Goal: Task Accomplishment & Management: Manage account settings

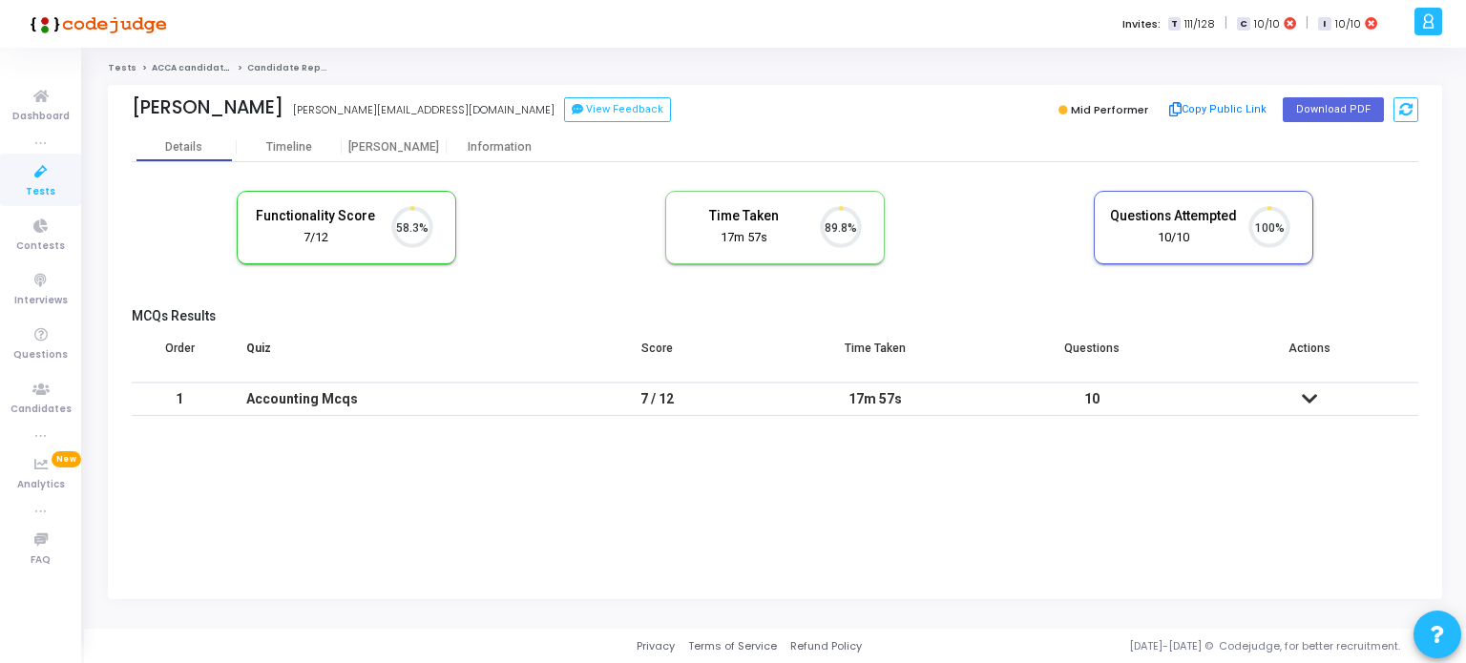
scroll to position [39, 49]
drag, startPoint x: 45, startPoint y: 173, endPoint x: 62, endPoint y: 161, distance: 20.7
click at [45, 173] on icon at bounding box center [41, 172] width 40 height 24
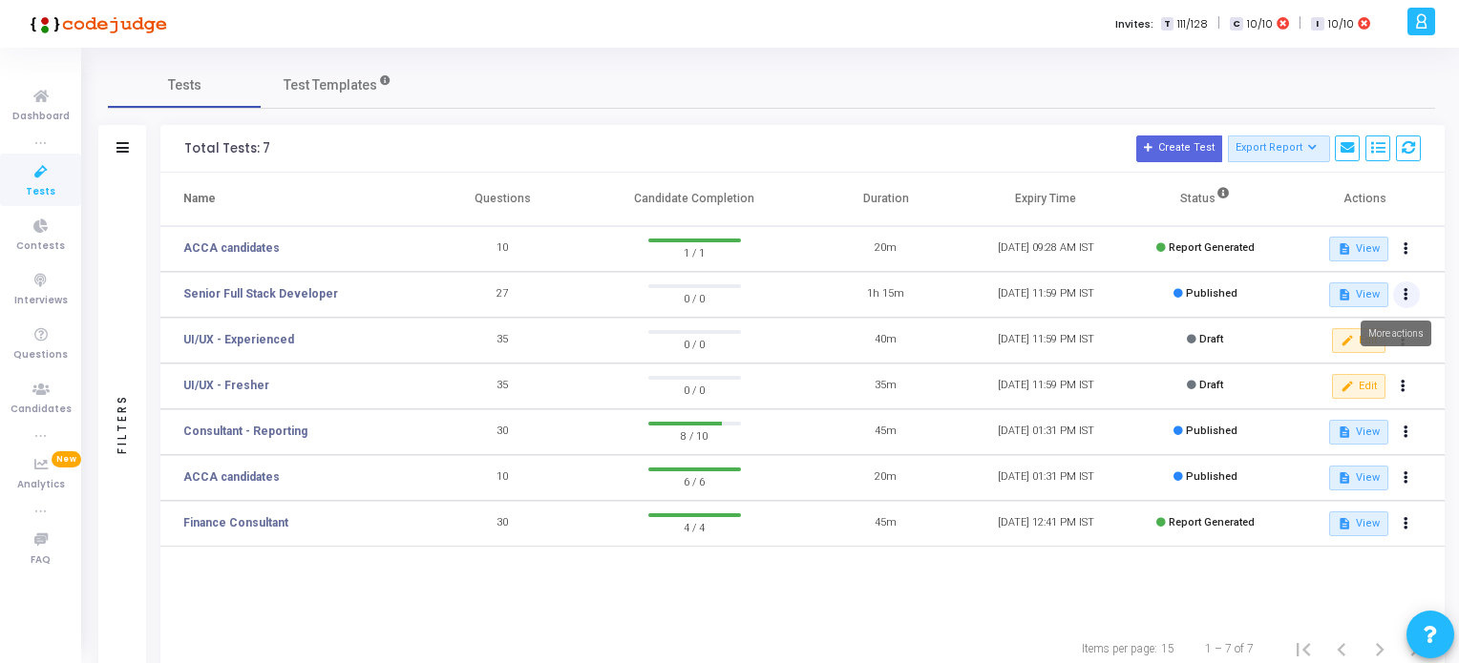
click at [1403, 291] on icon at bounding box center [1405, 295] width 5 height 10
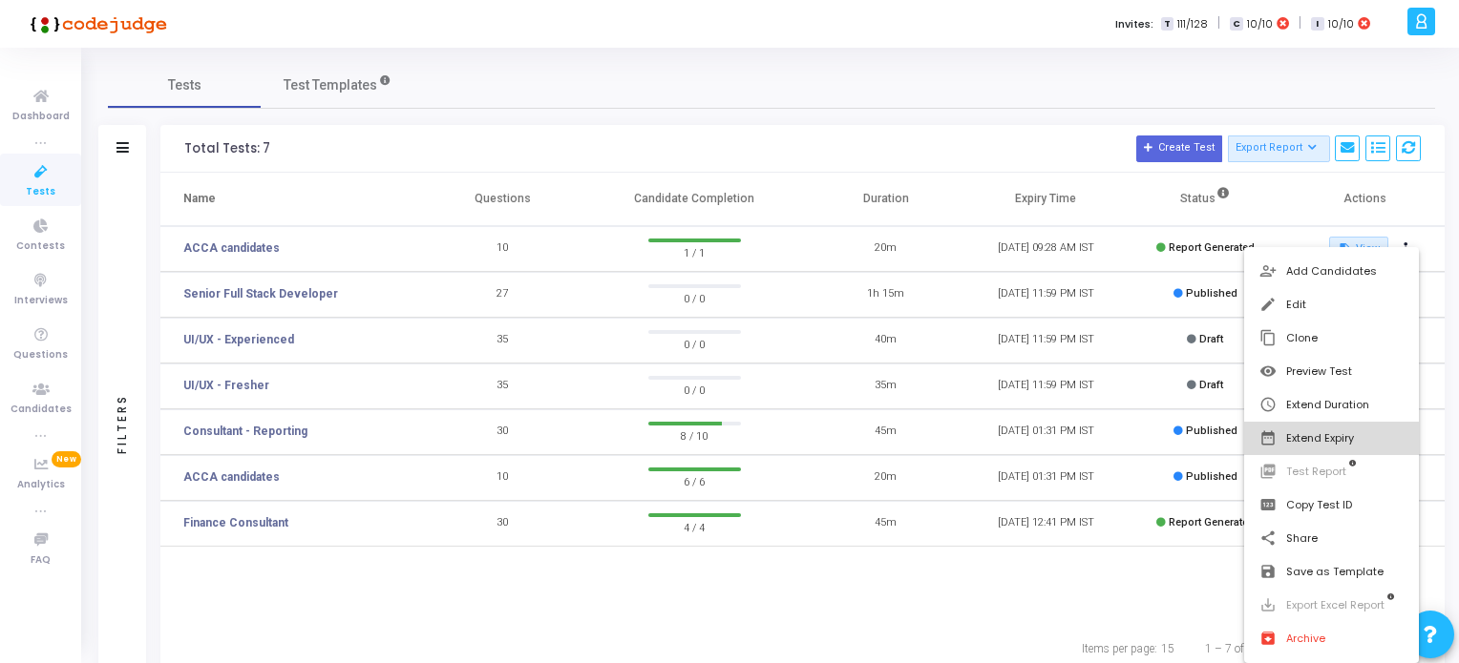
click at [1316, 436] on button "date_range Extend Expiry" at bounding box center [1331, 438] width 175 height 33
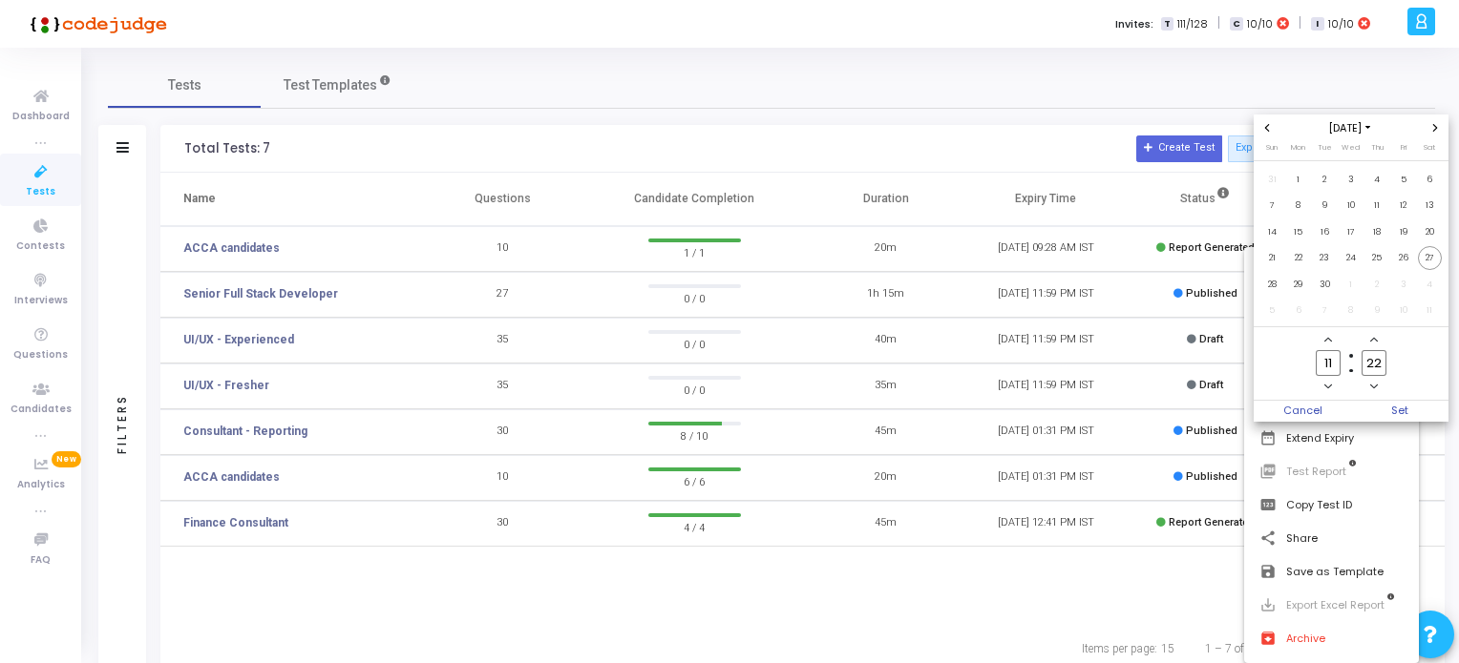
click at [1433, 124] on icon "Next month" at bounding box center [1435, 128] width 5 height 8
click at [1376, 286] on span "30" at bounding box center [1377, 285] width 24 height 24
click at [1399, 410] on span "Set" at bounding box center [1399, 411] width 97 height 21
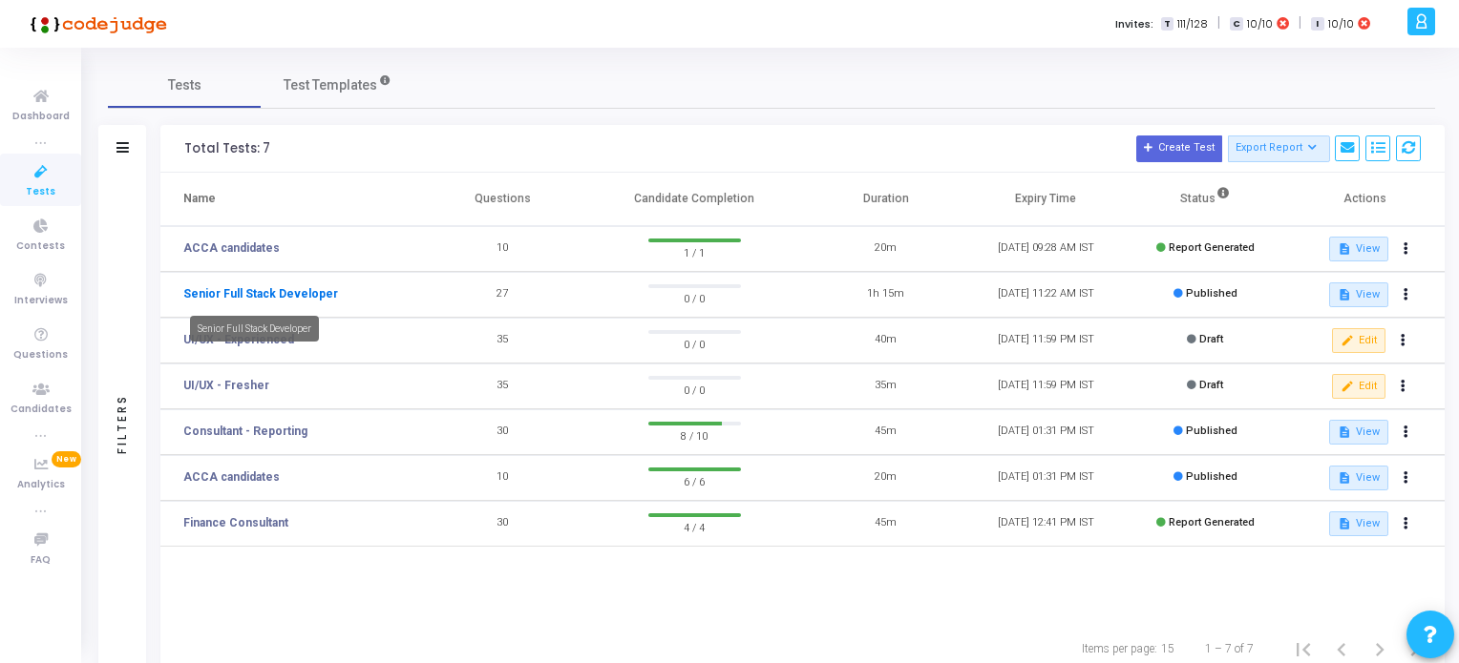
click at [285, 289] on link "Senior Full Stack Developer" at bounding box center [260, 293] width 155 height 17
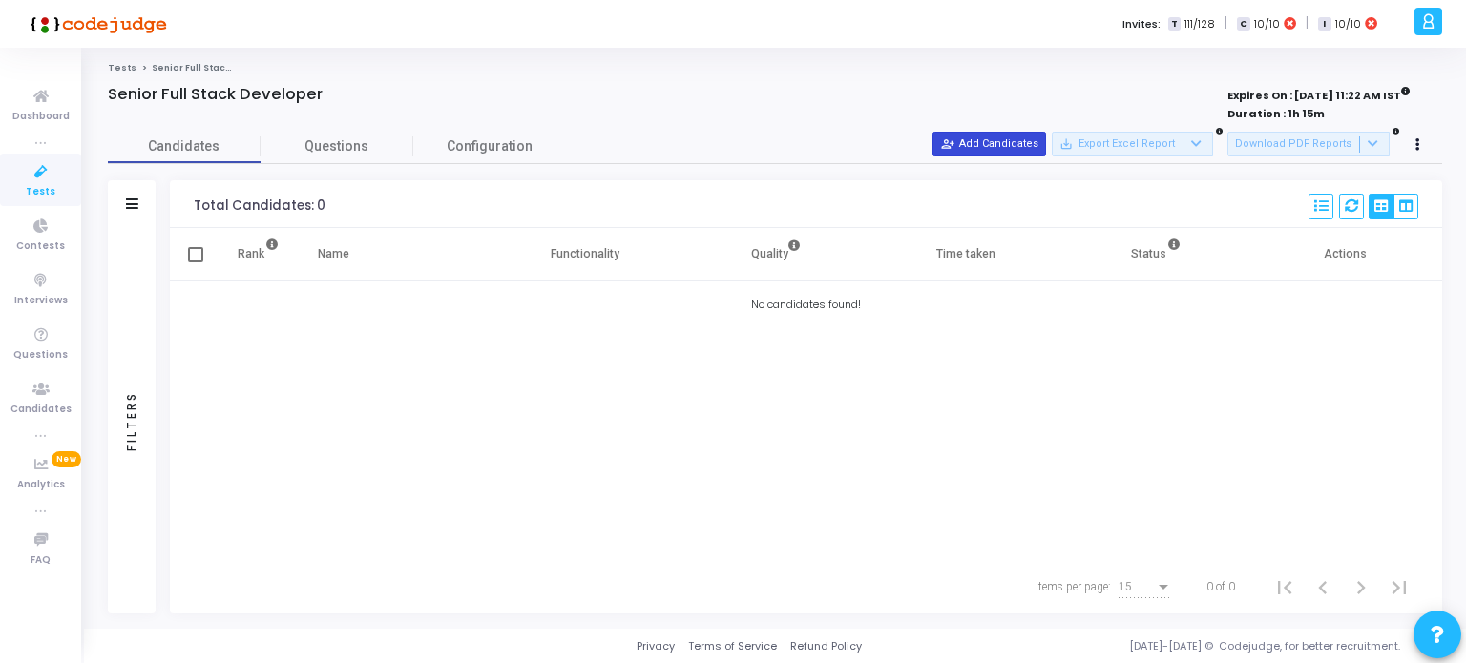
click at [1004, 137] on button "person_add_alt Add Candidates" at bounding box center [990, 144] width 114 height 25
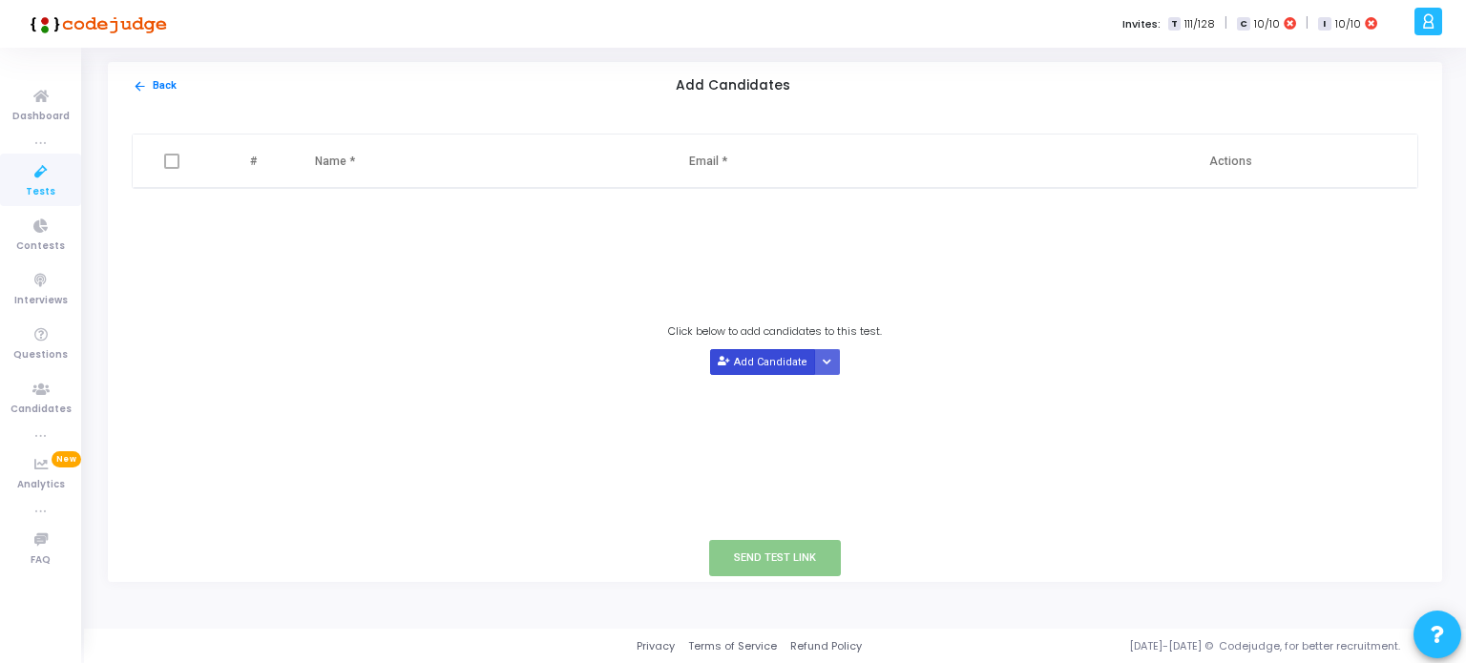
click at [747, 365] on button "Add Candidate" at bounding box center [762, 362] width 105 height 26
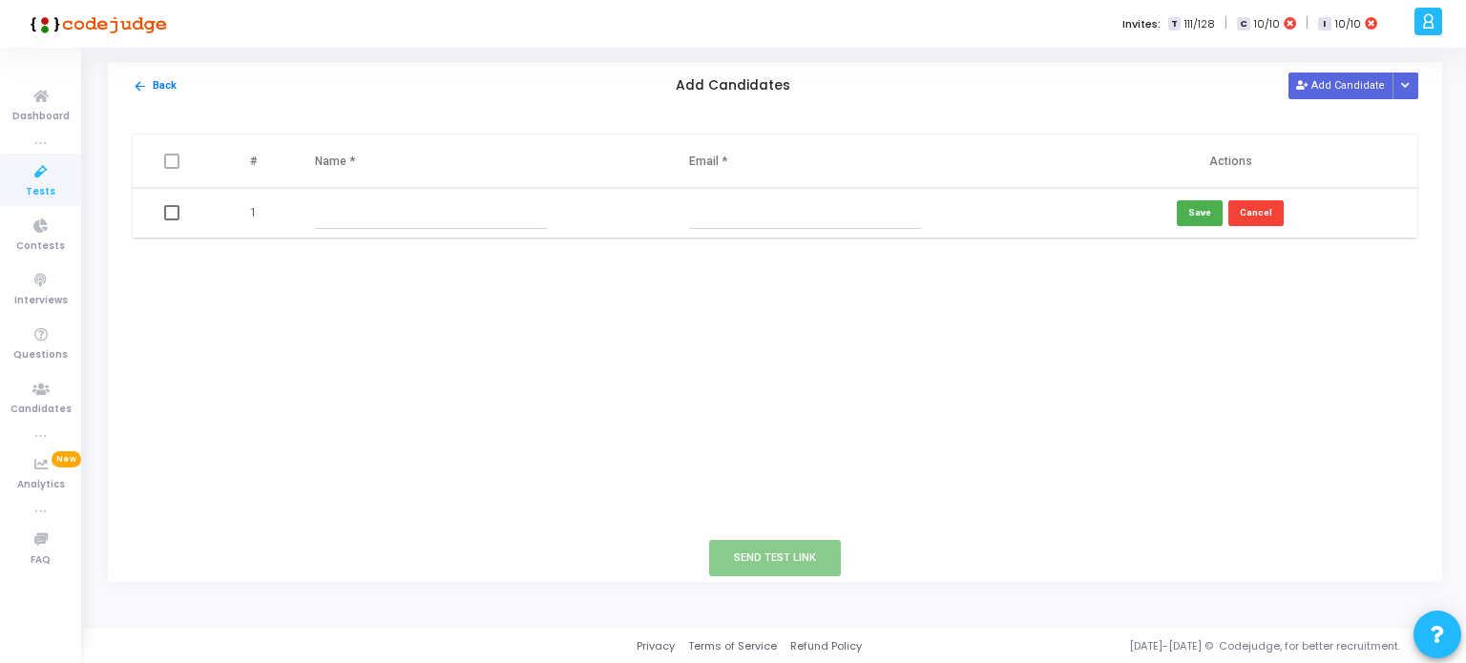
click at [715, 216] on input "text" at bounding box center [805, 214] width 232 height 32
paste input "[EMAIL_ADDRESS][DOMAIN_NAME]"
type input "siddharthnaik77@gmail.com"
click at [393, 224] on input "text" at bounding box center [431, 214] width 232 height 32
type input "Siddharth Naik"
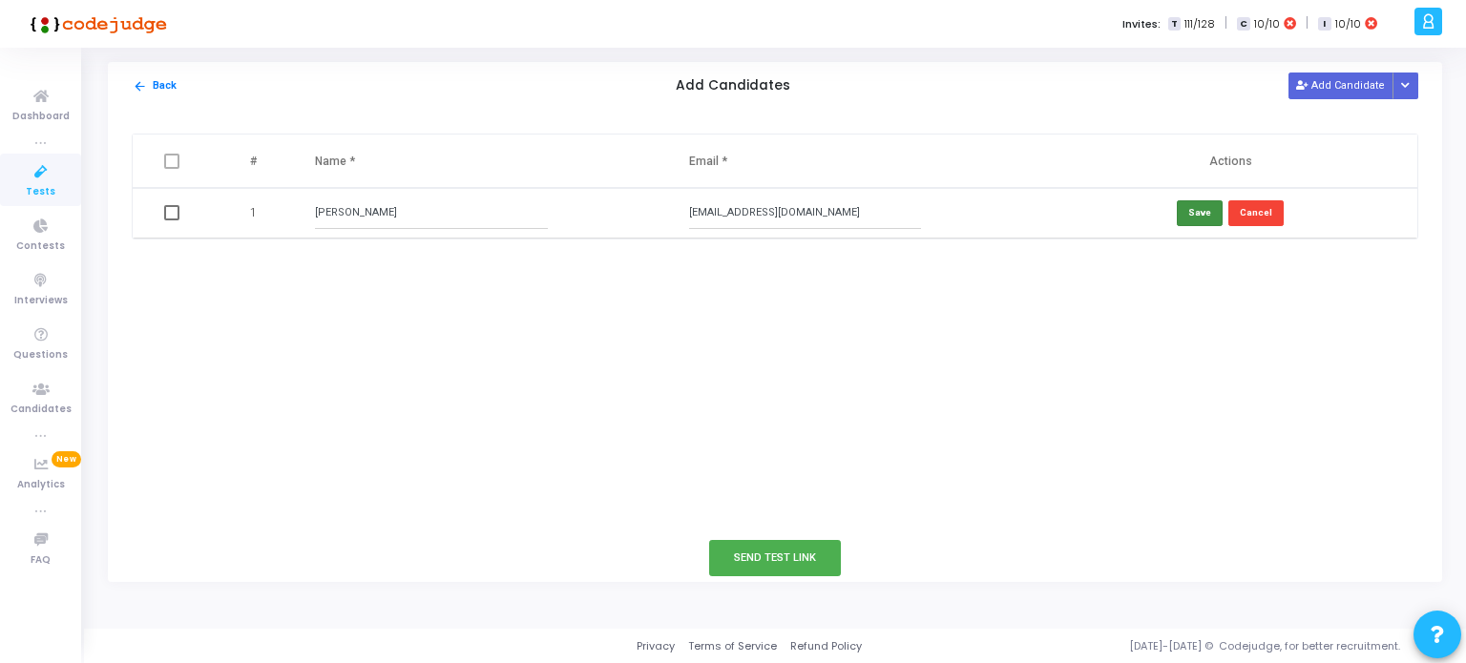
click at [1196, 218] on button "Save" at bounding box center [1200, 213] width 46 height 26
click at [764, 563] on button "Send Test Link" at bounding box center [775, 557] width 132 height 35
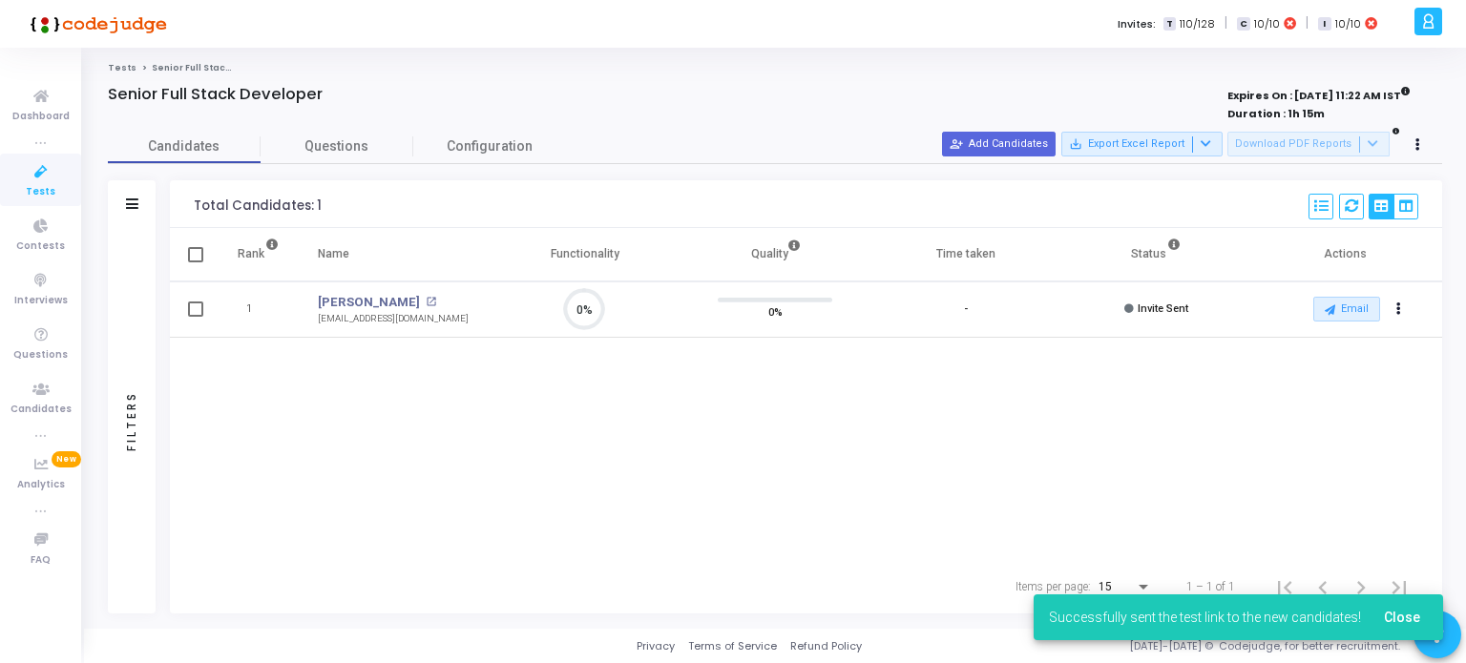
scroll to position [39, 49]
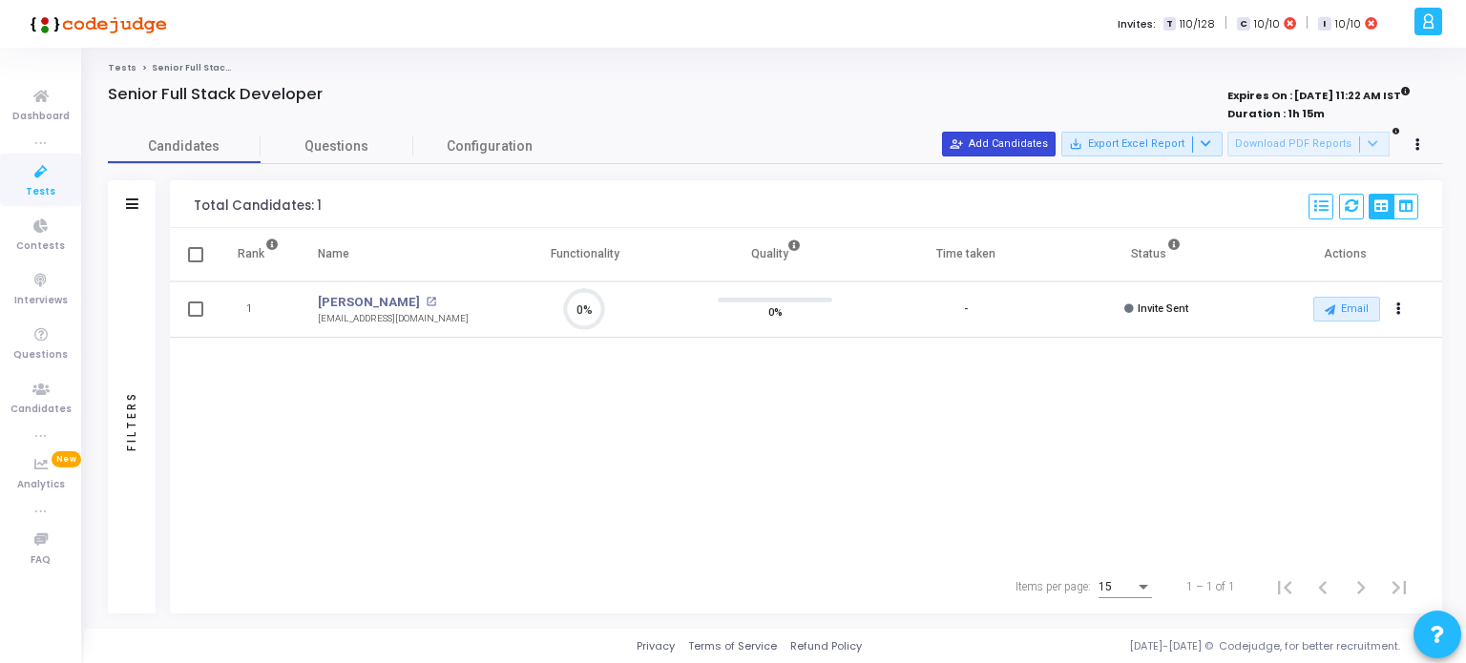
click at [1037, 140] on button "person_add_alt Add Candidates" at bounding box center [999, 144] width 114 height 25
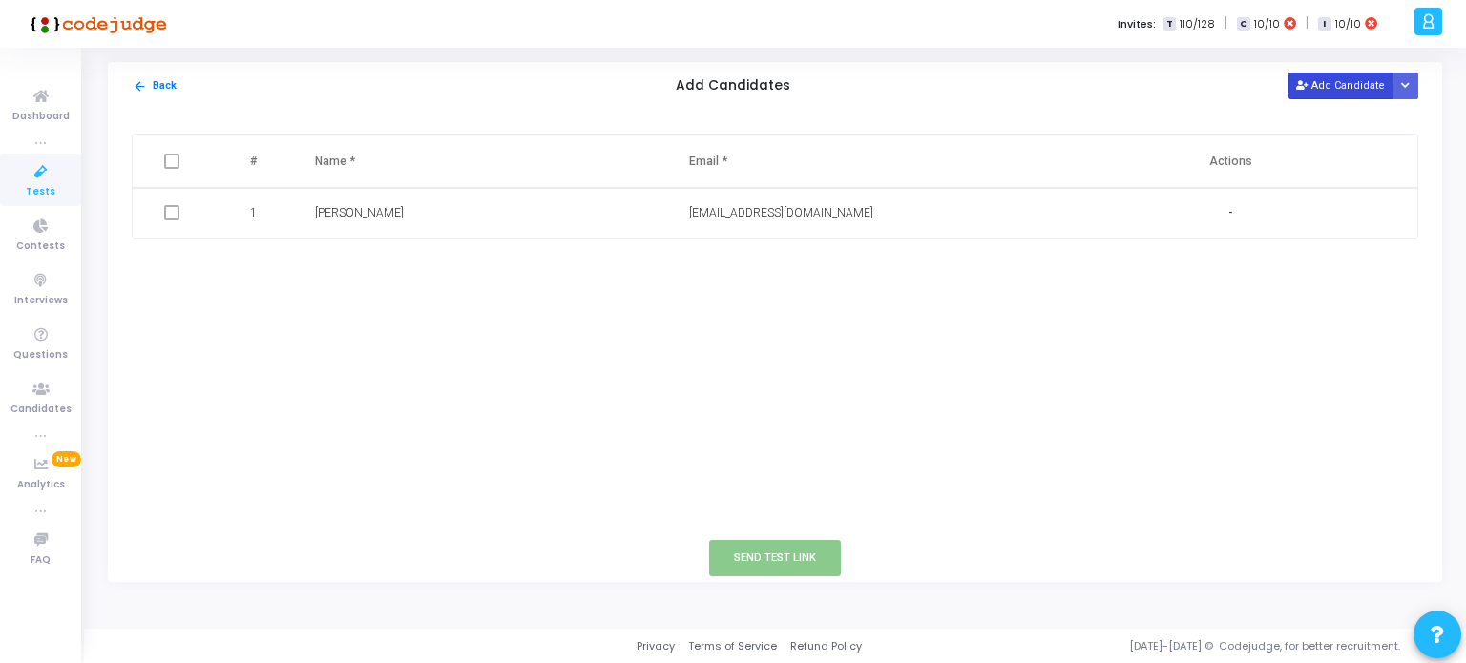
click at [1314, 87] on button "Add Candidate" at bounding box center [1341, 86] width 105 height 26
click at [733, 258] on input "text" at bounding box center [805, 264] width 232 height 32
paste input "parthwanjari@gmail.com"
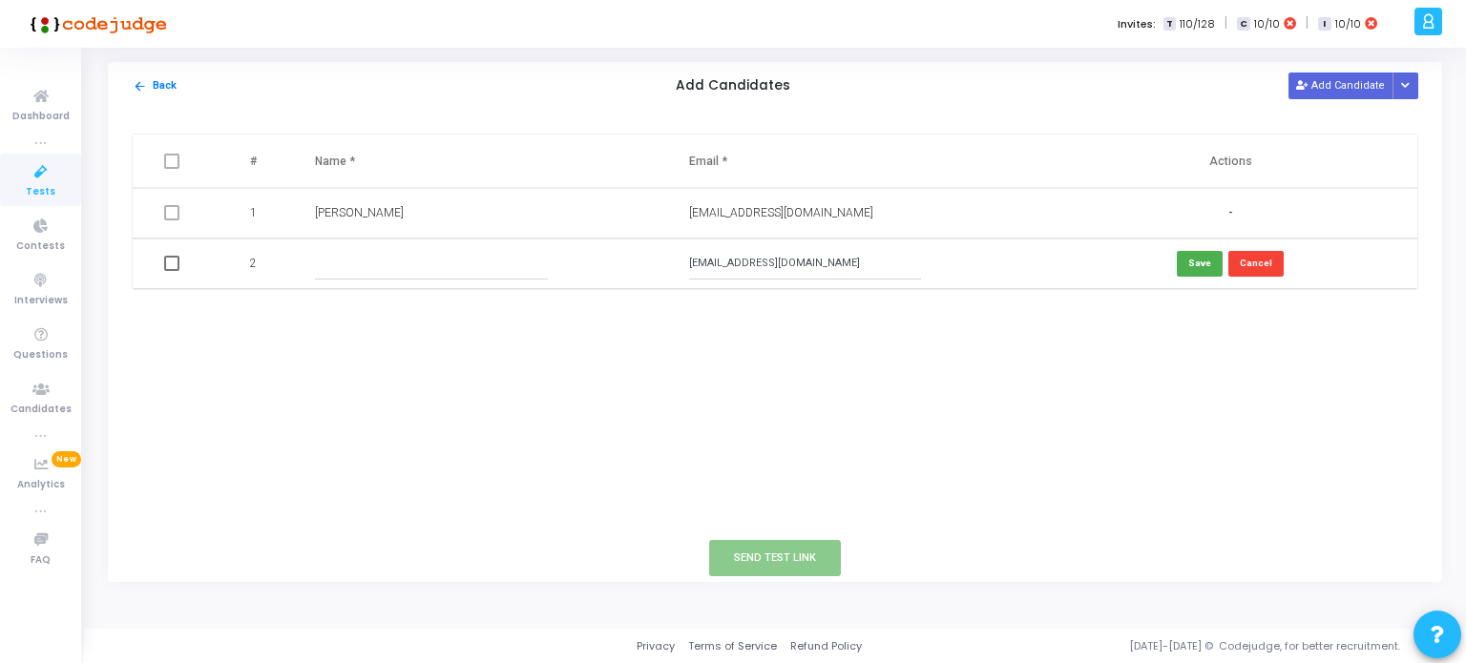
type input "parthwanjari@gmail.com"
click at [317, 255] on input "text" at bounding box center [431, 264] width 232 height 32
type input "Parth Wanjari"
click at [1201, 264] on button "Save" at bounding box center [1200, 264] width 46 height 26
click at [750, 557] on button "Send Test Link" at bounding box center [775, 557] width 132 height 35
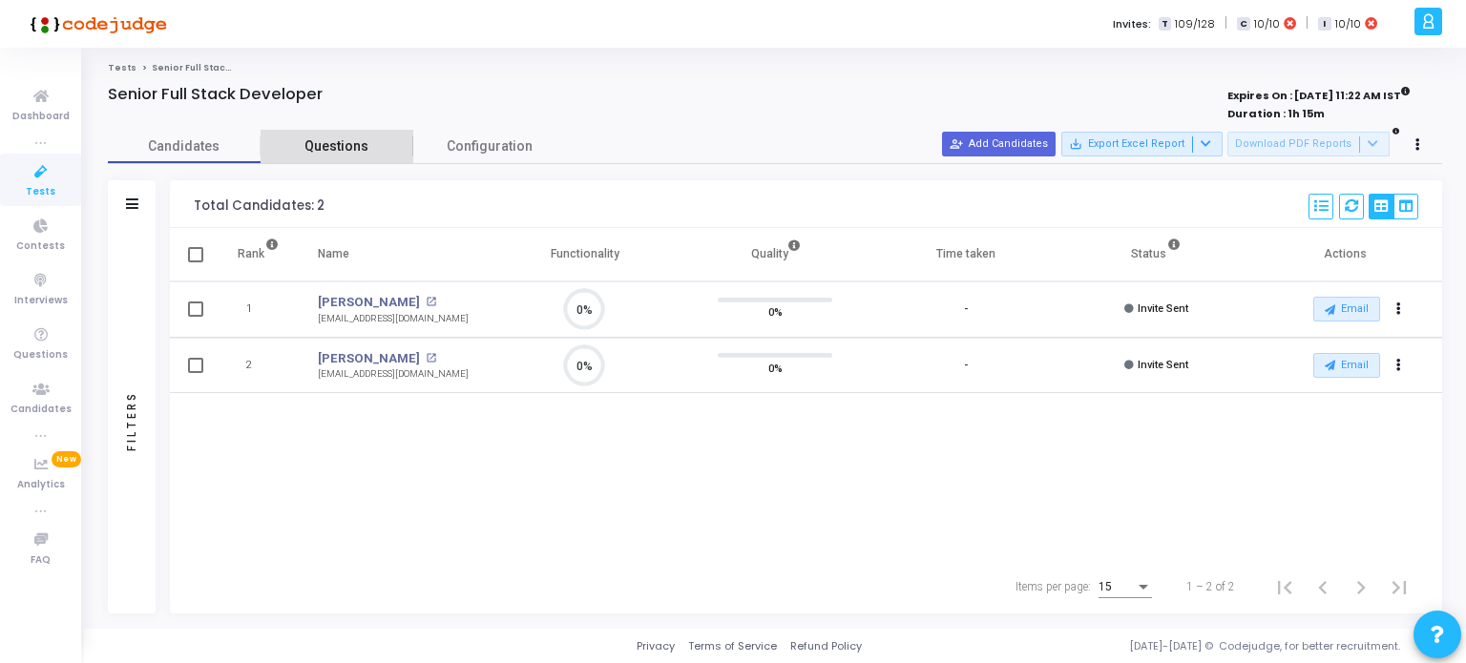
click at [339, 148] on span "Questions" at bounding box center [337, 147] width 153 height 20
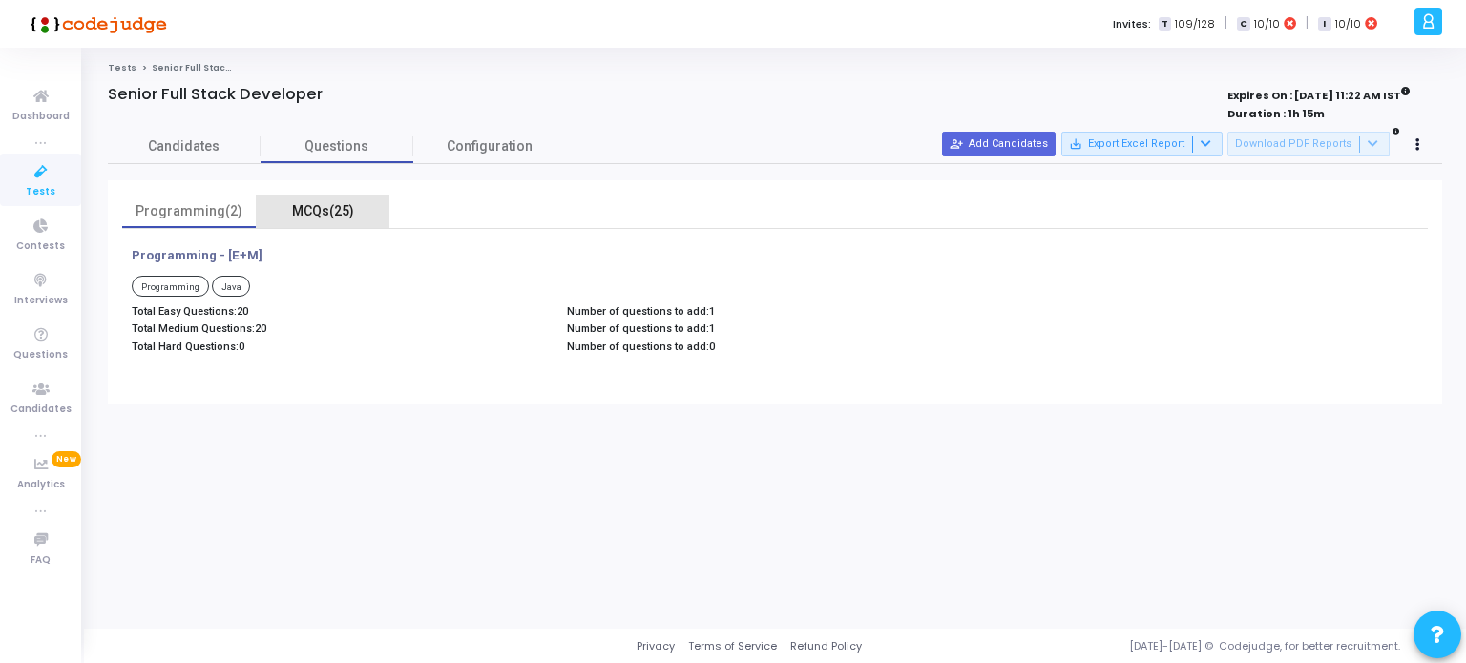
click at [332, 210] on div "MCQs(25)" at bounding box center [322, 211] width 111 height 20
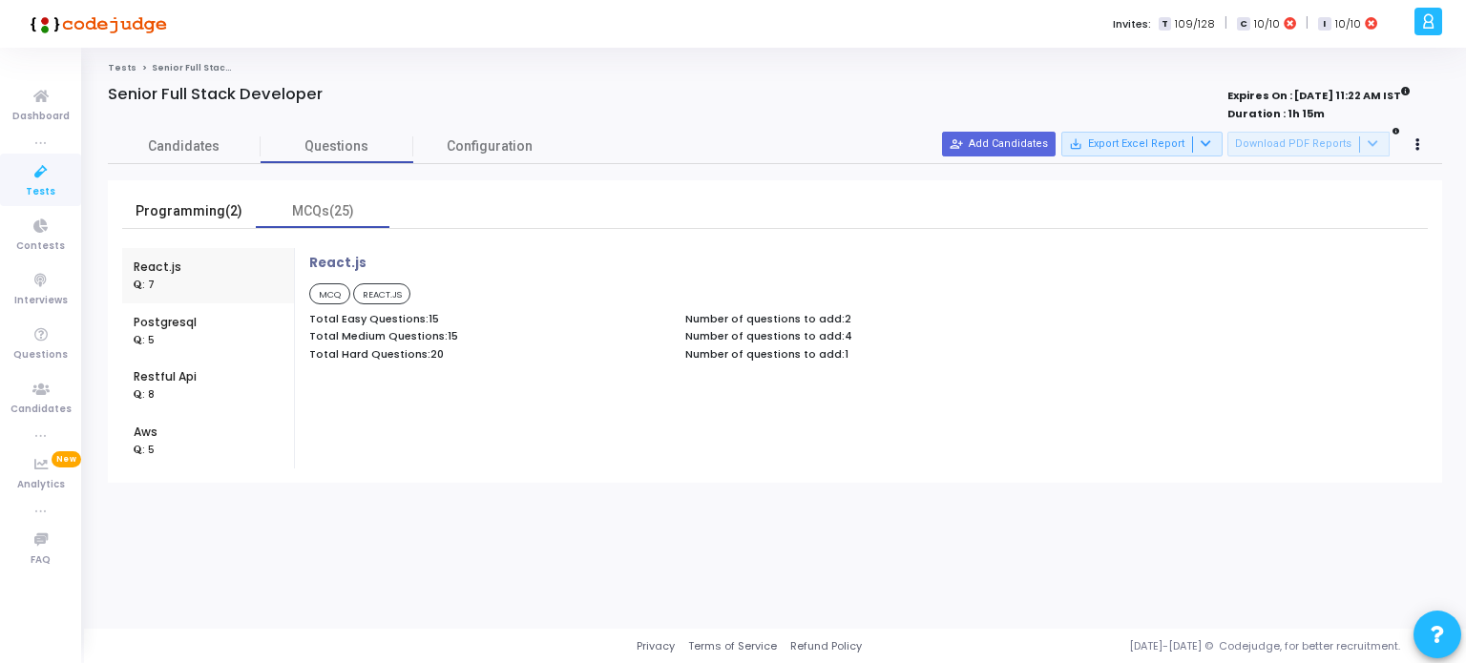
click at [193, 209] on div "Programming(2)" at bounding box center [189, 211] width 111 height 20
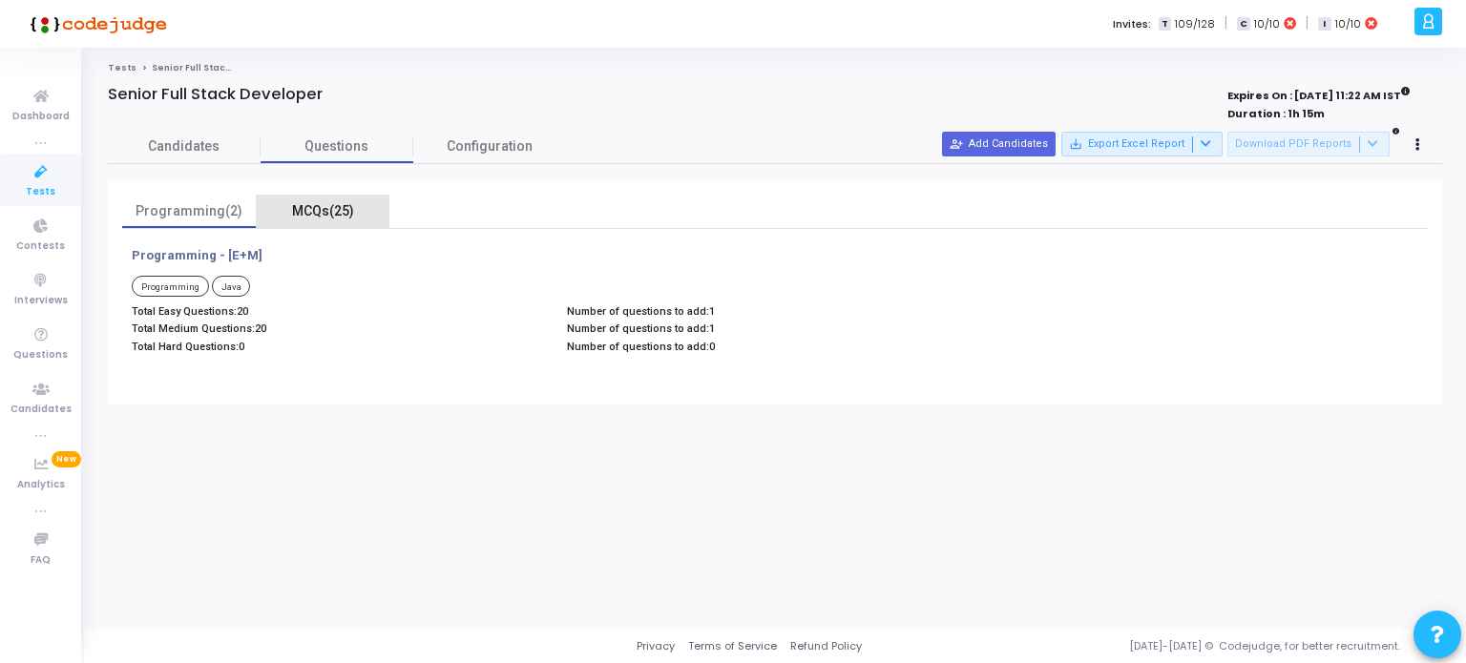
click at [326, 211] on div "MCQs(25)" at bounding box center [322, 211] width 111 height 20
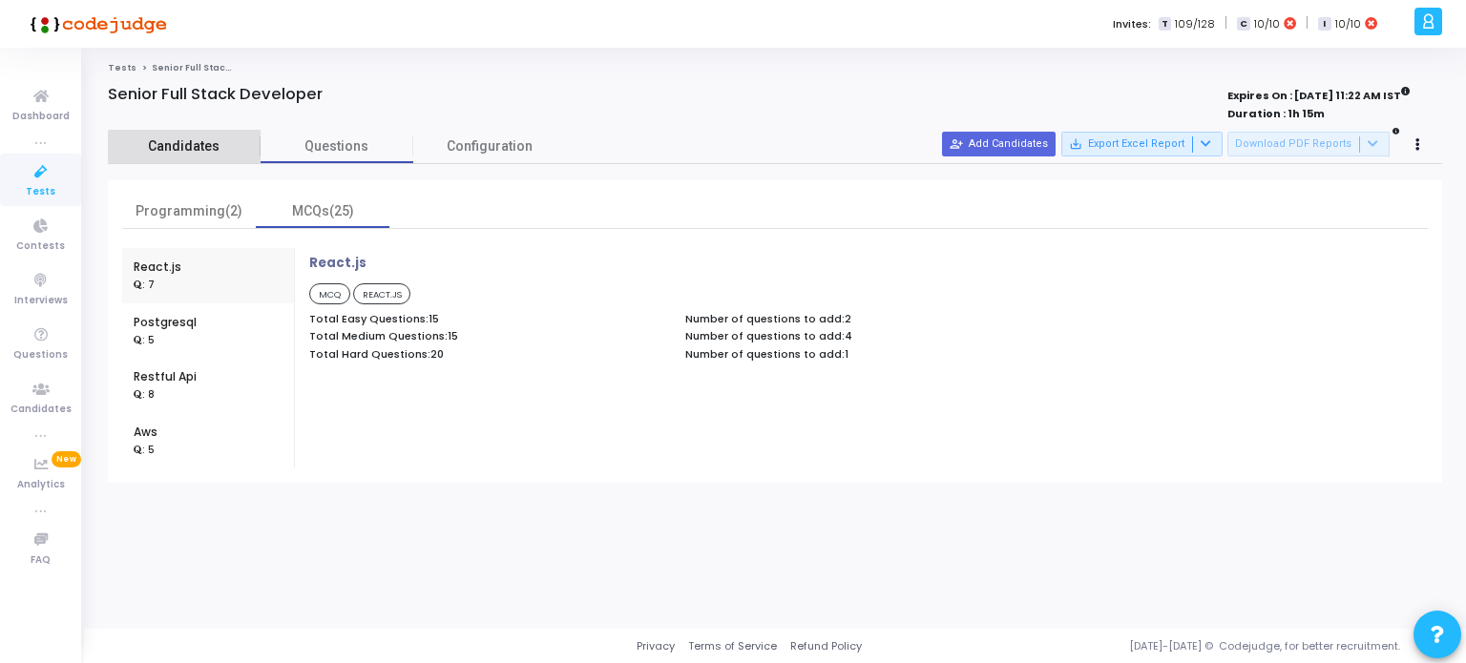
click at [210, 147] on span "Candidates" at bounding box center [184, 147] width 153 height 20
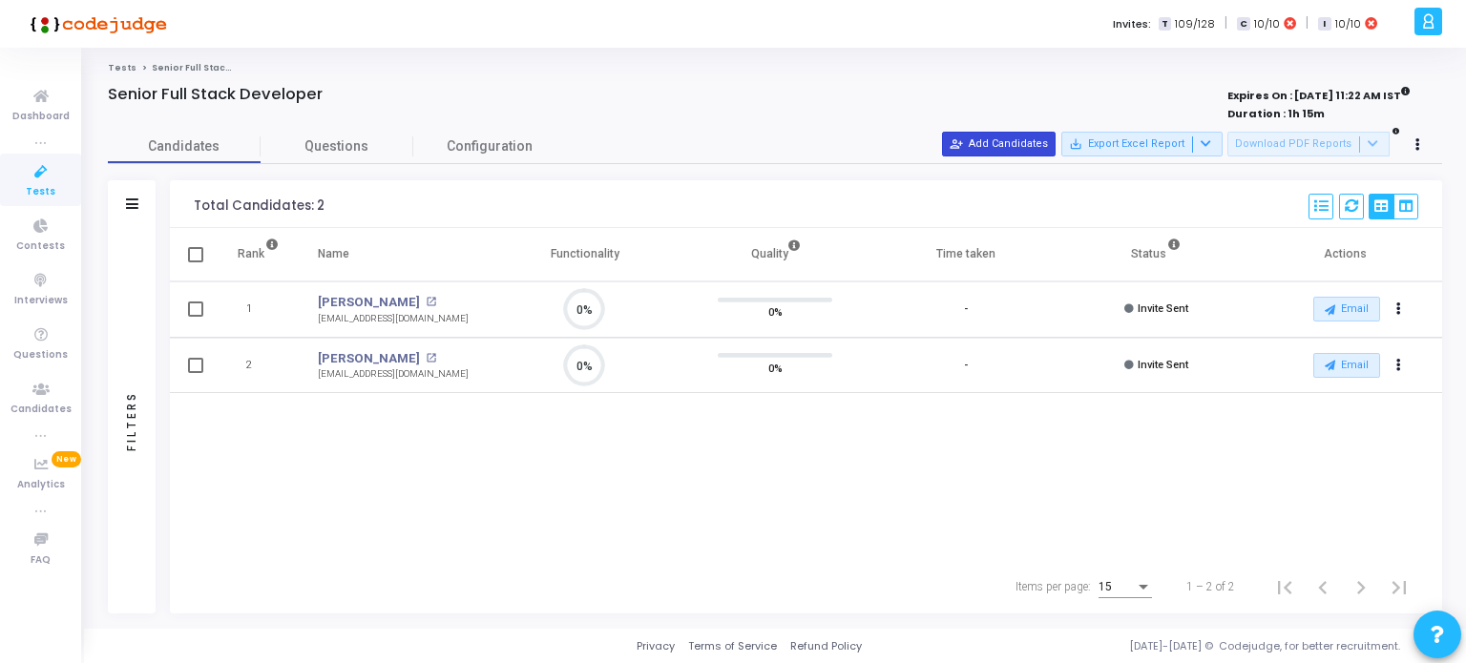
click at [1045, 147] on button "person_add_alt Add Candidates" at bounding box center [999, 144] width 114 height 25
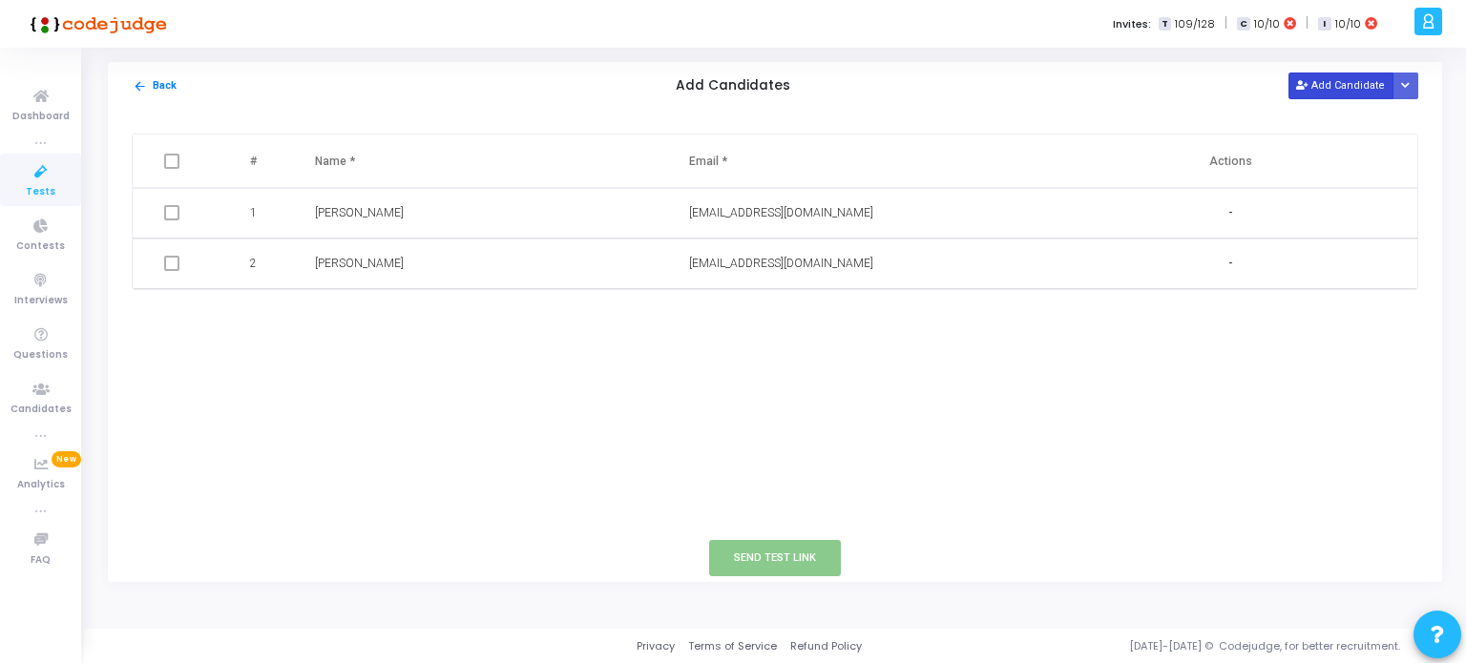
click at [1349, 87] on button "Add Candidate" at bounding box center [1341, 86] width 105 height 26
click at [741, 310] on input "text" at bounding box center [805, 315] width 232 height 32
paste input "adityakapadne08@outlook.com"
type input "adityakapadne08@outlook.com"
click at [336, 324] on input "text" at bounding box center [431, 315] width 232 height 32
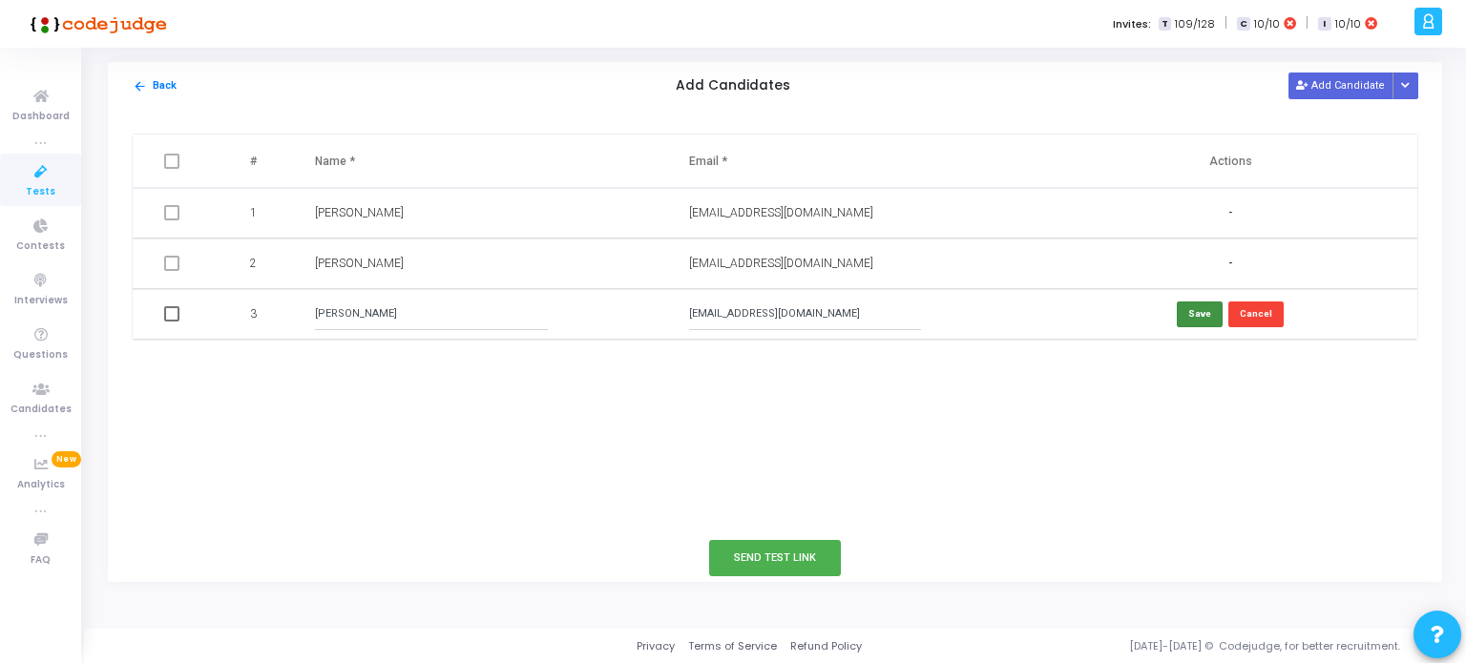
type input "Aditya Kapadne"
click at [1201, 311] on button "Save" at bounding box center [1200, 315] width 46 height 26
click at [783, 562] on button "Send Test Link" at bounding box center [775, 557] width 132 height 35
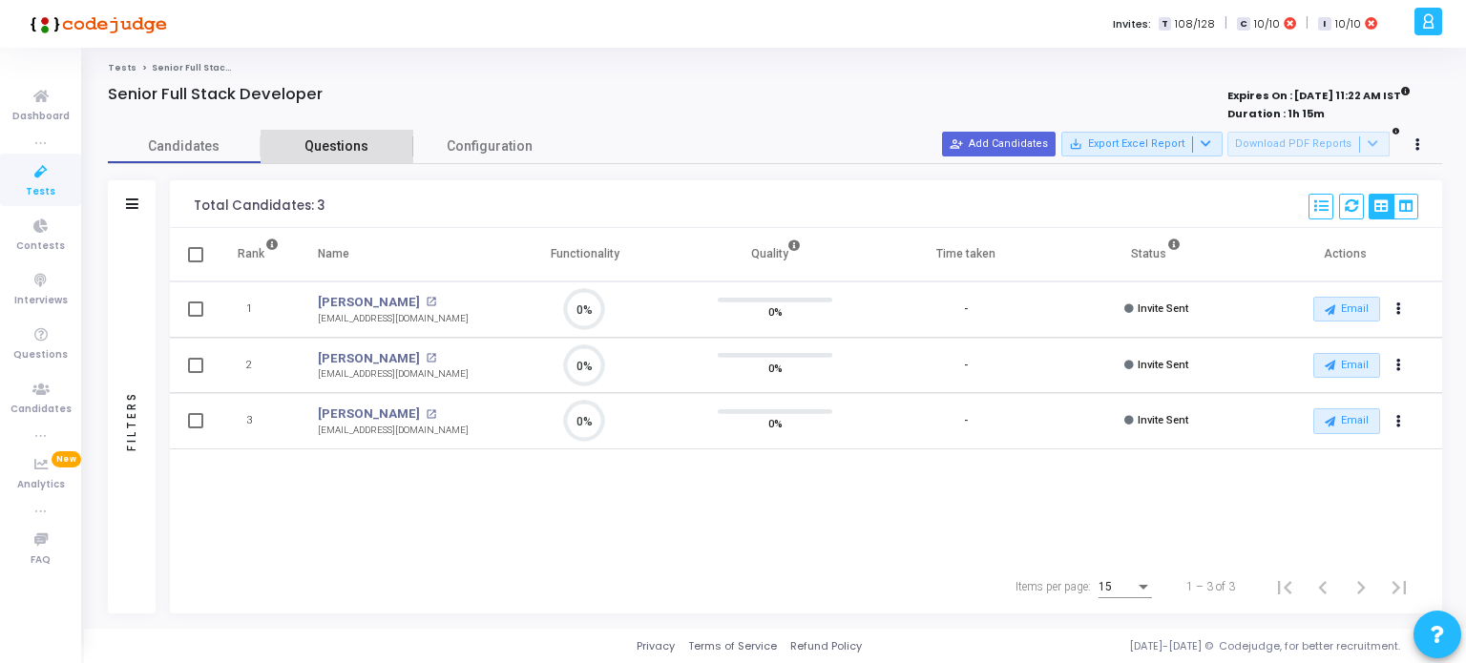
click at [343, 139] on span "Questions" at bounding box center [337, 147] width 153 height 20
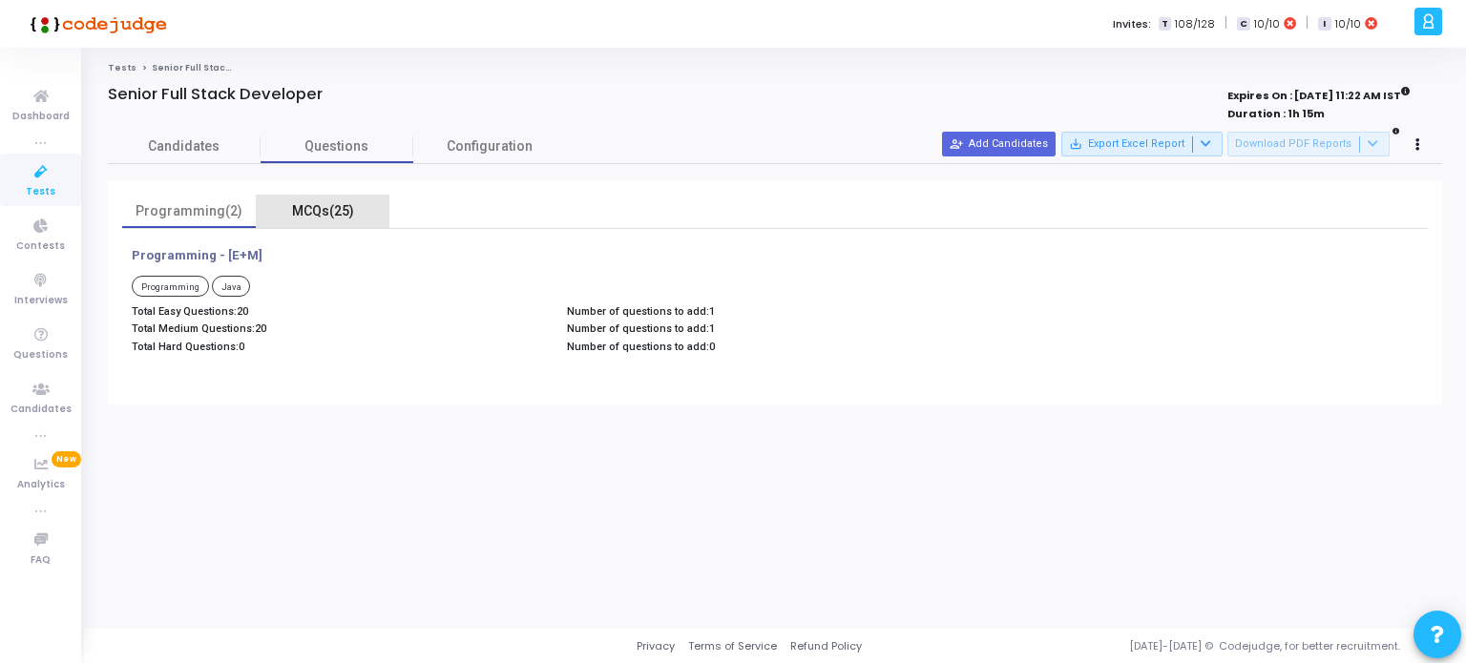
click at [304, 211] on div "MCQs(25)" at bounding box center [322, 211] width 111 height 20
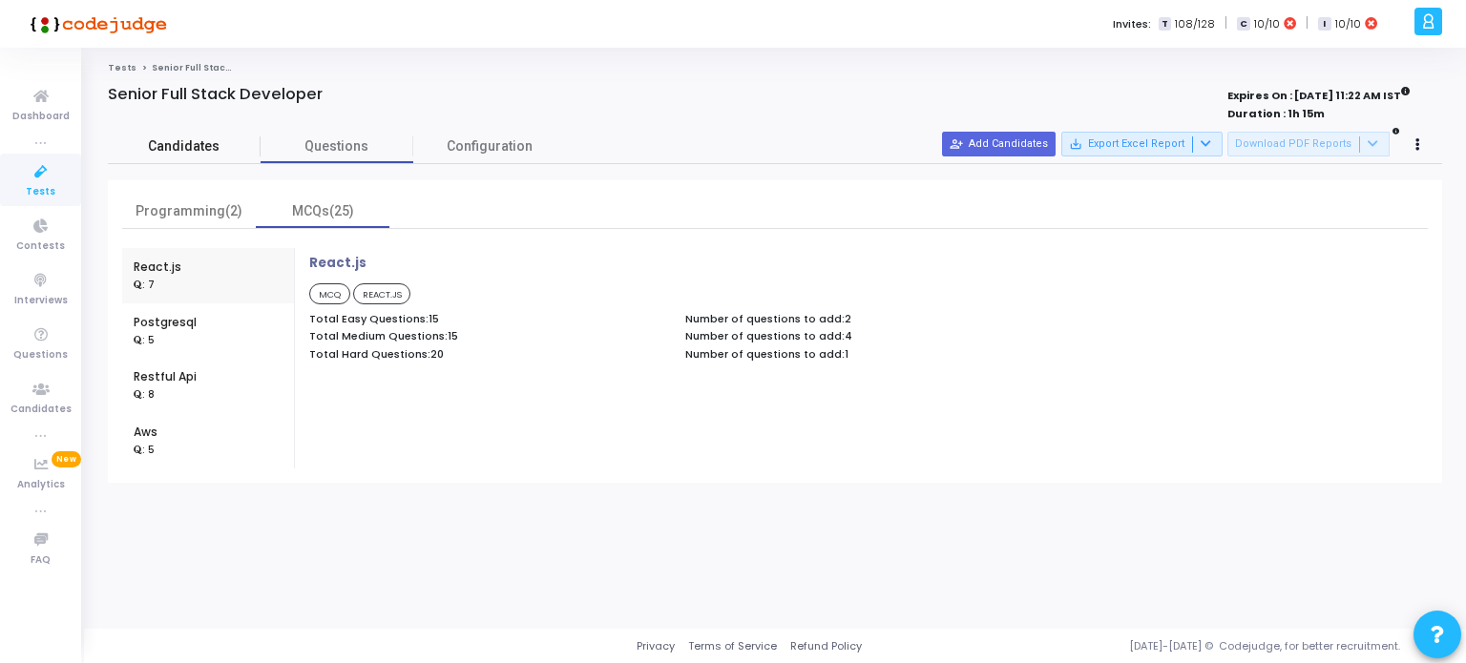
click at [199, 150] on span "Candidates" at bounding box center [184, 147] width 153 height 20
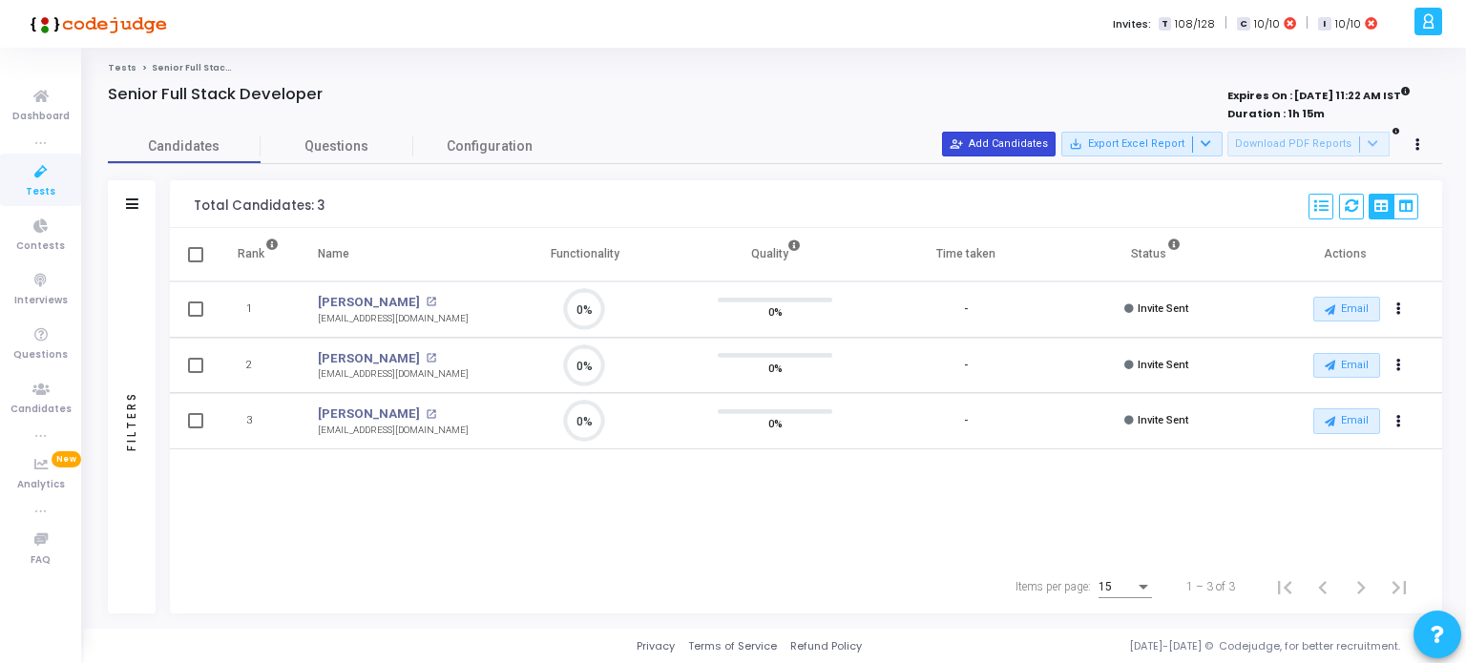
click at [1056, 140] on button "person_add_alt Add Candidates" at bounding box center [999, 144] width 114 height 25
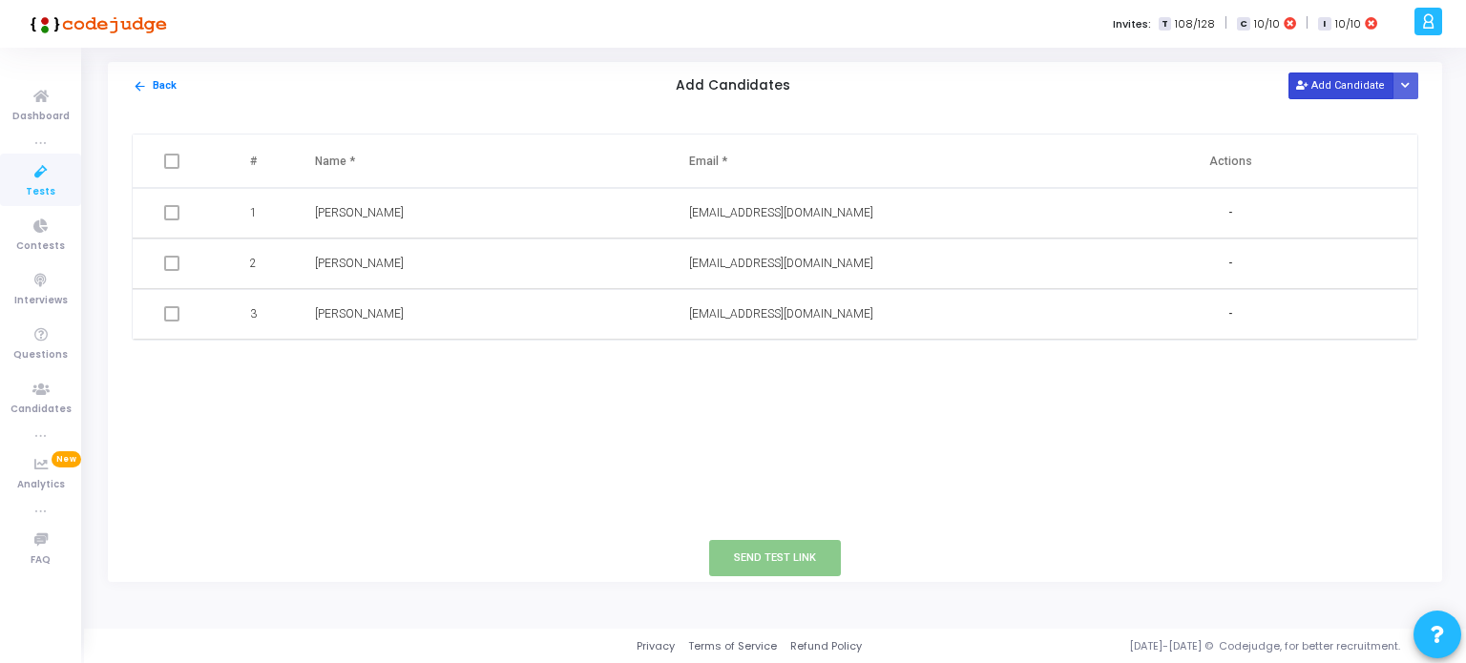
click at [1331, 87] on button "Add Candidate" at bounding box center [1341, 86] width 105 height 26
click at [725, 360] on input "text" at bounding box center [805, 365] width 232 height 32
paste input "patilrahulgopal@gmail.com"
type input "patilrahulgopal@gmail.com"
click at [305, 384] on td at bounding box center [483, 365] width 374 height 51
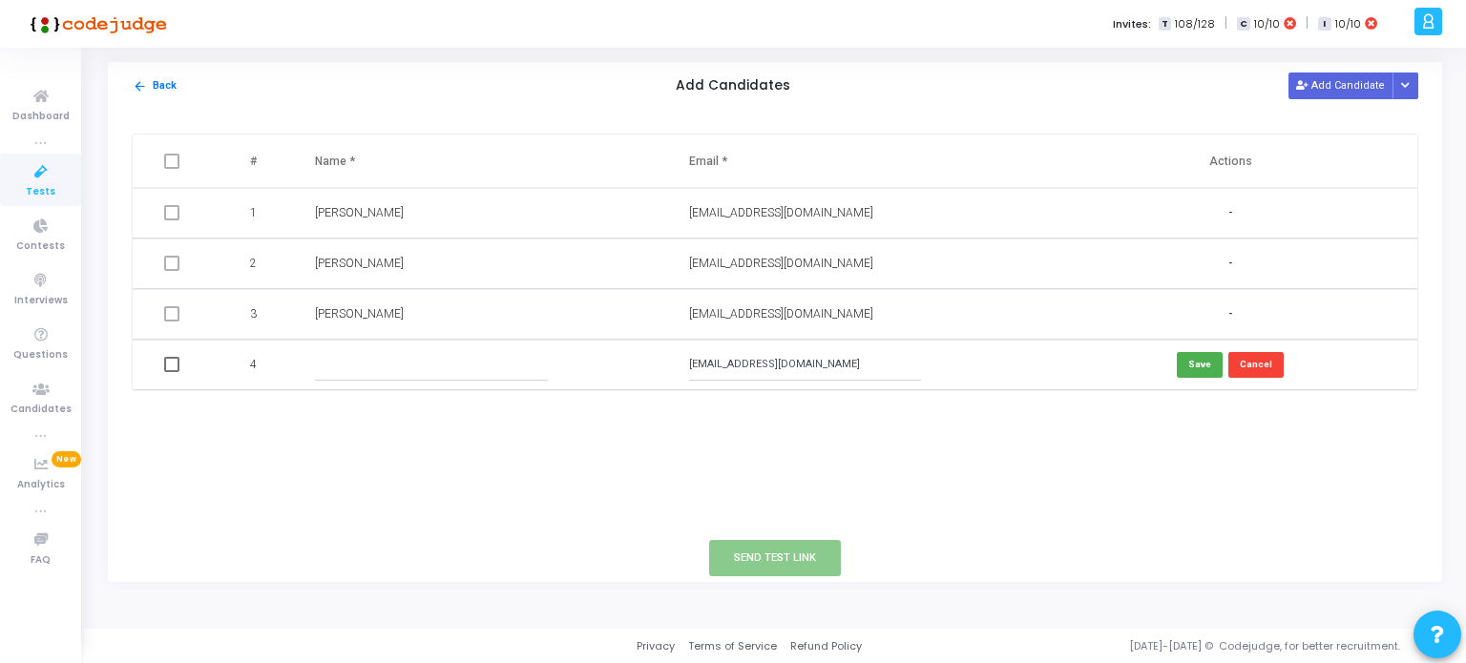
click at [327, 369] on input "text" at bounding box center [431, 365] width 232 height 32
type input "Rahul Patil"
click at [1203, 368] on button "Save" at bounding box center [1200, 365] width 46 height 26
click at [762, 553] on button "Send Test Link" at bounding box center [775, 557] width 132 height 35
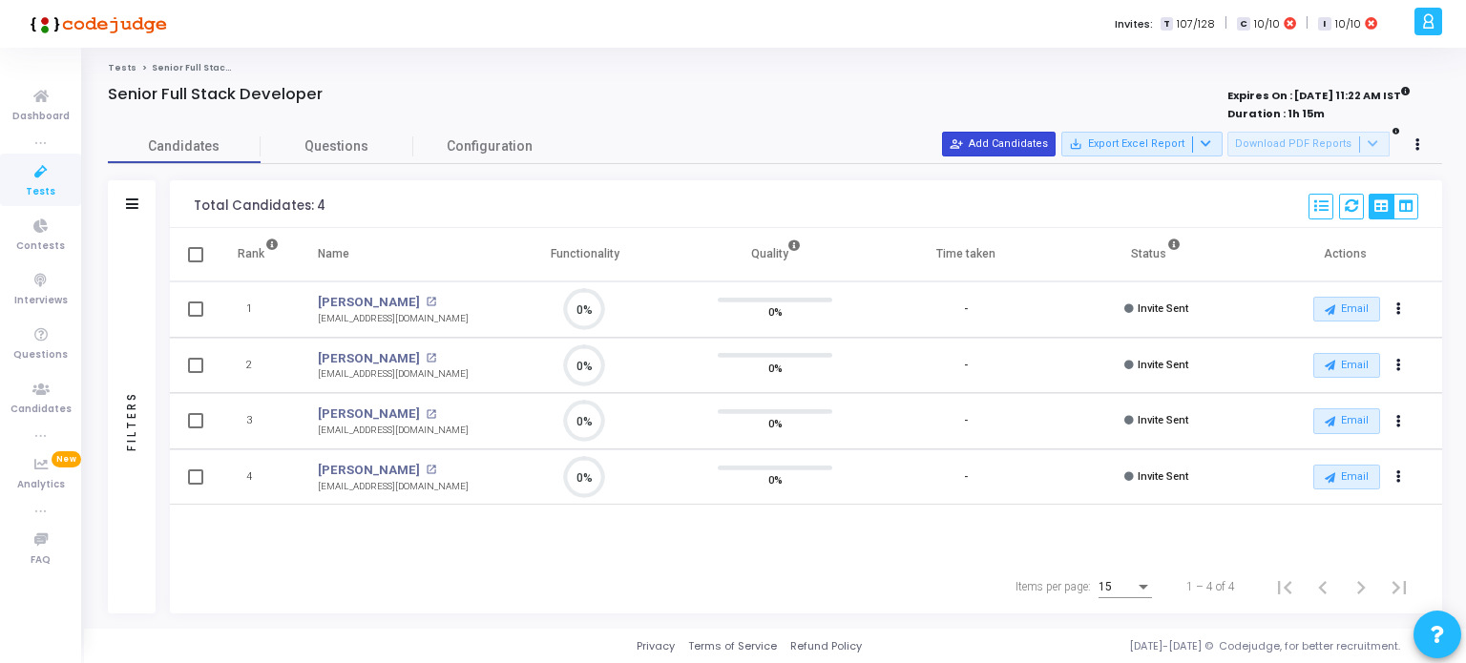
click at [997, 143] on button "person_add_alt Add Candidates" at bounding box center [999, 144] width 114 height 25
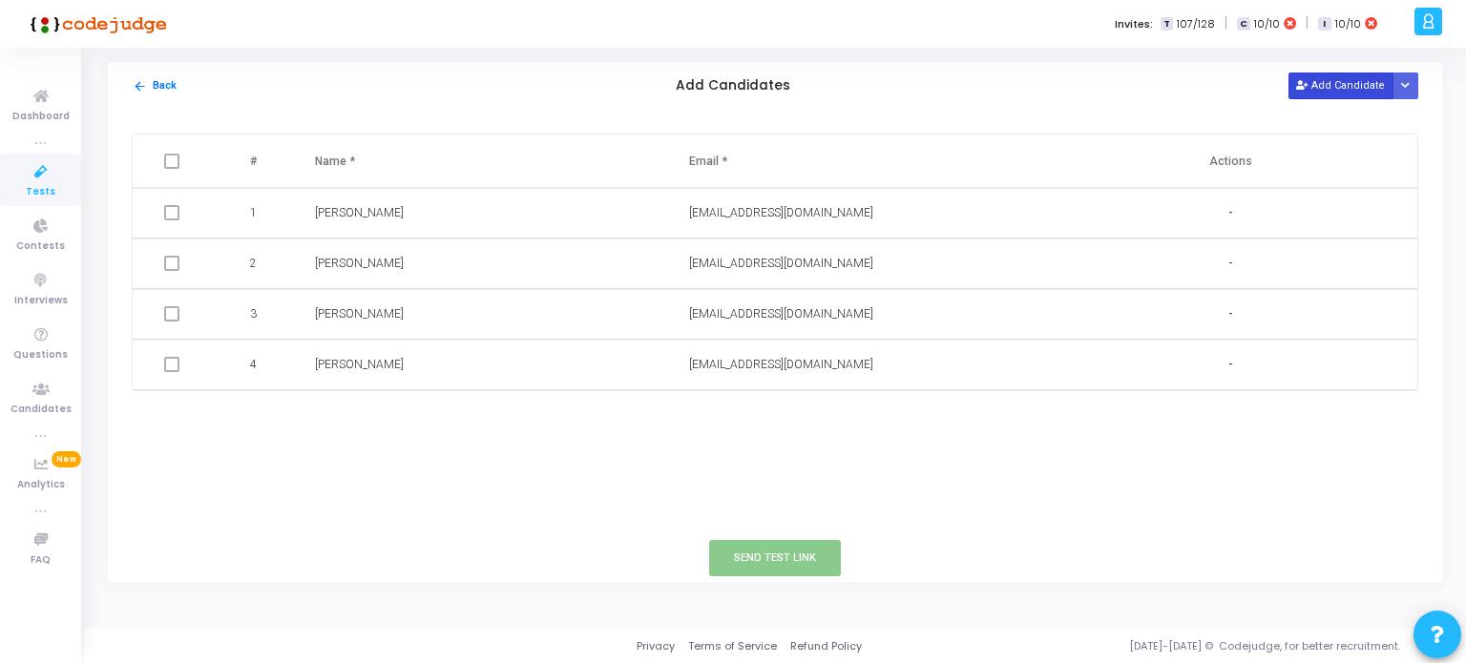
click at [1333, 85] on button "Add Candidate" at bounding box center [1341, 86] width 105 height 26
click at [704, 420] on input "text" at bounding box center [805, 416] width 232 height 32
paste input "kudalkarshraddha99@gmail.com"
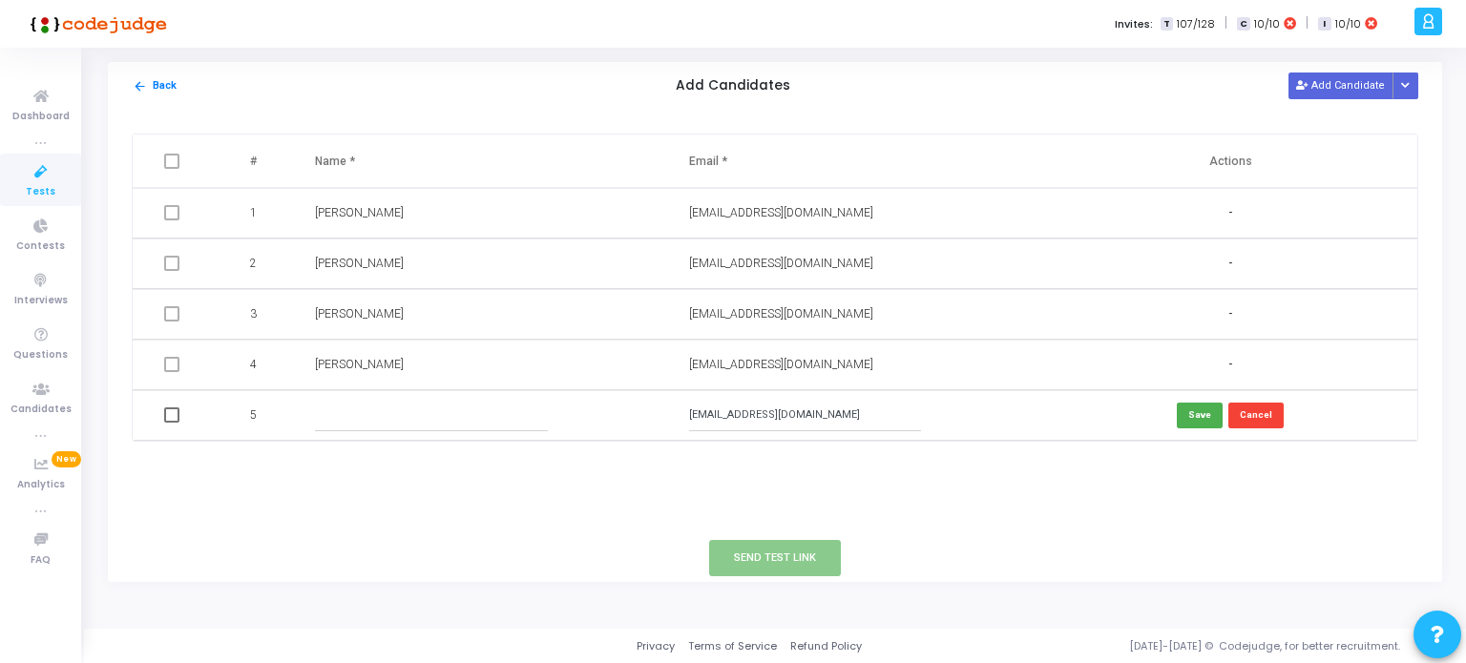
type input "kudalkarshraddha99@gmail.com"
click at [504, 395] on td at bounding box center [483, 415] width 374 height 51
click at [360, 424] on input "text" at bounding box center [431, 416] width 232 height 32
type input "Shraddha Kudalkar"
click at [1191, 415] on button "Save" at bounding box center [1200, 416] width 46 height 26
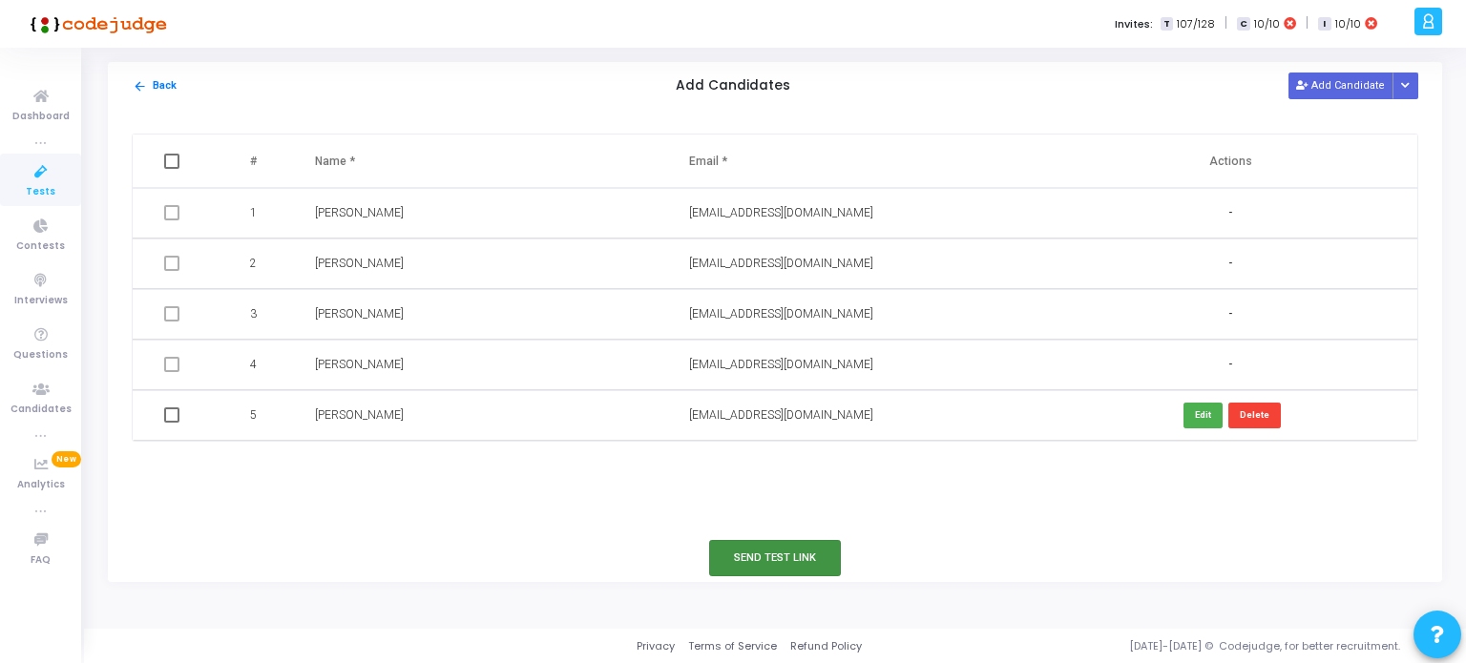
click at [759, 558] on button "Send Test Link" at bounding box center [775, 557] width 132 height 35
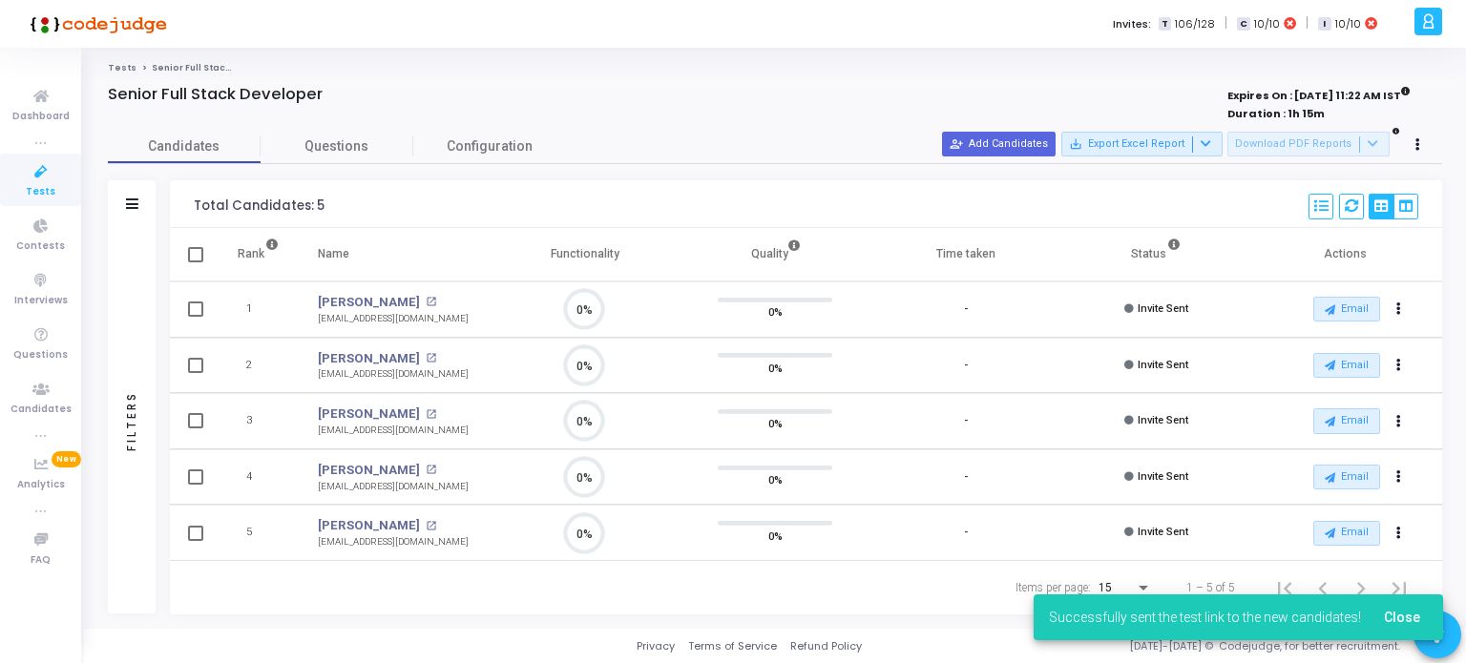
scroll to position [0, 0]
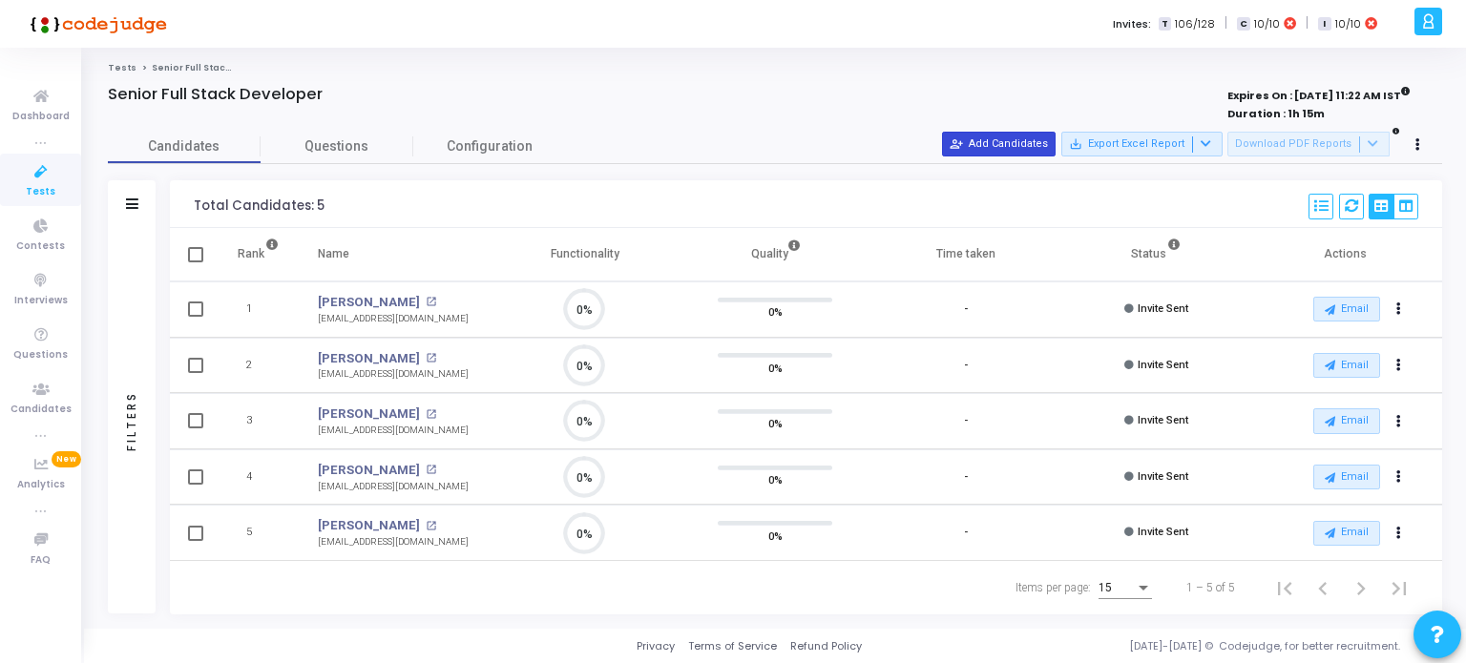
click at [963, 144] on mat-icon "person_add_alt" at bounding box center [956, 143] width 13 height 13
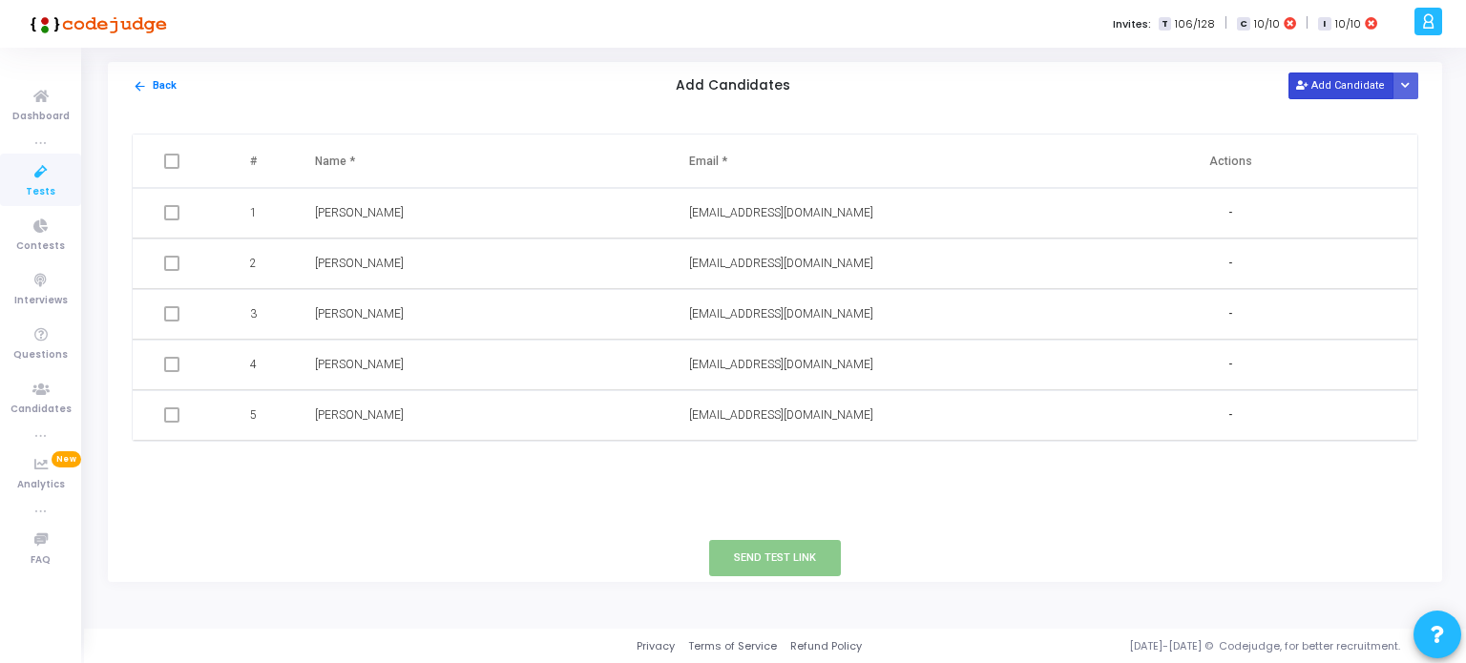
click at [1346, 88] on button "Add Candidate" at bounding box center [1341, 86] width 105 height 26
click at [719, 461] on input "text" at bounding box center [805, 467] width 232 height 32
paste input "sanyuktayadav77@gmail.com"
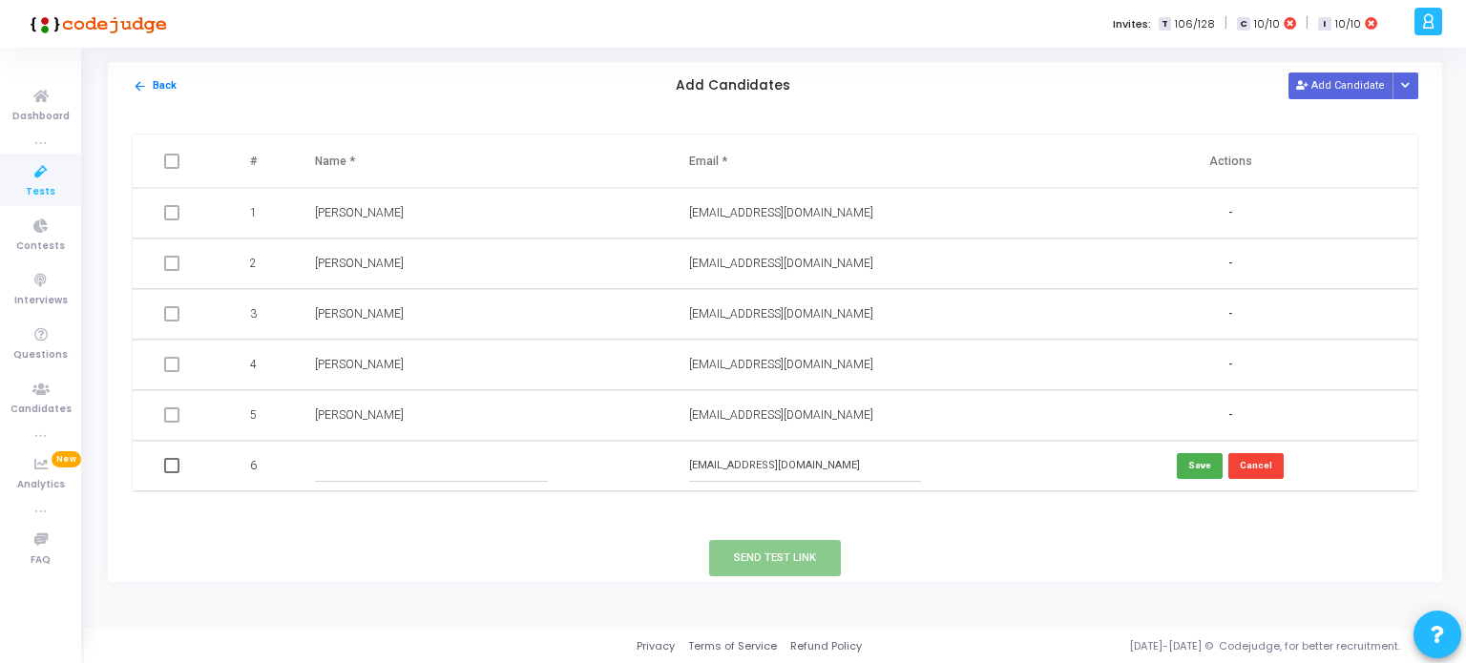
type input "sanyuktayadav77@gmail.com"
click at [411, 468] on input "text" at bounding box center [431, 467] width 232 height 32
type input "Sanyukta Yadav"
click at [1201, 468] on button "Save" at bounding box center [1200, 466] width 46 height 26
click at [768, 560] on button "Send Test Link" at bounding box center [775, 557] width 132 height 35
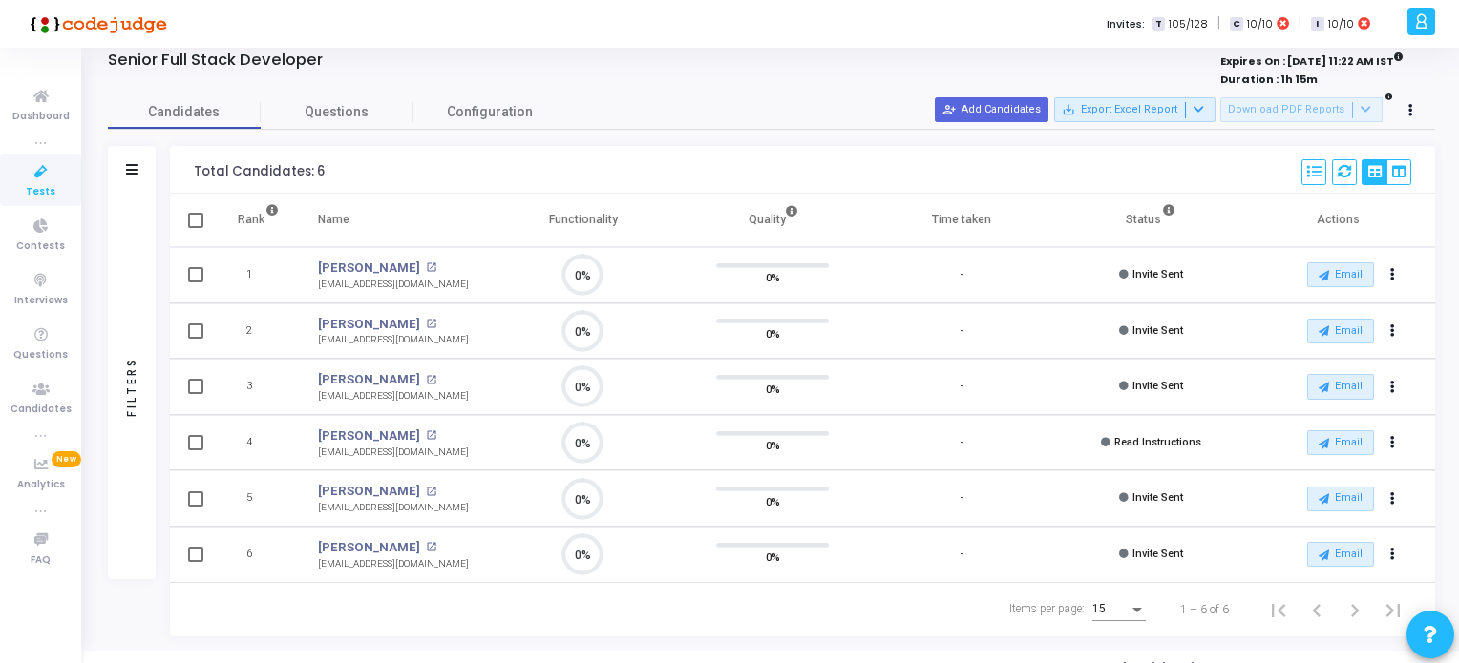
scroll to position [53, 0]
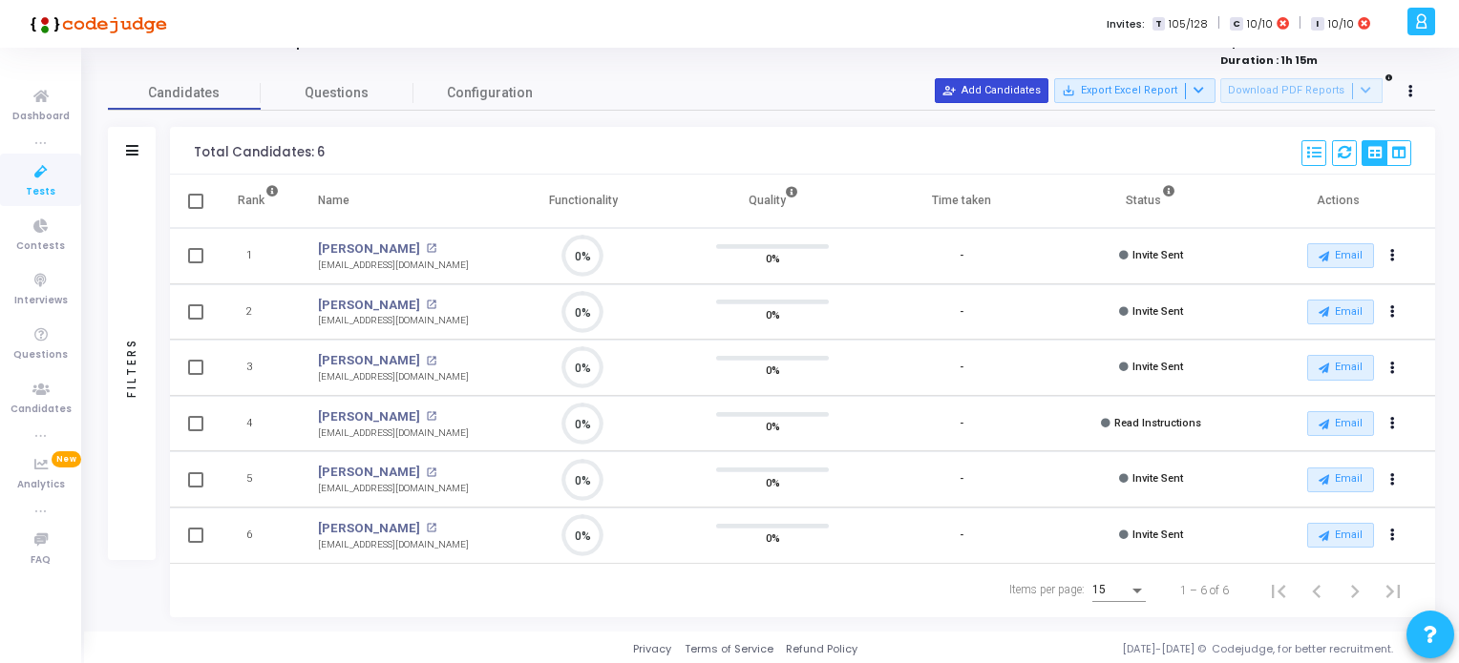
click at [979, 86] on button "person_add_alt Add Candidates" at bounding box center [992, 90] width 114 height 25
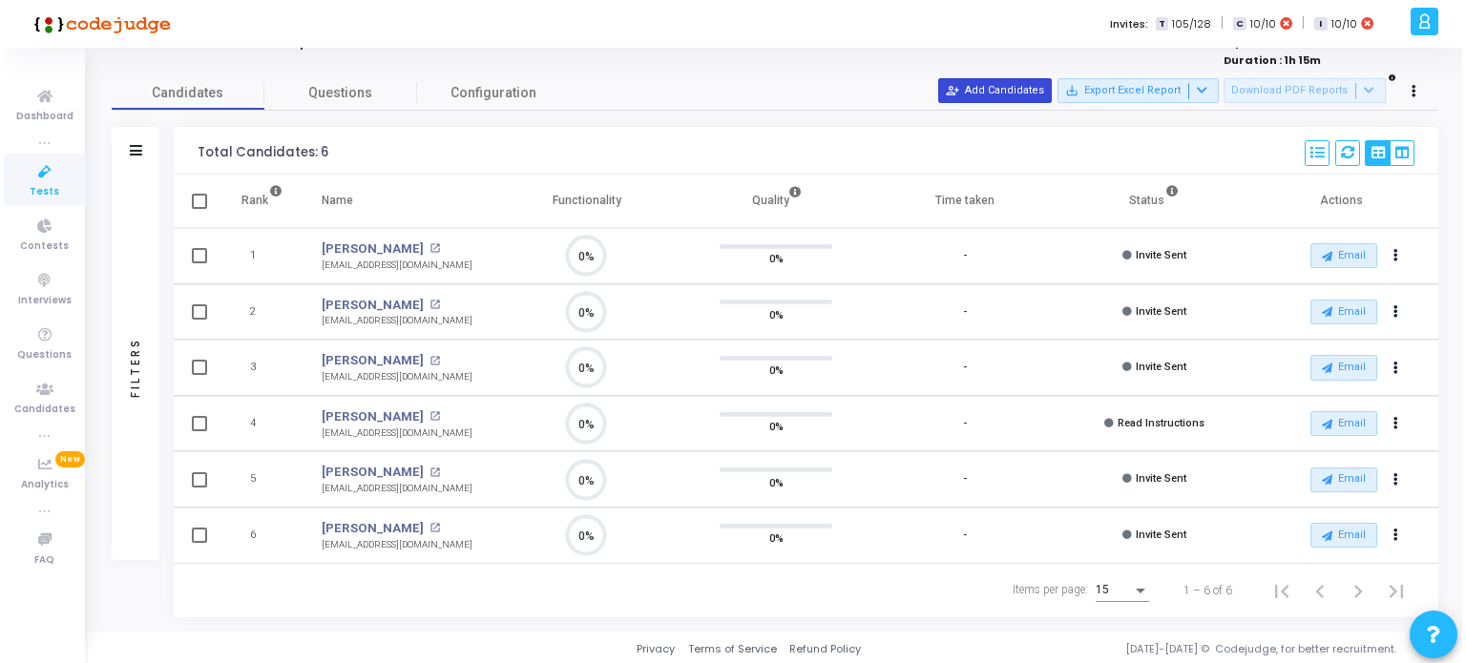
scroll to position [0, 0]
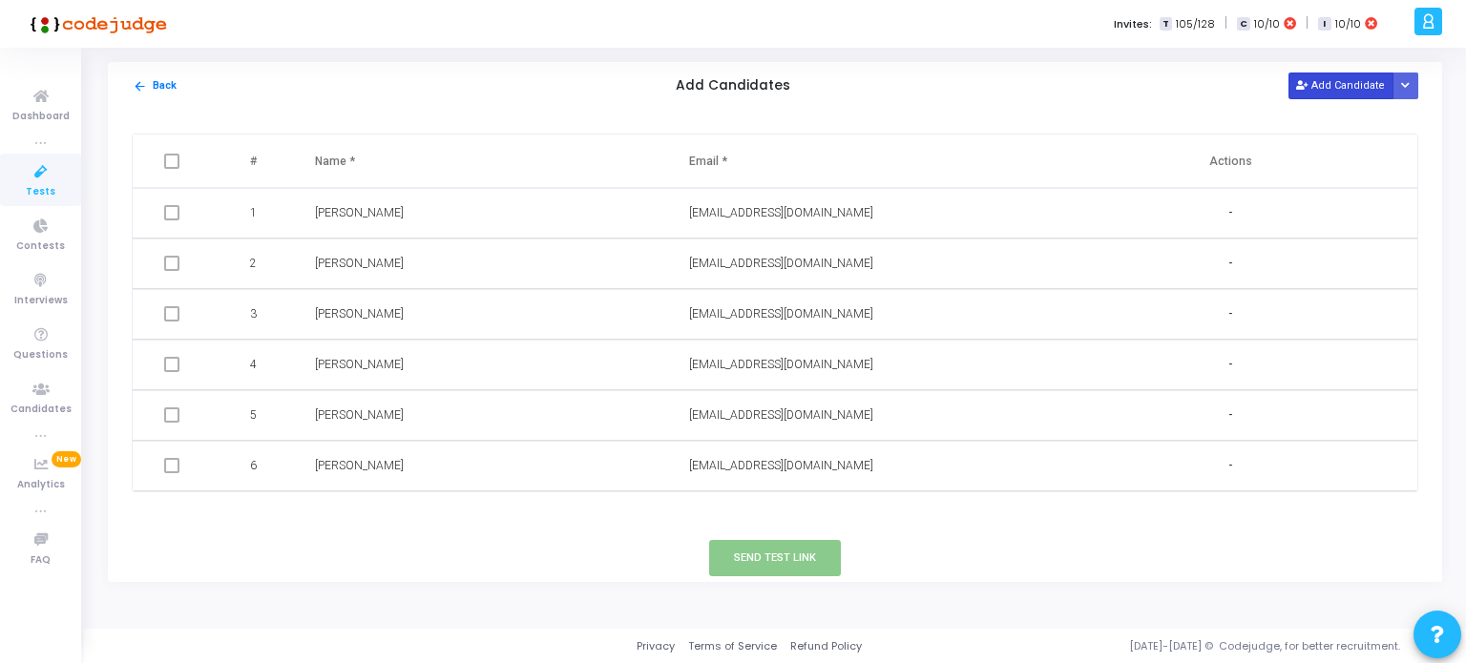
click at [1336, 83] on button "Add Candidate" at bounding box center [1341, 86] width 105 height 26
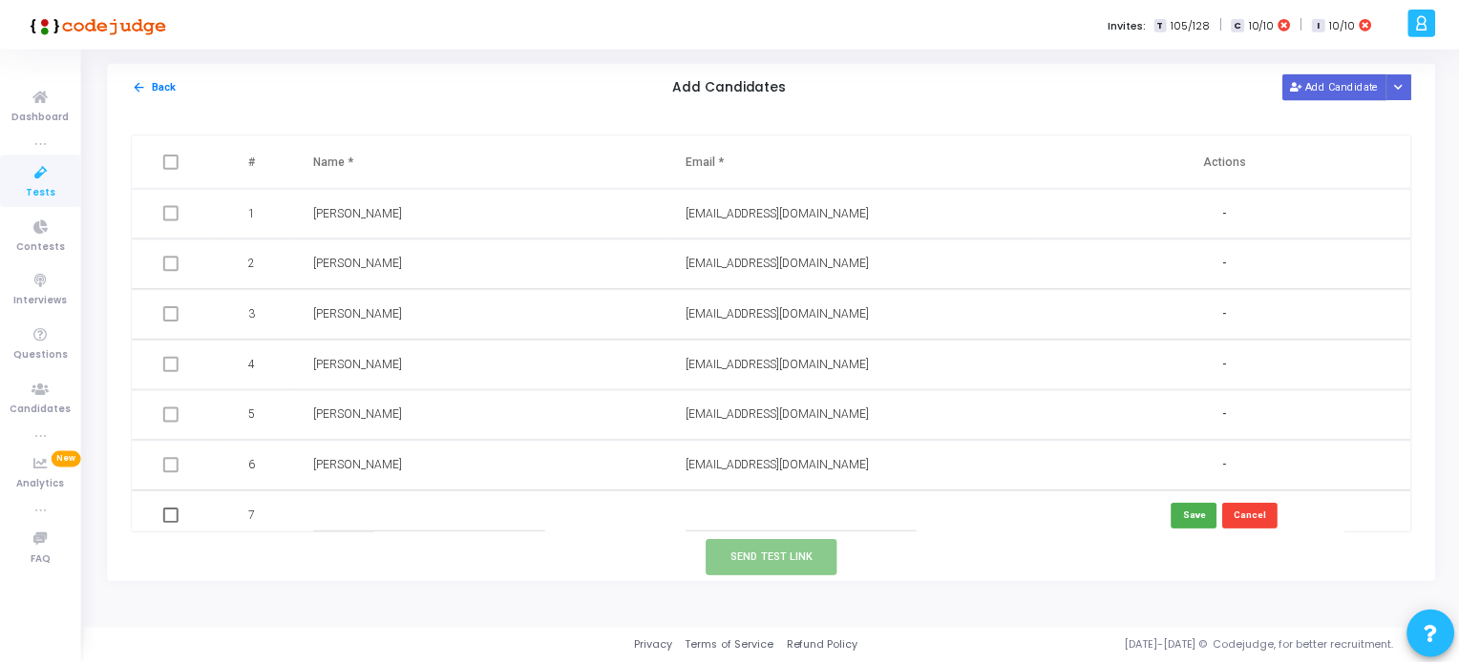
scroll to position [9, 0]
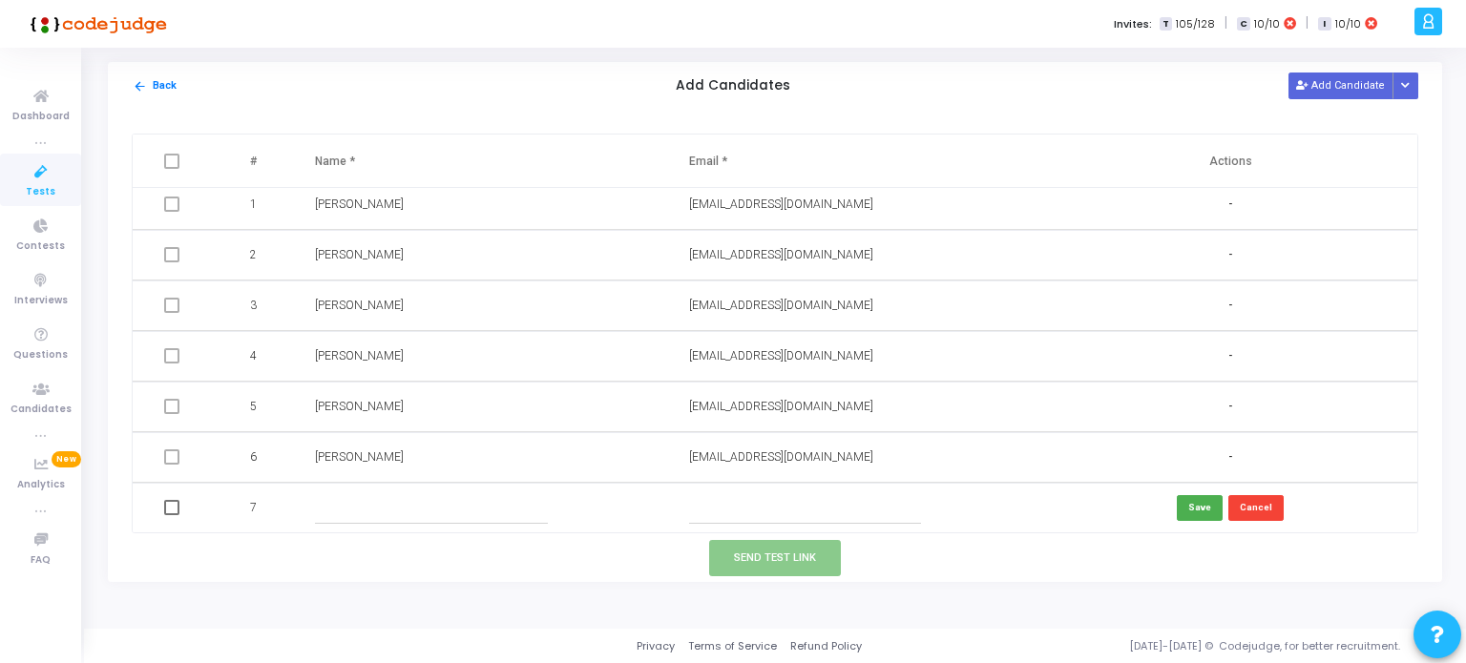
click at [715, 506] on input "text" at bounding box center [805, 509] width 232 height 32
paste input "spark.sp28@gmail.com"
type input "spark.sp28@gmail.com"
click at [535, 507] on input "text" at bounding box center [431, 509] width 232 height 32
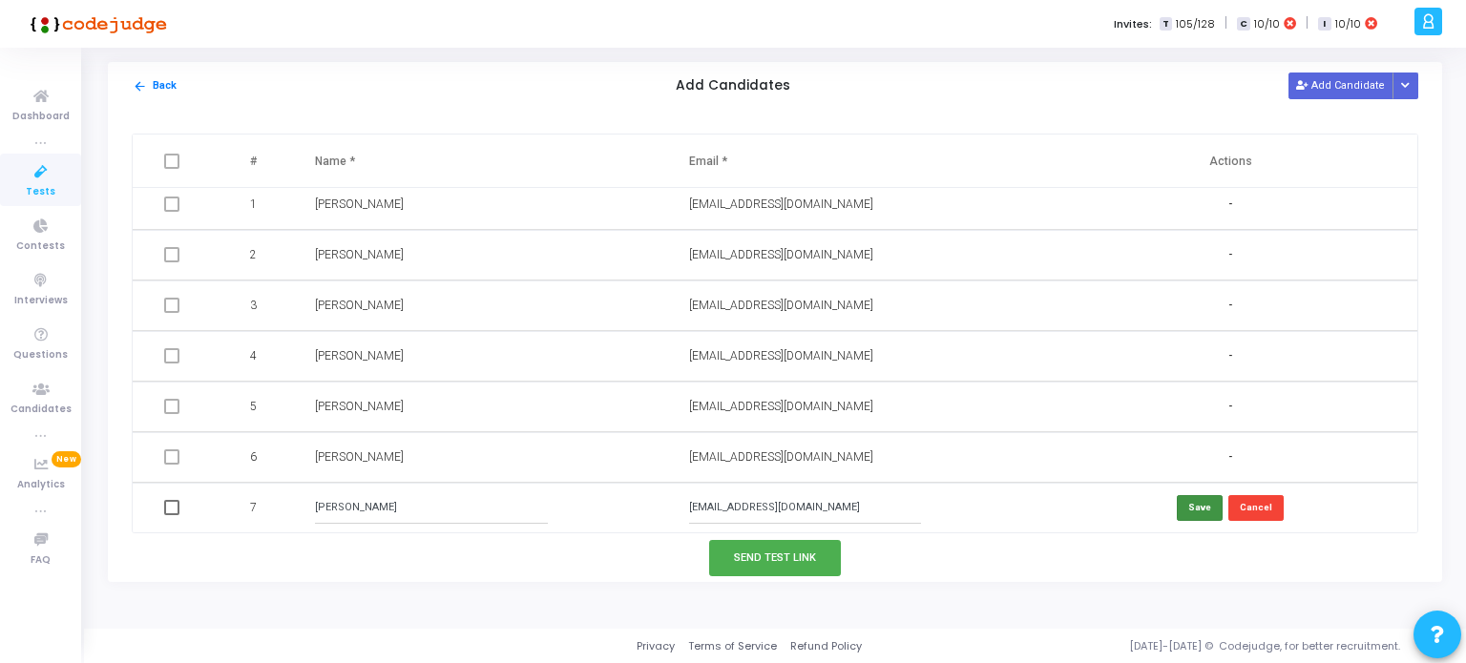
type input "Sayali Parkar"
click at [1198, 514] on button "Save" at bounding box center [1200, 508] width 46 height 26
click at [794, 550] on button "Send Test Link" at bounding box center [775, 557] width 132 height 35
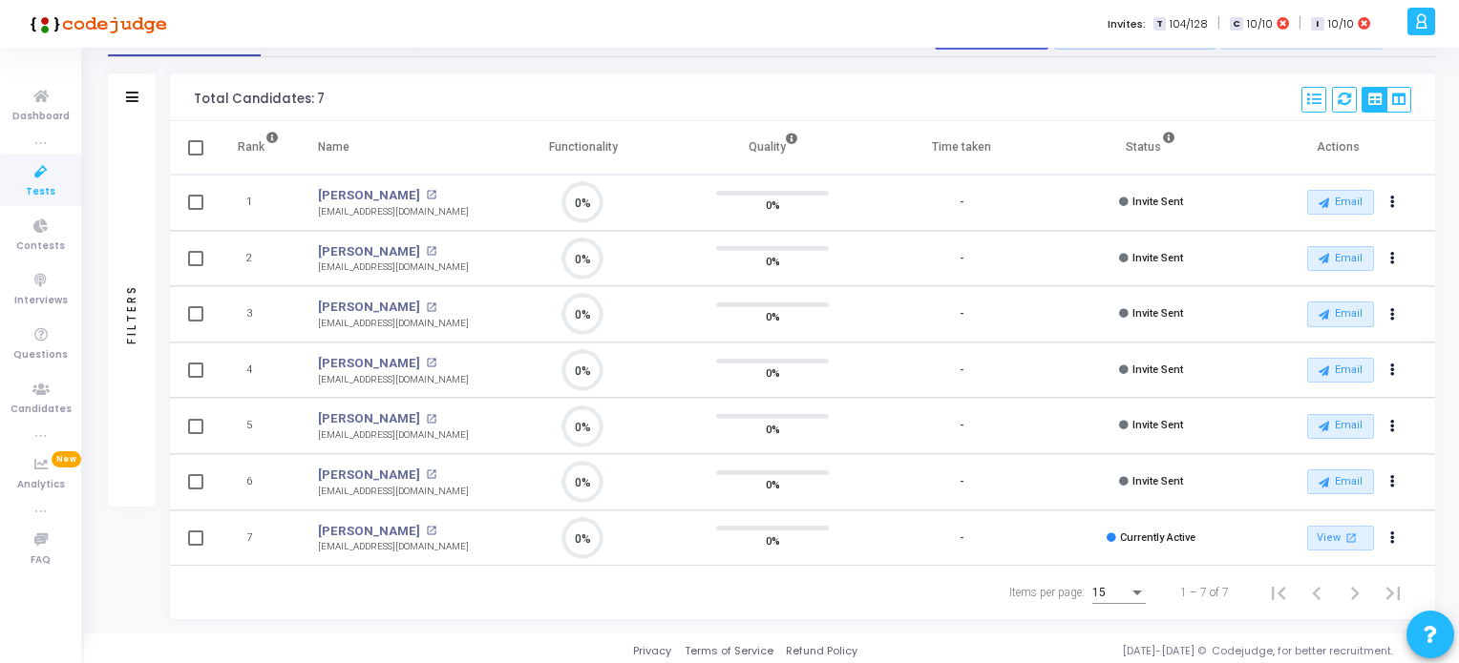
scroll to position [109, 0]
click at [35, 191] on span "Tests" at bounding box center [41, 192] width 30 height 16
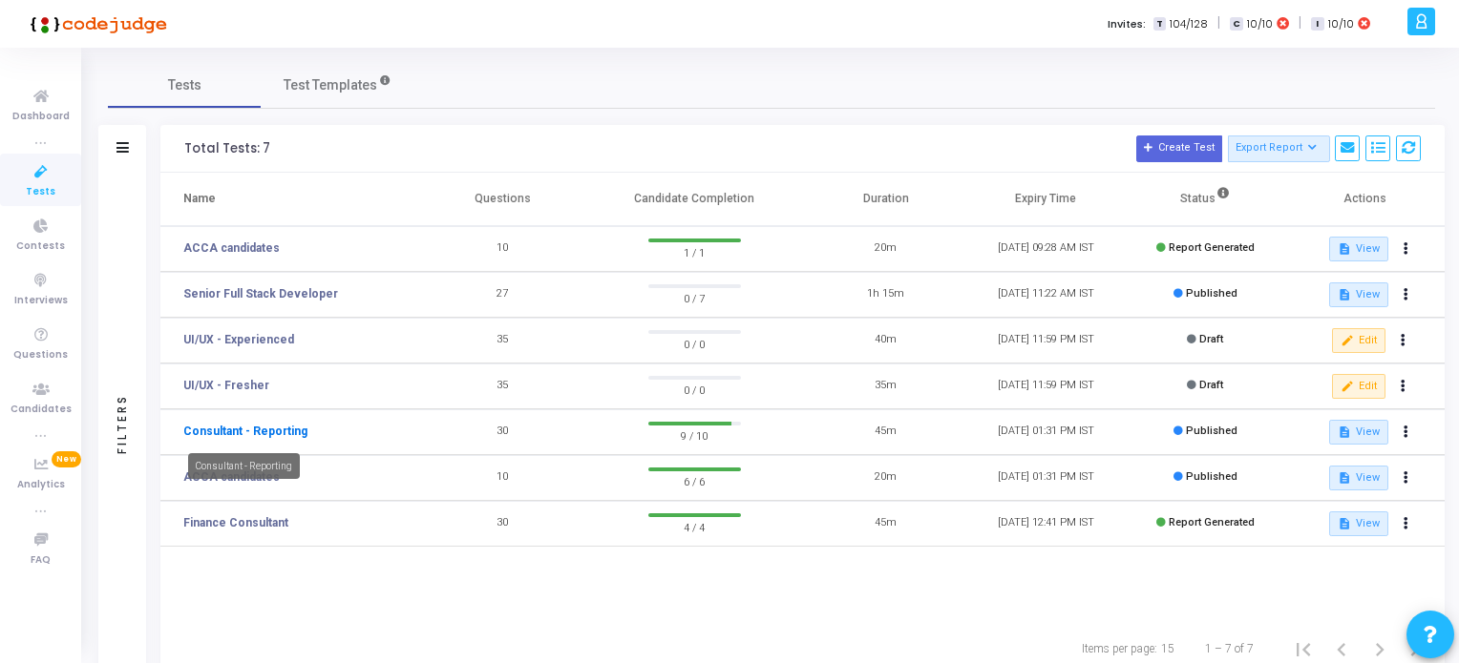
click at [267, 428] on link "Consultant - Reporting" at bounding box center [245, 431] width 124 height 17
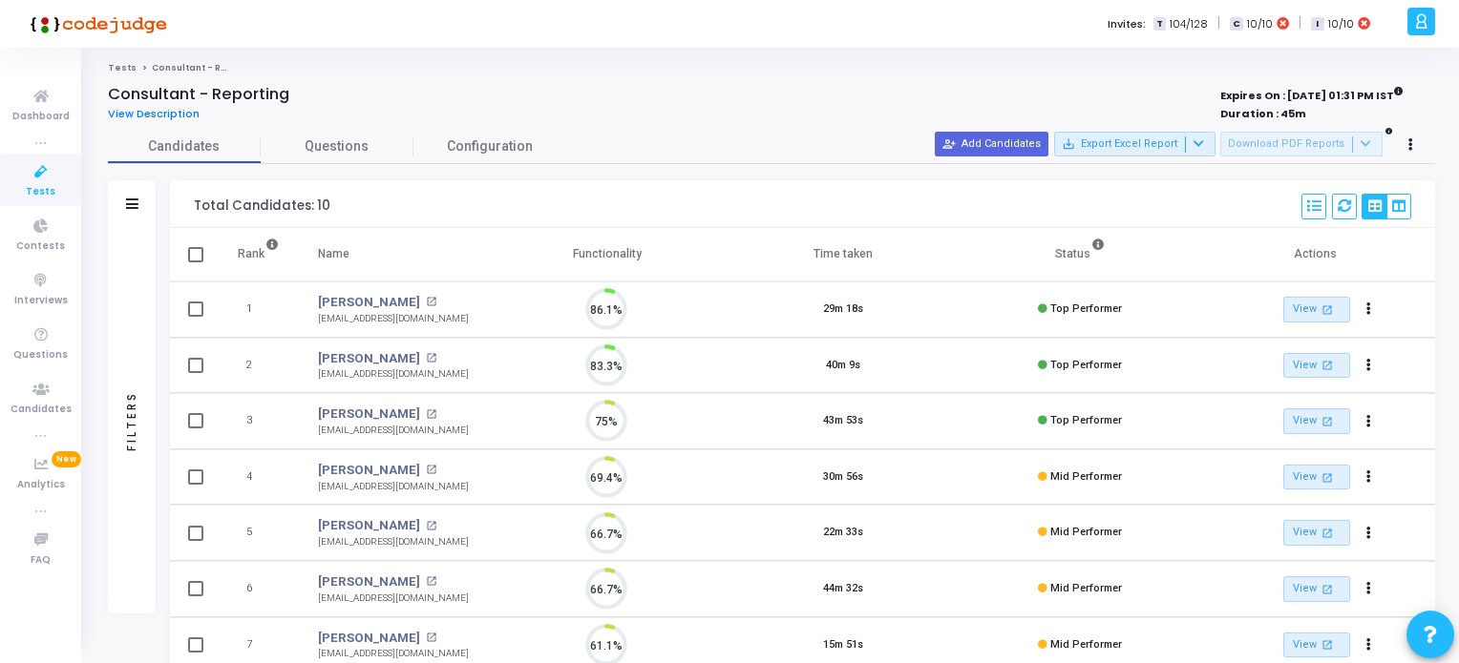
scroll to position [39, 49]
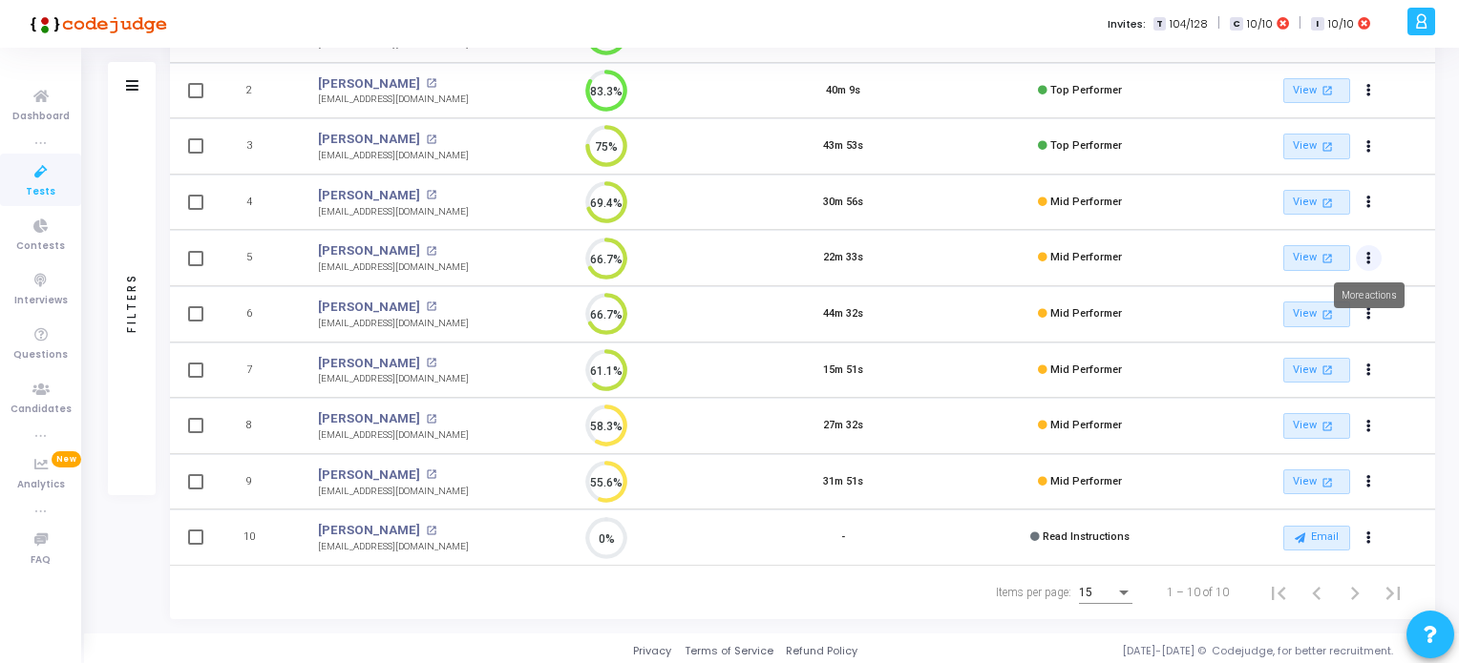
click at [1368, 254] on icon "Actions" at bounding box center [1368, 259] width 5 height 10
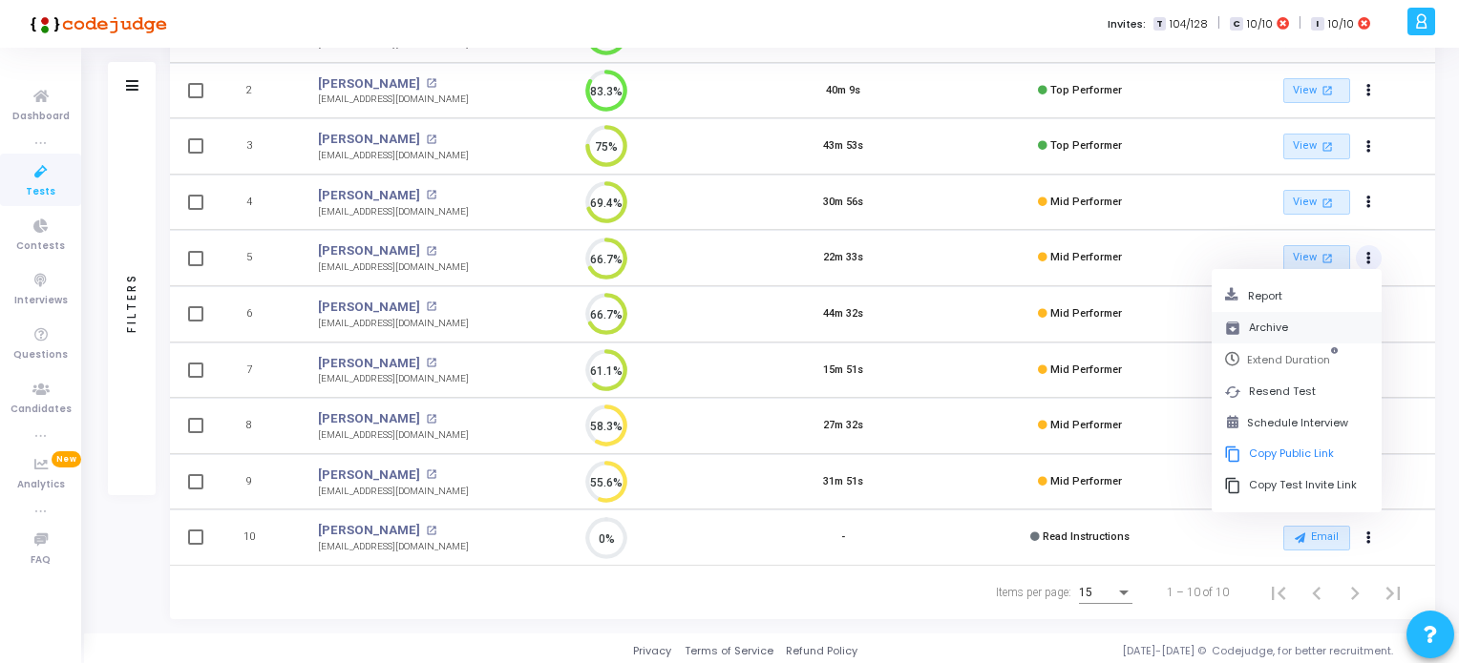
click at [1240, 320] on icon "archive" at bounding box center [1232, 328] width 17 height 17
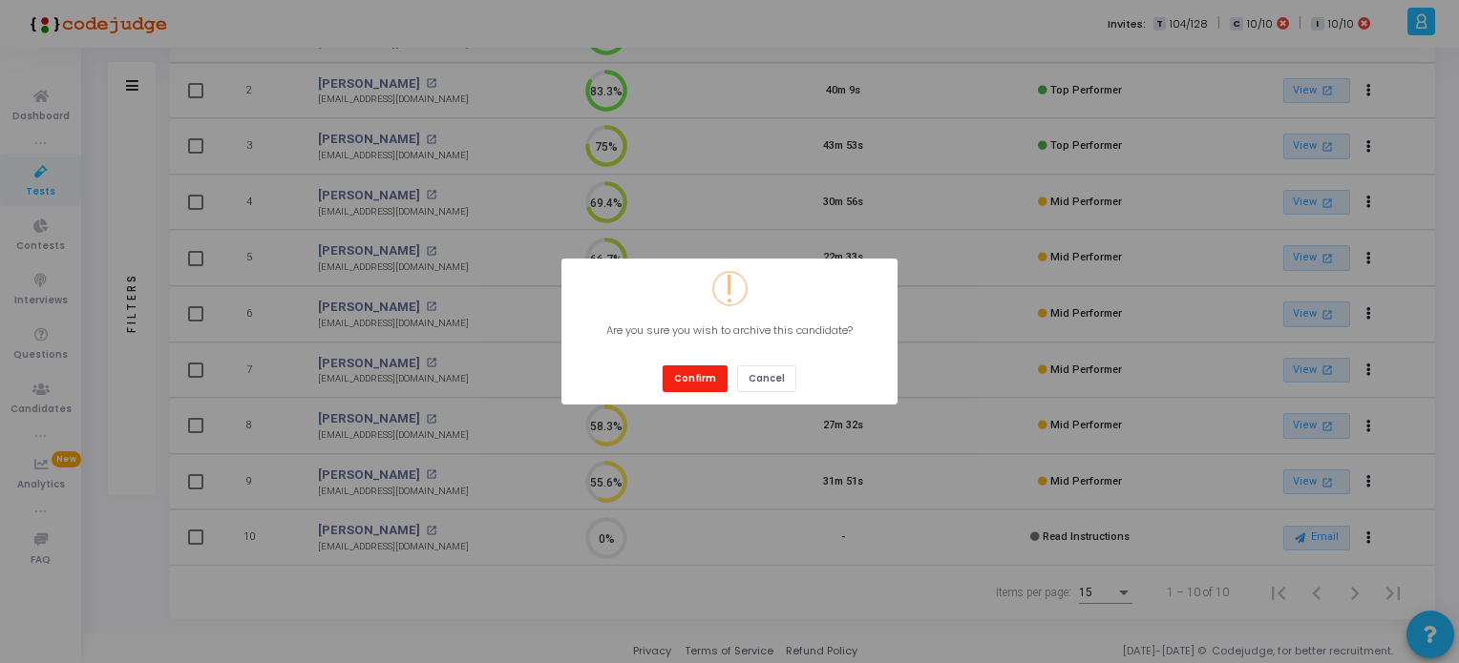
click at [711, 378] on button "Confirm" at bounding box center [694, 379] width 65 height 26
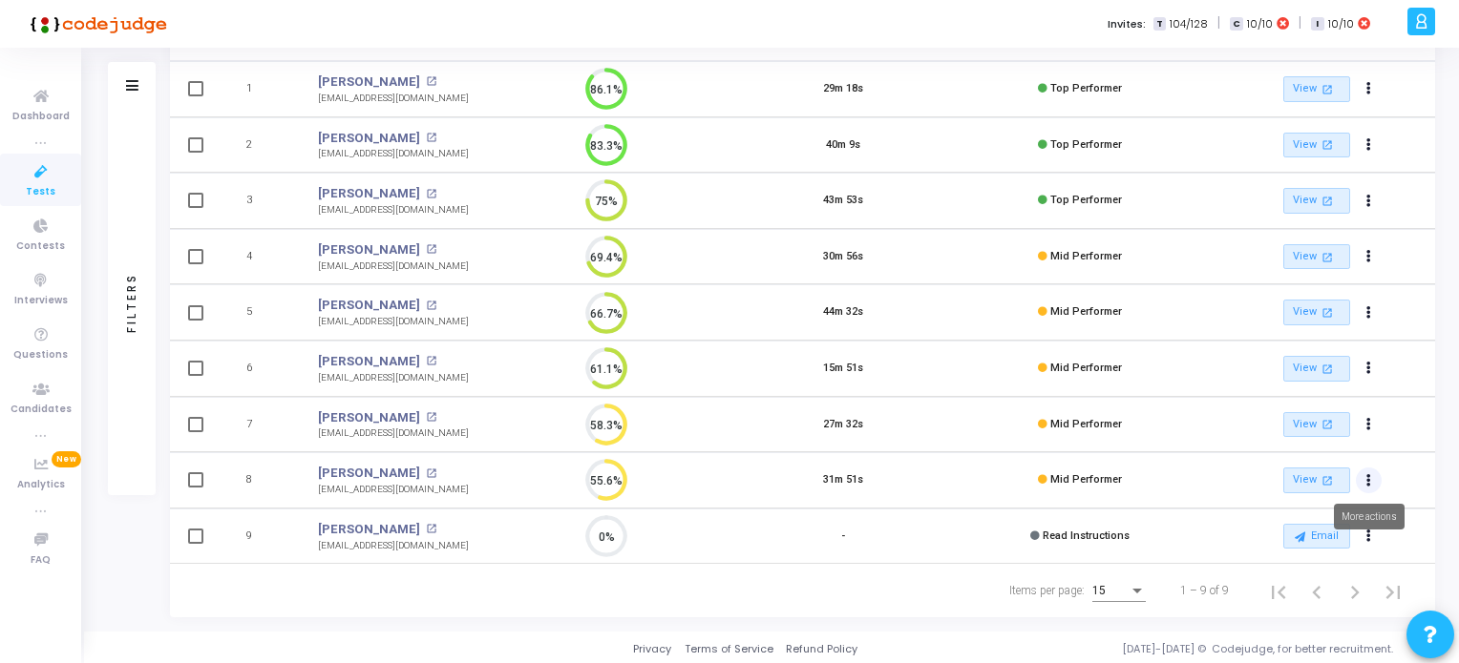
click at [1366, 476] on icon "Actions" at bounding box center [1368, 481] width 5 height 10
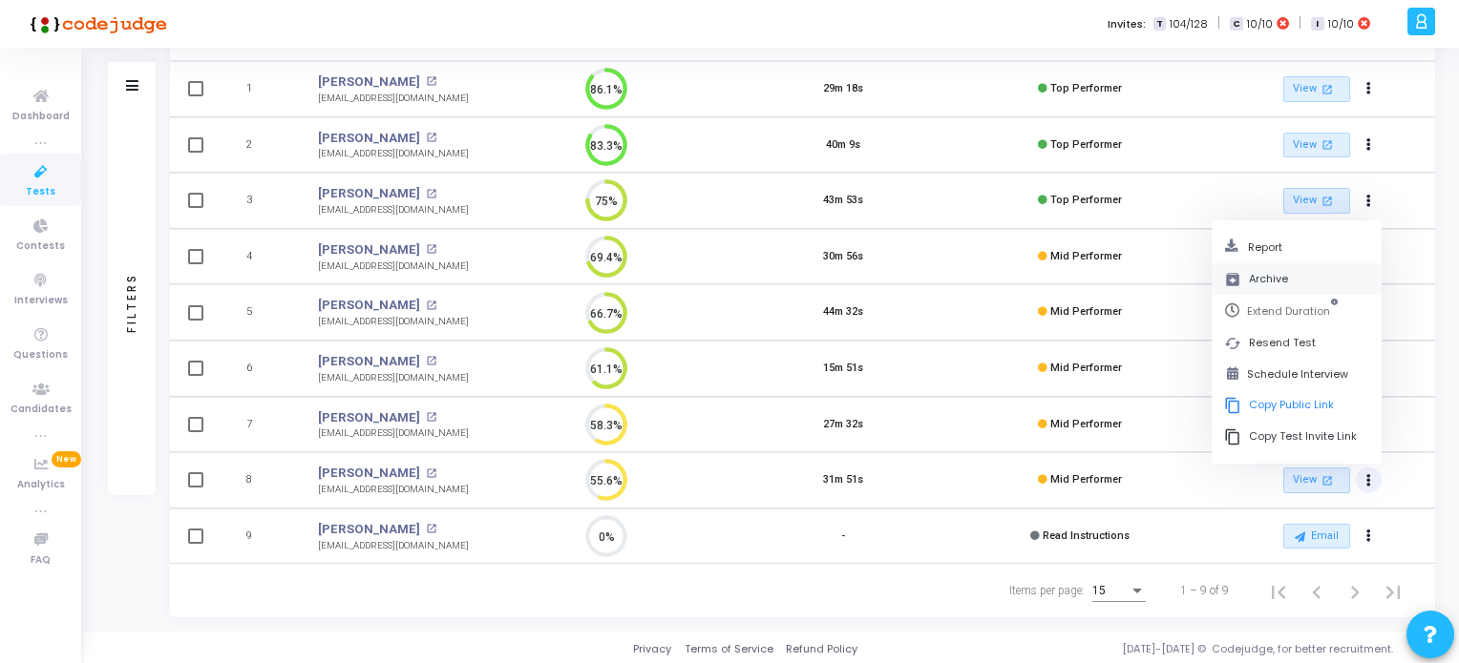
click at [1252, 272] on button "archive Archive" at bounding box center [1296, 279] width 170 height 32
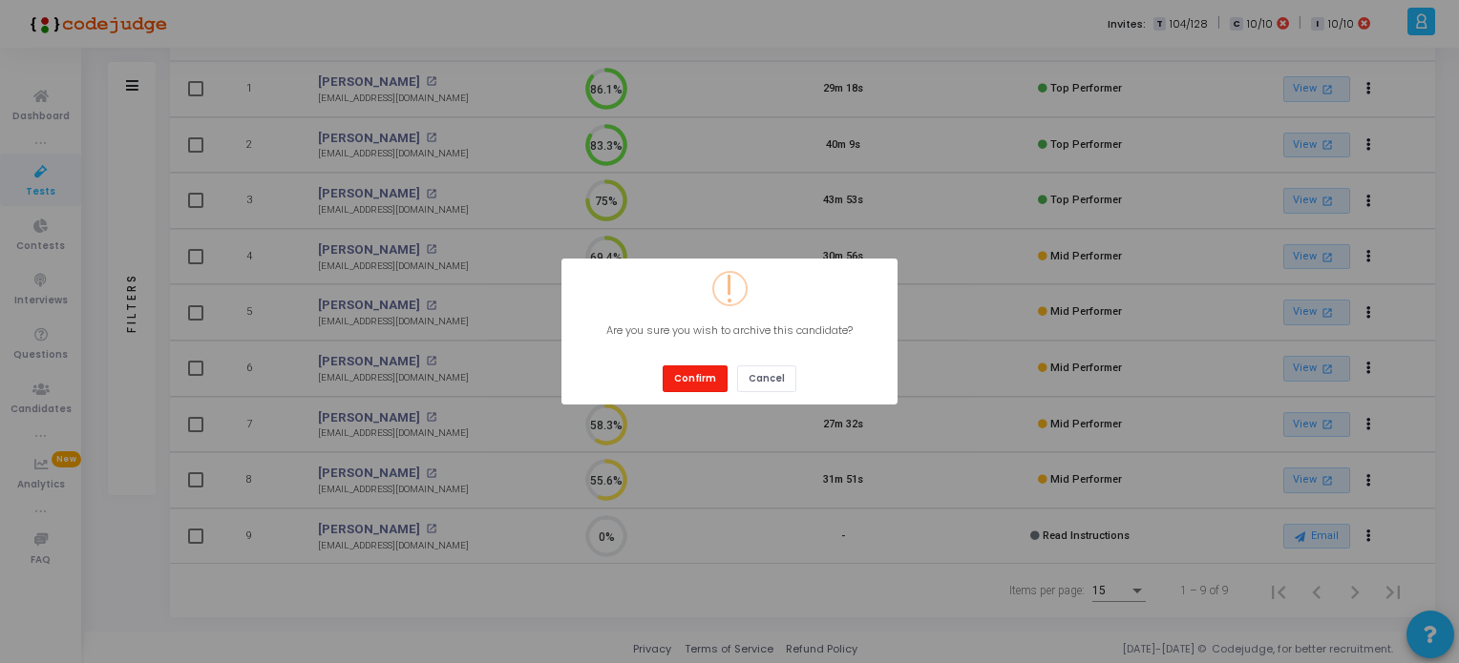
click at [691, 376] on button "Confirm" at bounding box center [694, 379] width 65 height 26
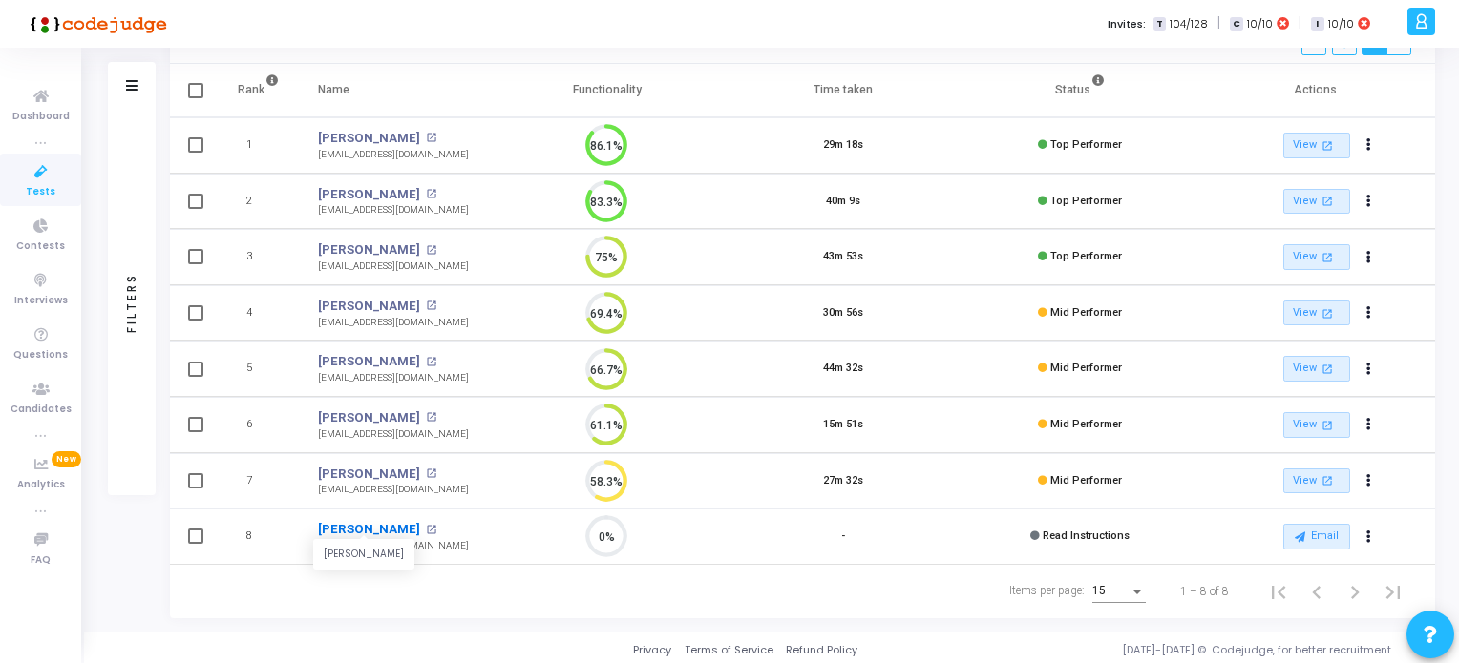
click at [347, 526] on link "Rutuja Parab" at bounding box center [369, 529] width 102 height 19
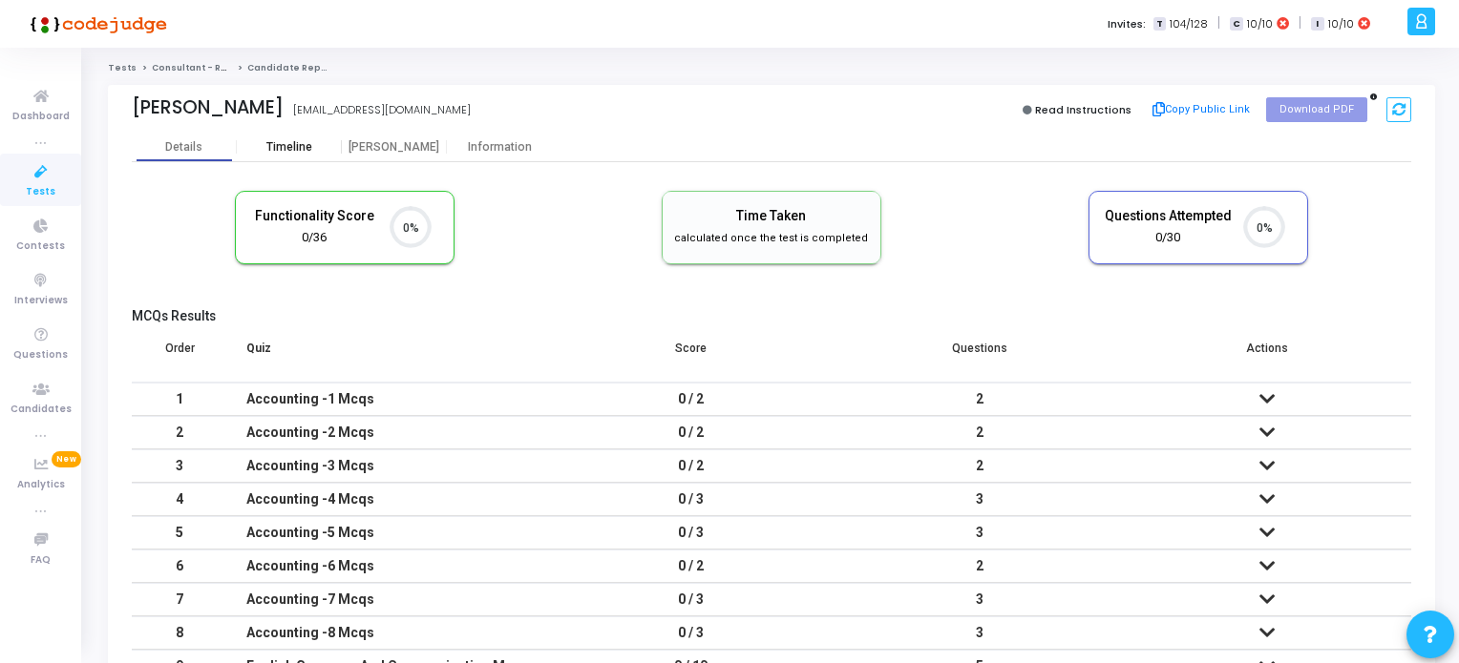
click at [274, 150] on div "Timeline" at bounding box center [289, 147] width 46 height 14
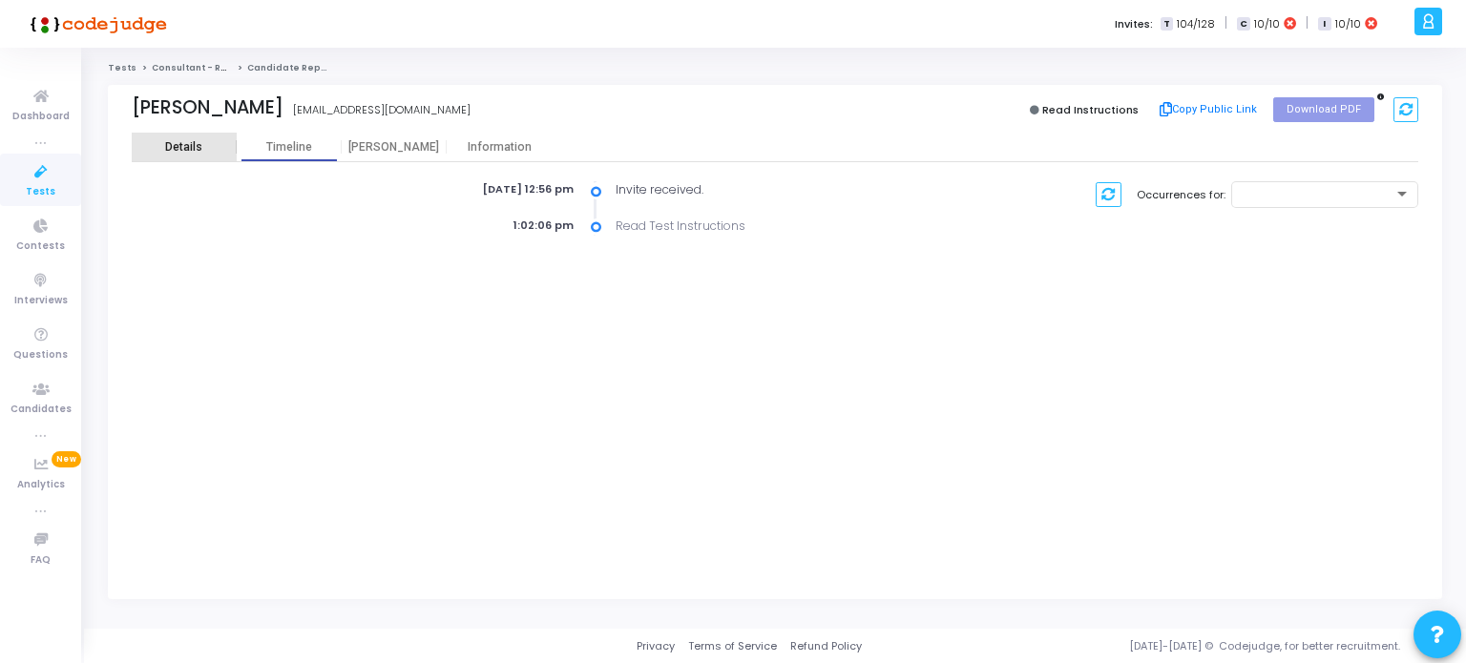
click at [180, 144] on div "Details" at bounding box center [183, 147] width 37 height 14
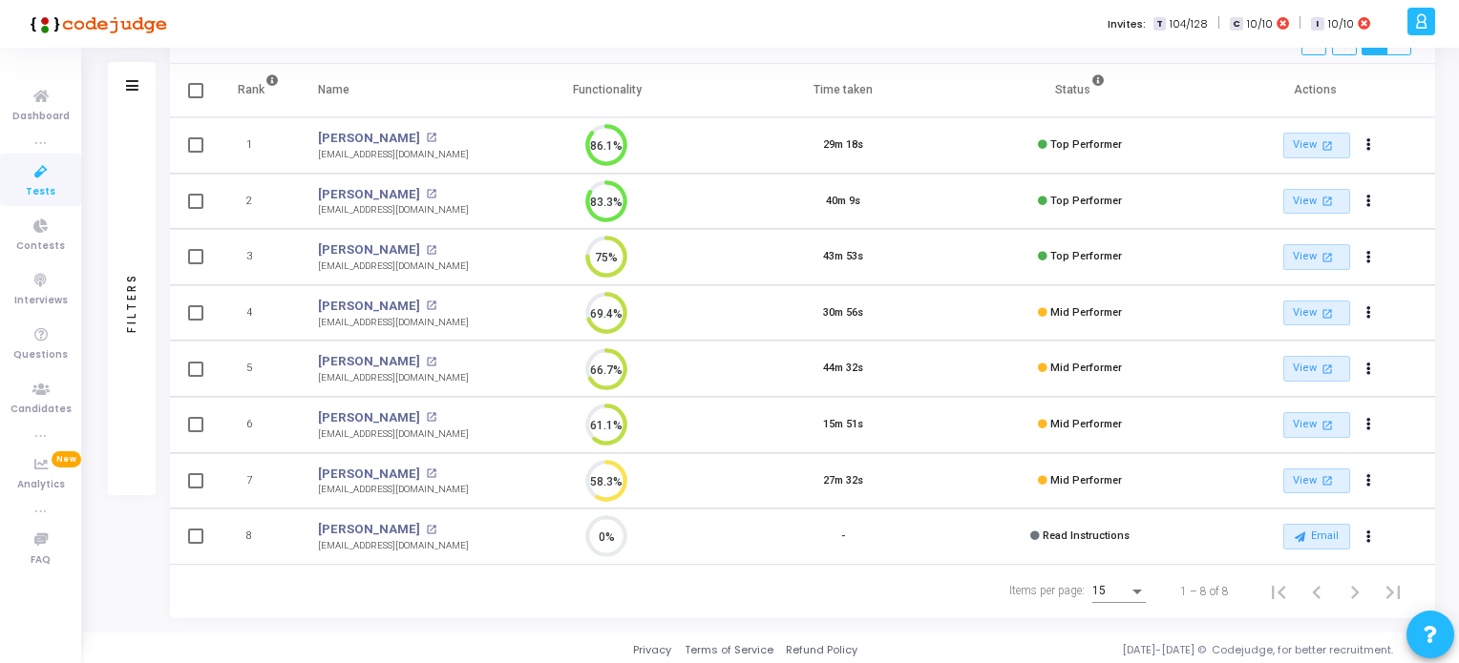
click at [40, 184] on span "Tests" at bounding box center [41, 192] width 30 height 16
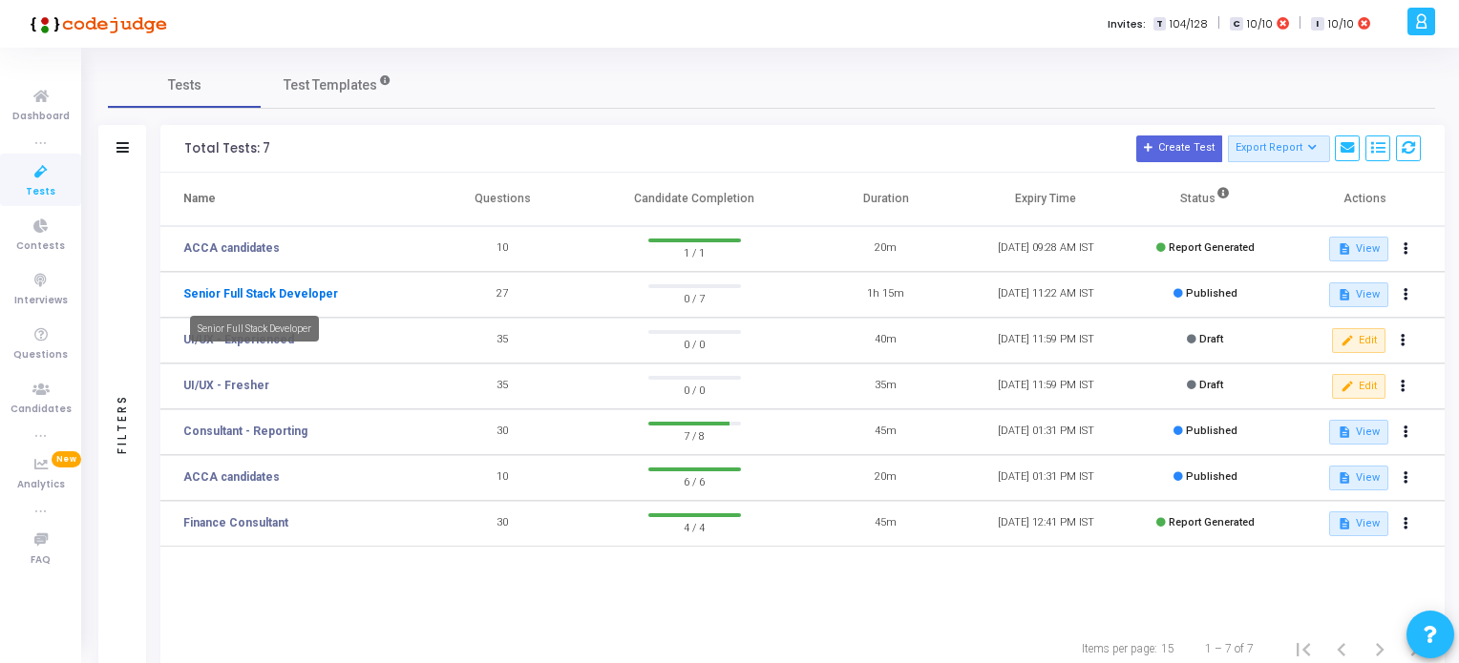
click at [239, 298] on link "Senior Full Stack Developer" at bounding box center [260, 293] width 155 height 17
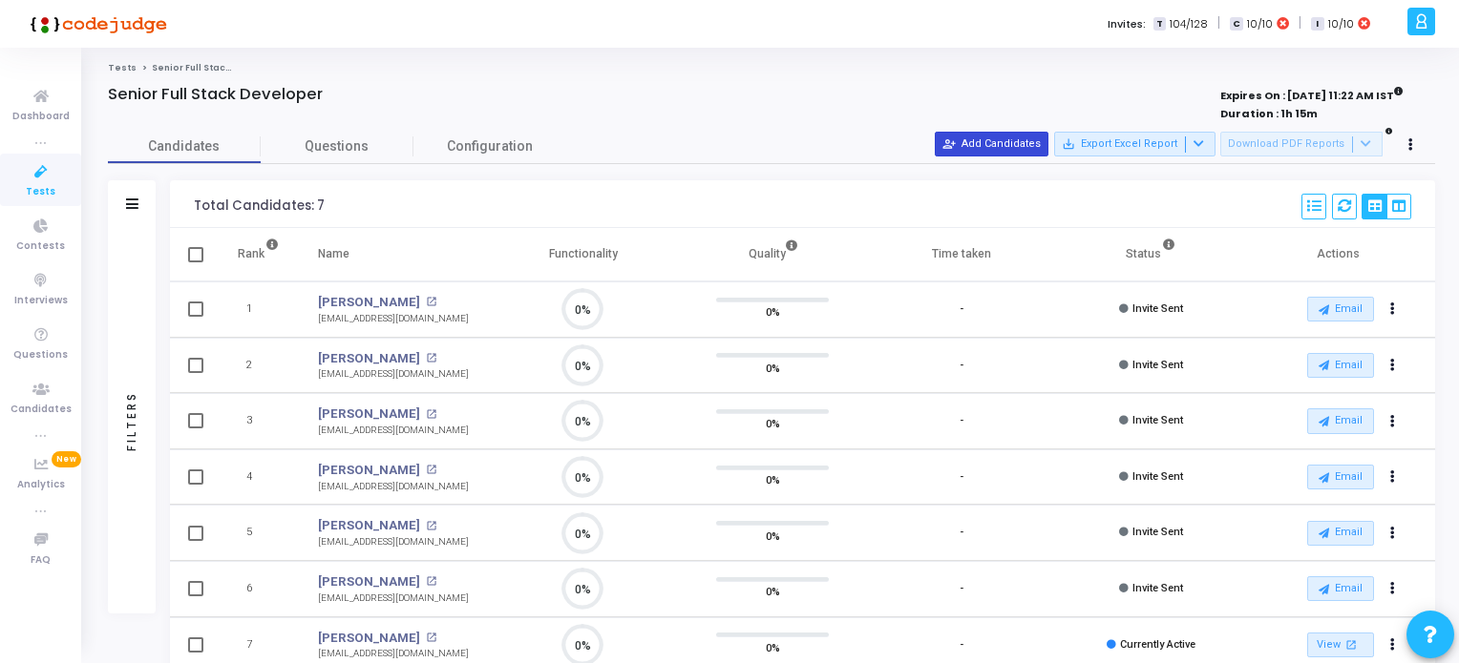
click at [978, 137] on button "person_add_alt Add Candidates" at bounding box center [992, 144] width 114 height 25
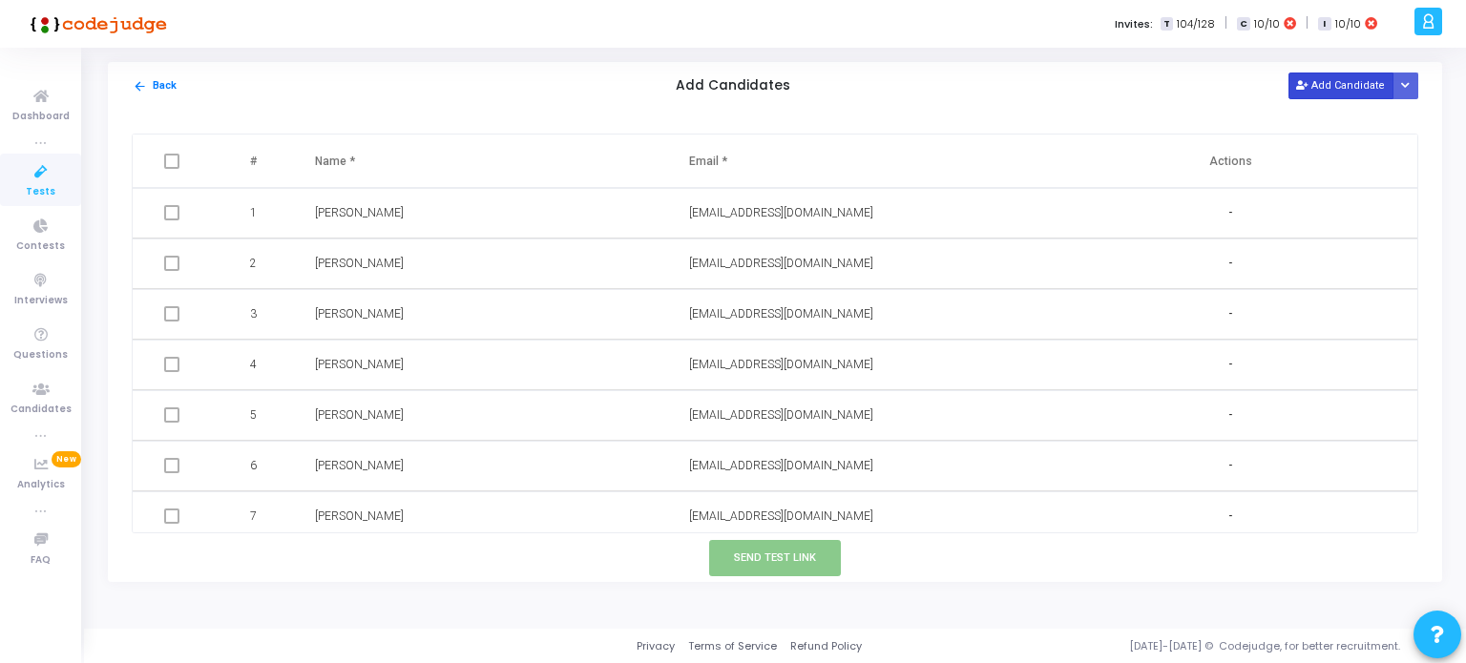
click at [1352, 80] on button "Add Candidate" at bounding box center [1341, 86] width 105 height 26
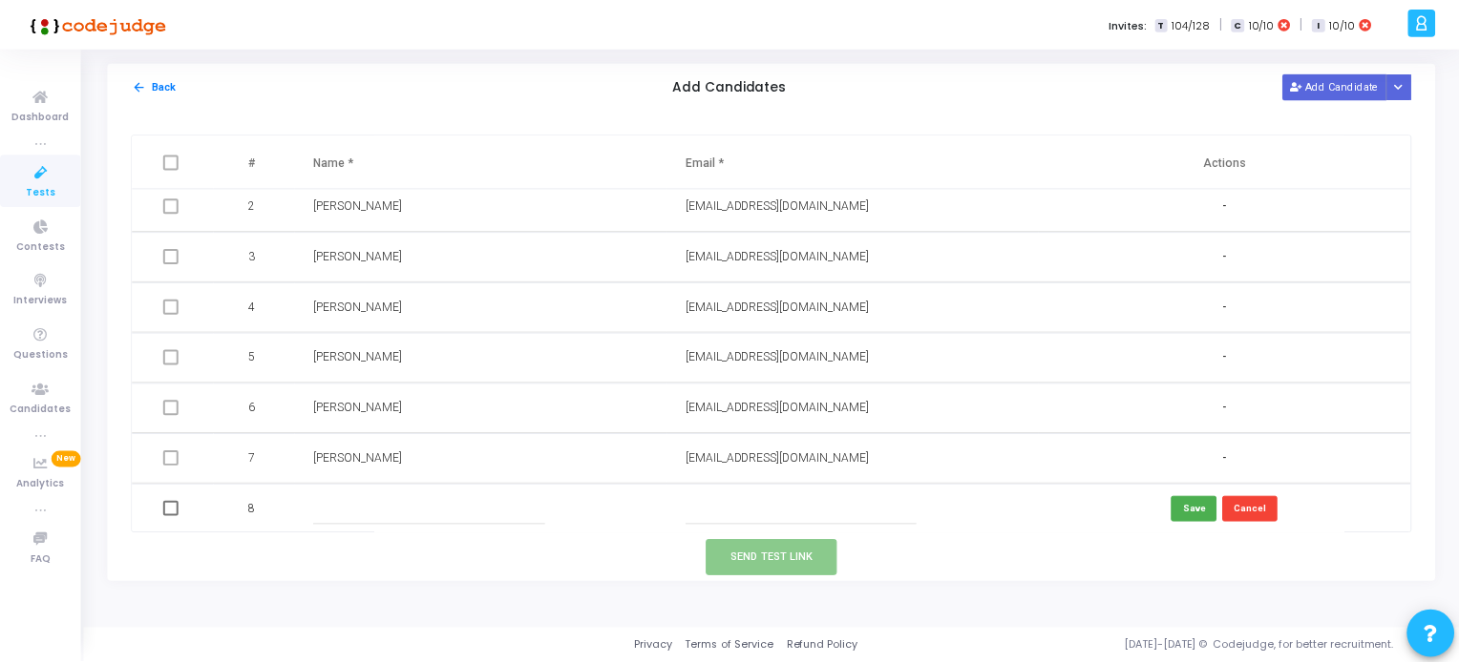
scroll to position [59, 0]
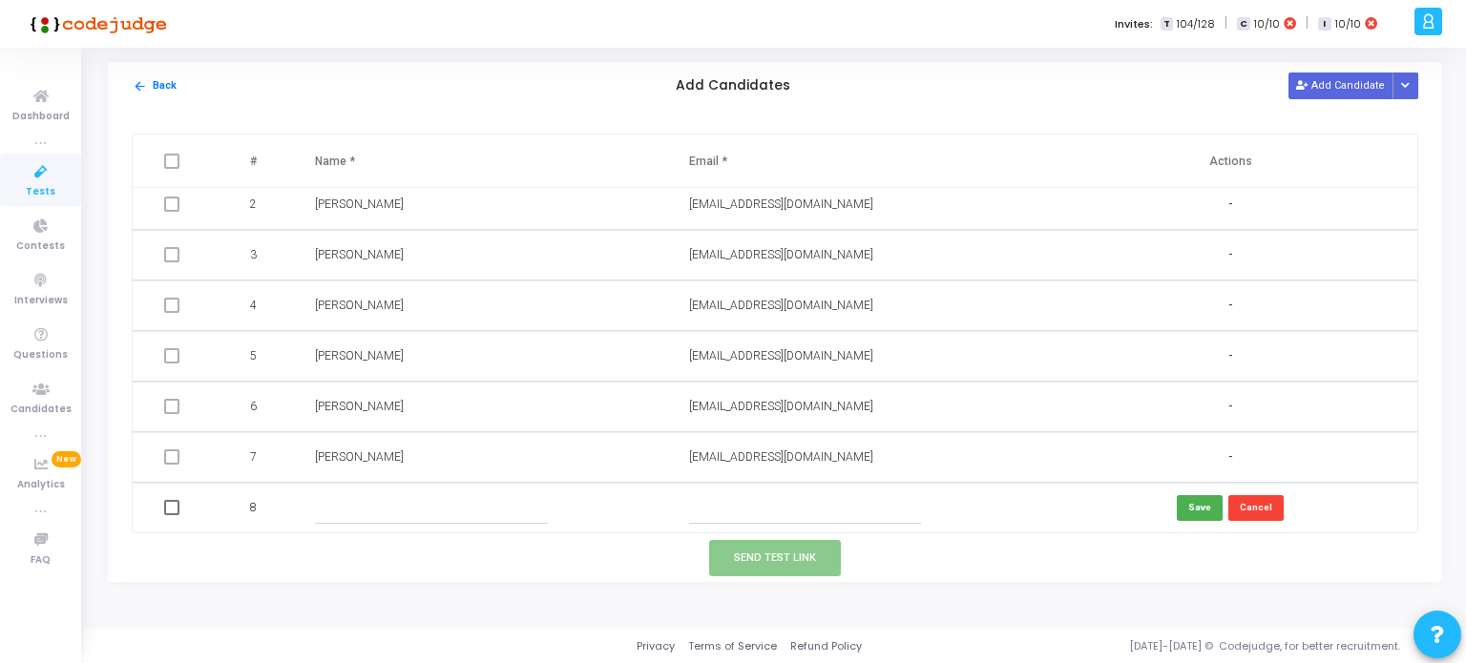
click at [718, 509] on input "text" at bounding box center [805, 509] width 232 height 32
paste input "vrszonnett@gmail.com"
type input "vrszonnett@gmail.com"
click at [427, 519] on input "text" at bounding box center [431, 509] width 232 height 32
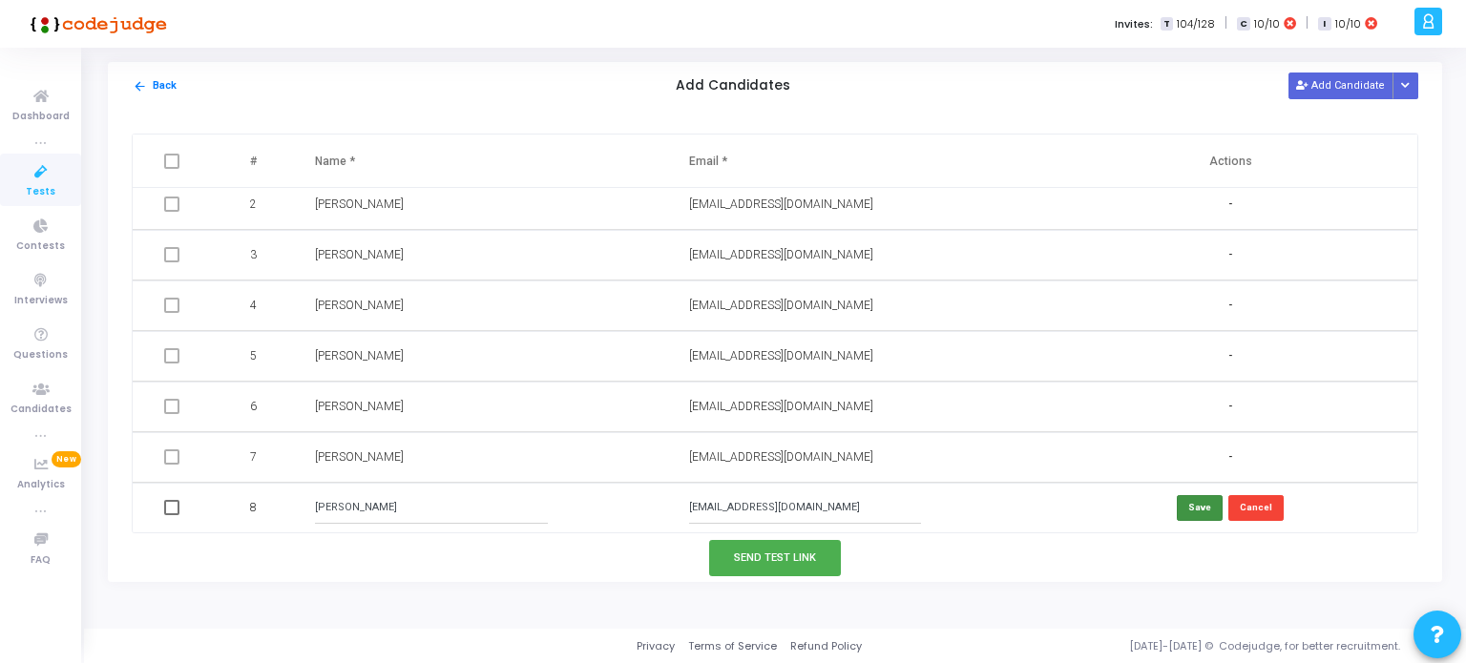
type input "Vivekkumar Singh"
click at [1187, 510] on button "Save" at bounding box center [1200, 508] width 46 height 26
click at [771, 557] on button "Send Test Link" at bounding box center [775, 557] width 132 height 35
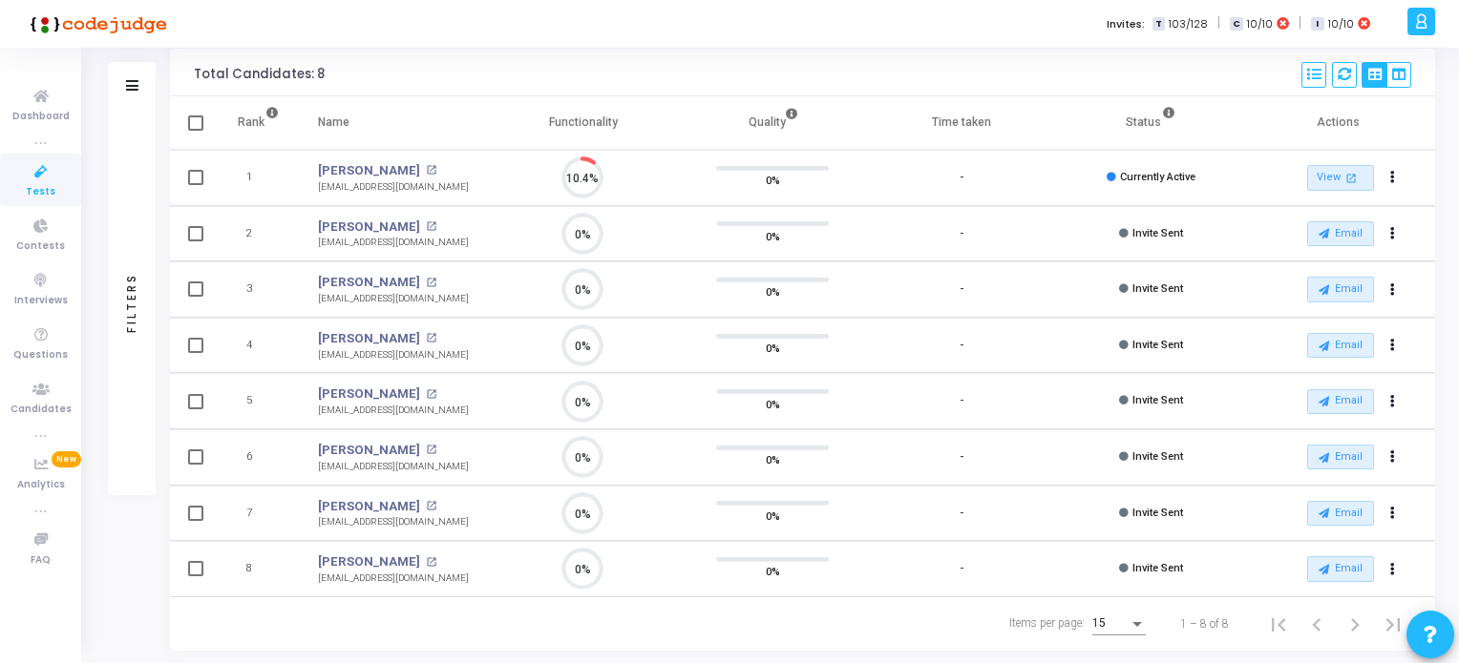
scroll to position [164, 0]
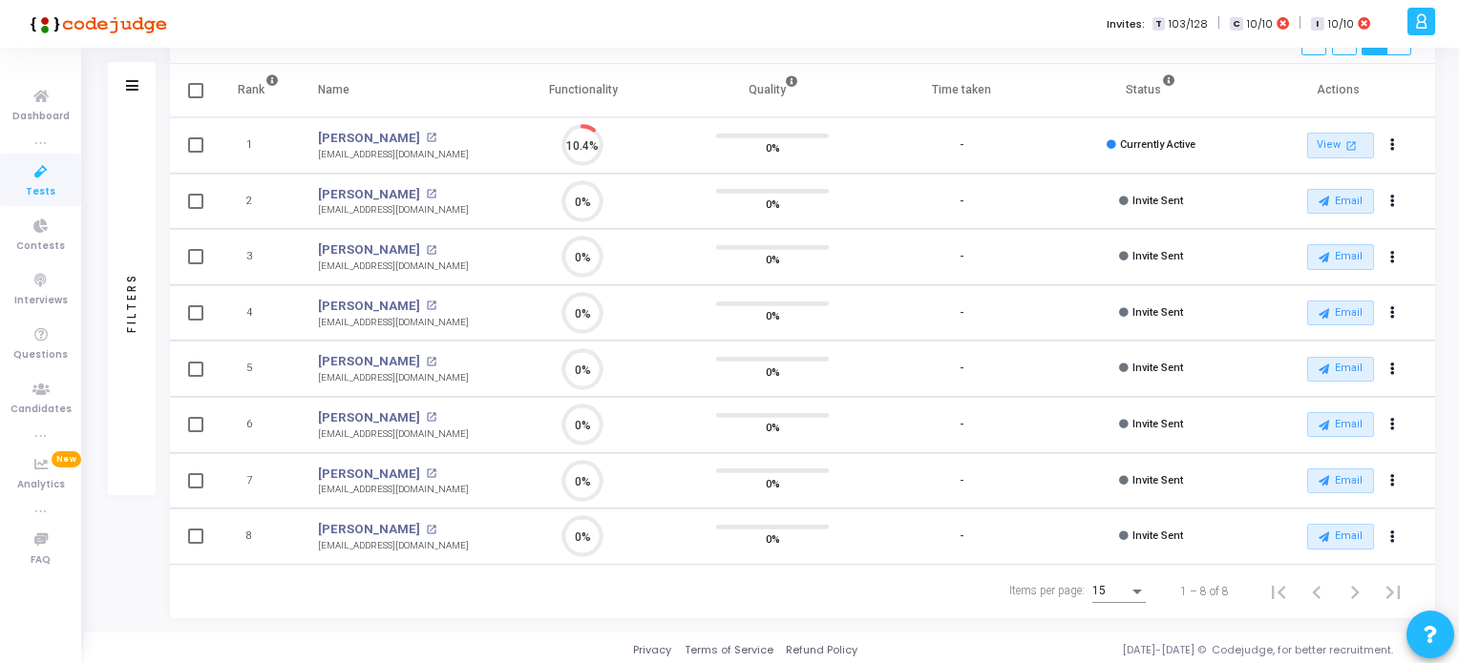
click at [53, 180] on icon at bounding box center [41, 172] width 40 height 24
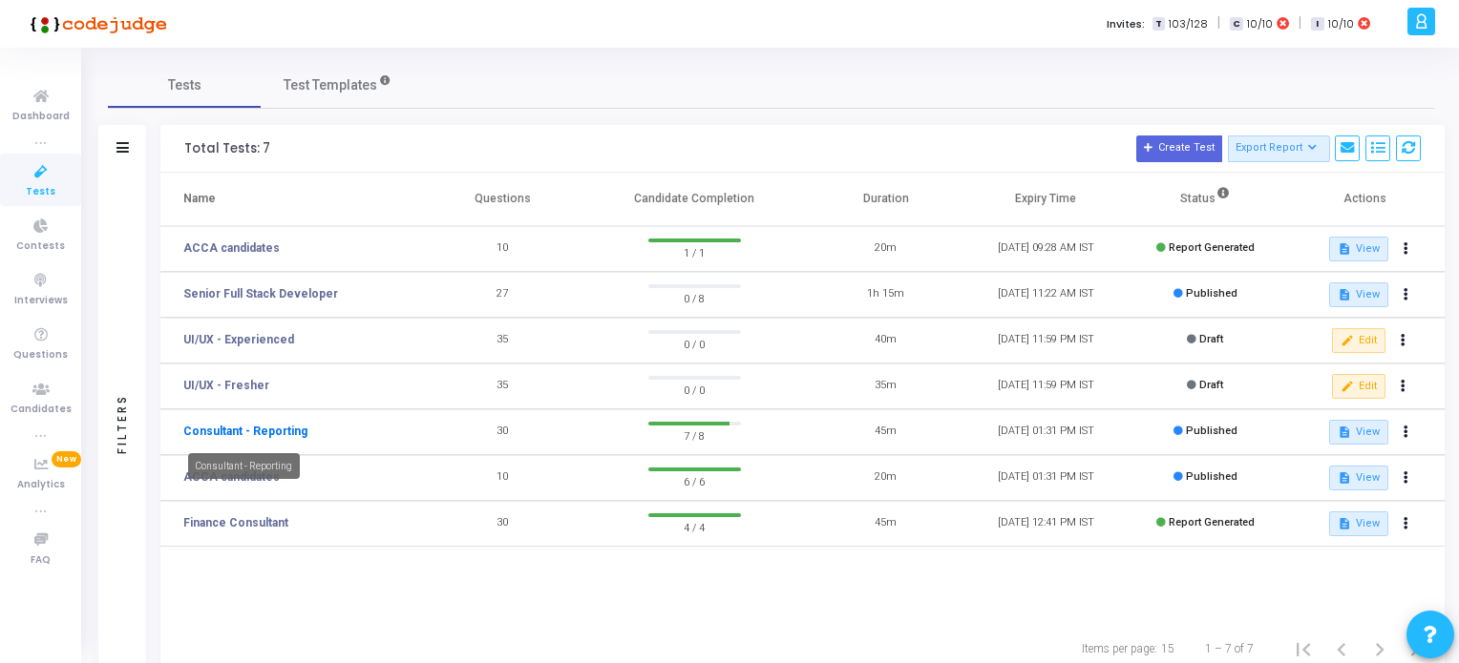
click at [258, 433] on link "Consultant - Reporting" at bounding box center [245, 431] width 124 height 17
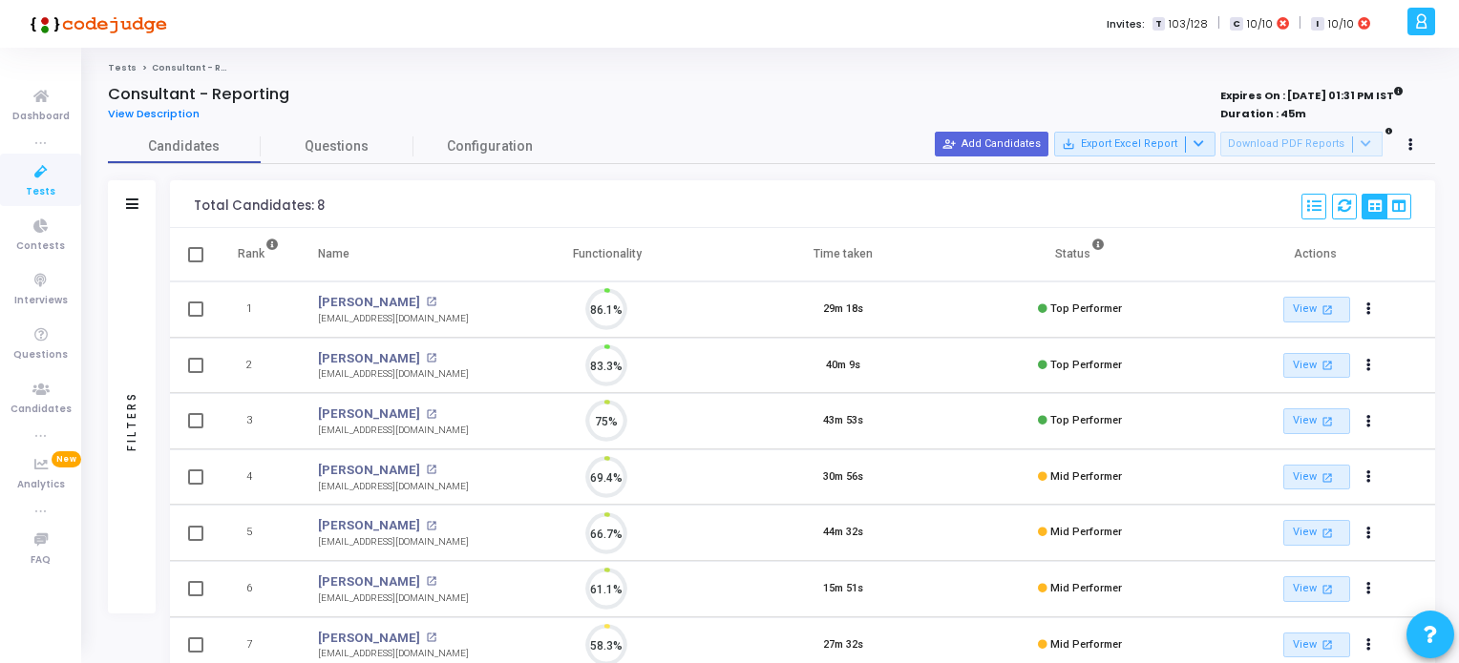
scroll to position [39, 49]
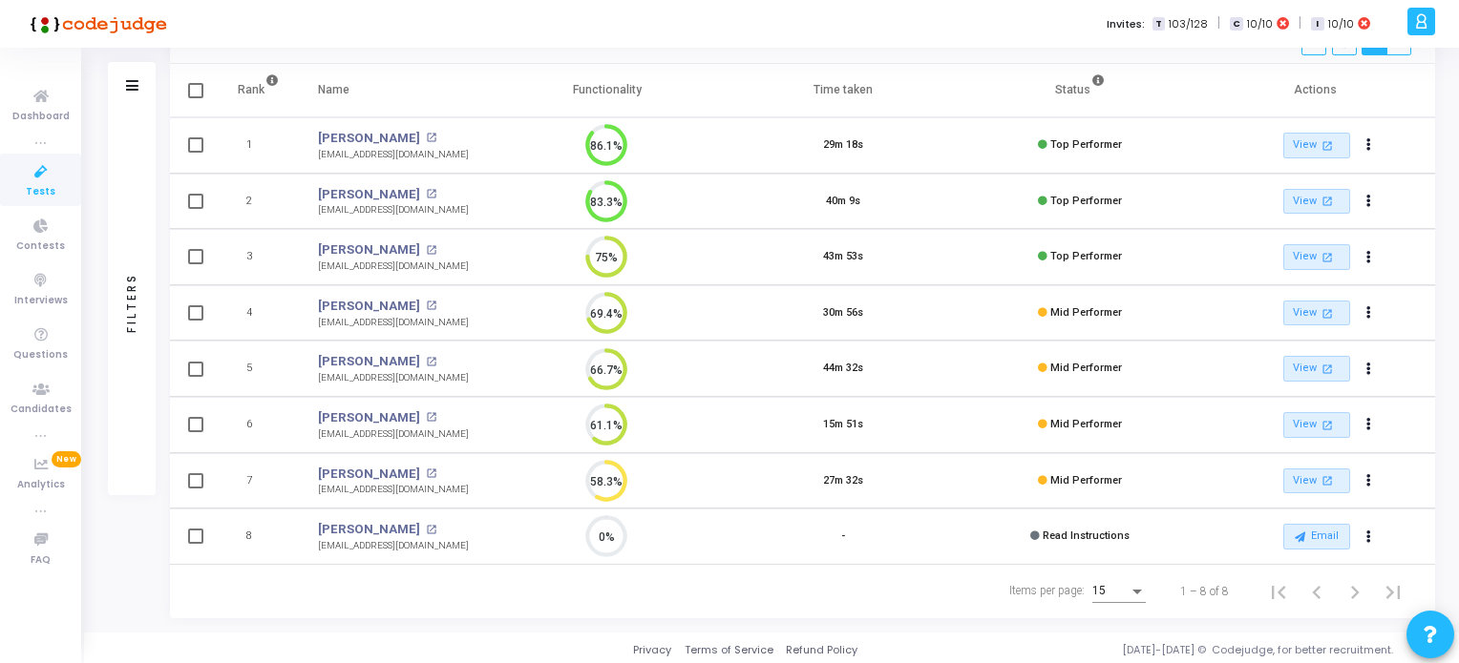
click at [48, 182] on icon at bounding box center [41, 172] width 40 height 24
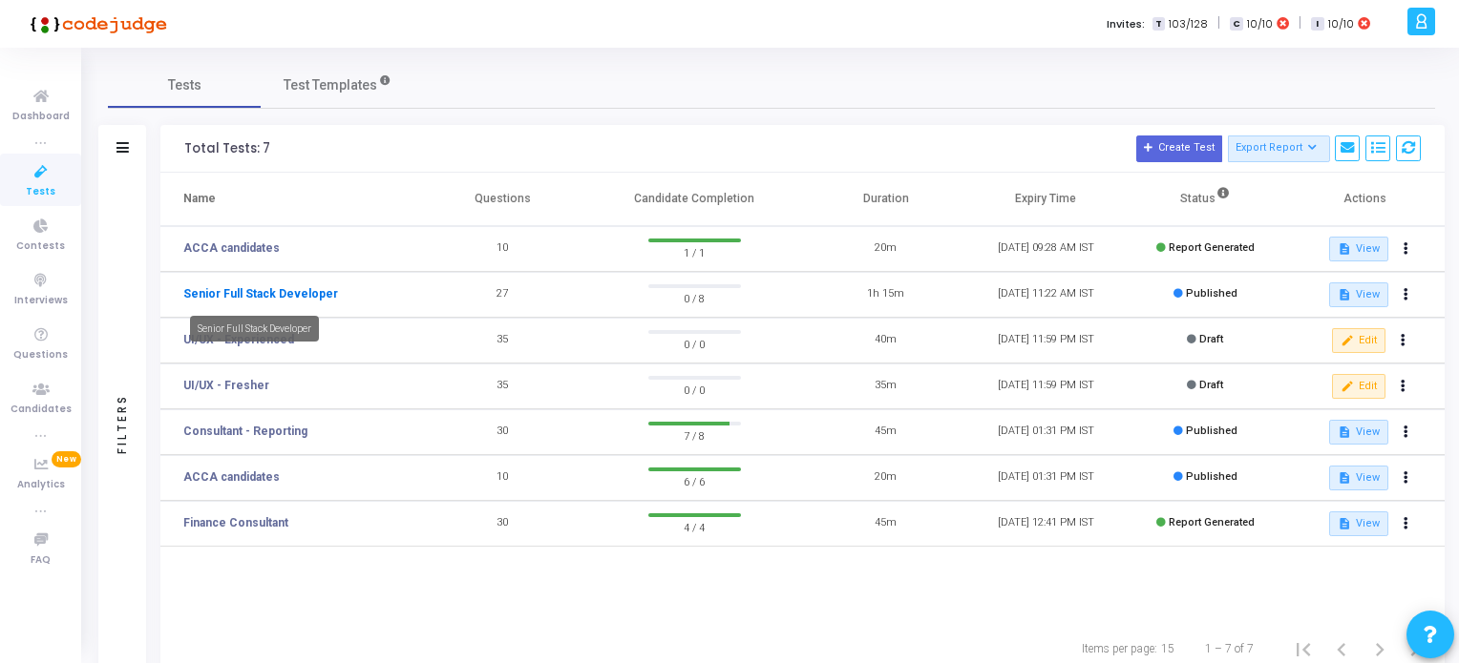
click at [275, 296] on link "Senior Full Stack Developer" at bounding box center [260, 293] width 155 height 17
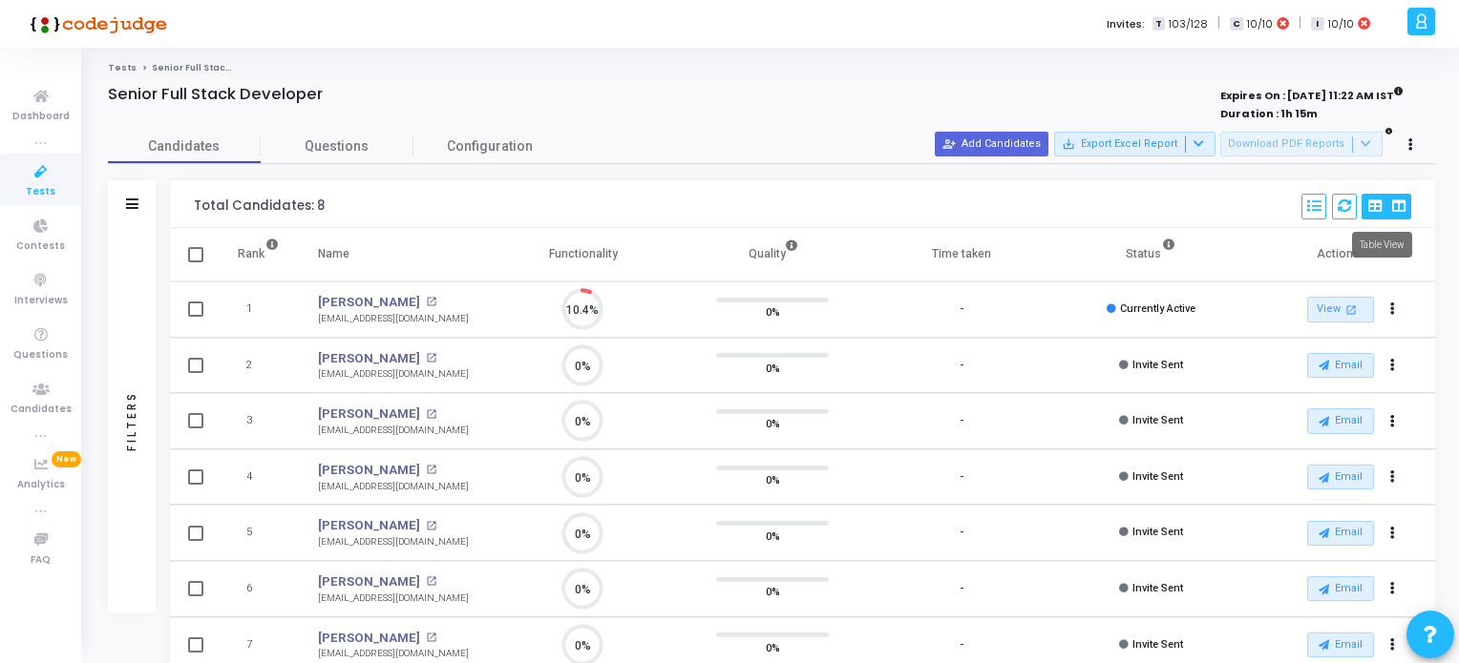
scroll to position [39, 49]
click at [1018, 141] on button "person_add_alt Add Candidates" at bounding box center [992, 144] width 114 height 25
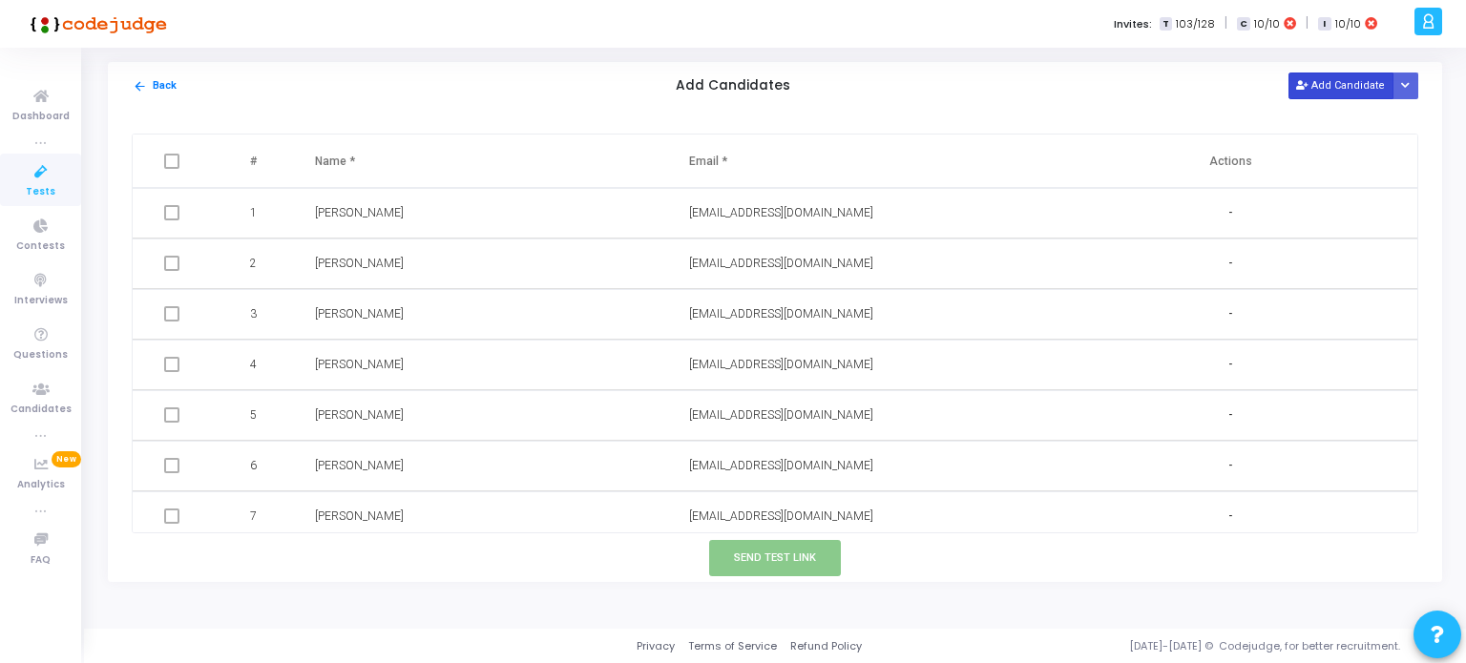
click at [1371, 87] on button "Add Candidate" at bounding box center [1341, 86] width 105 height 26
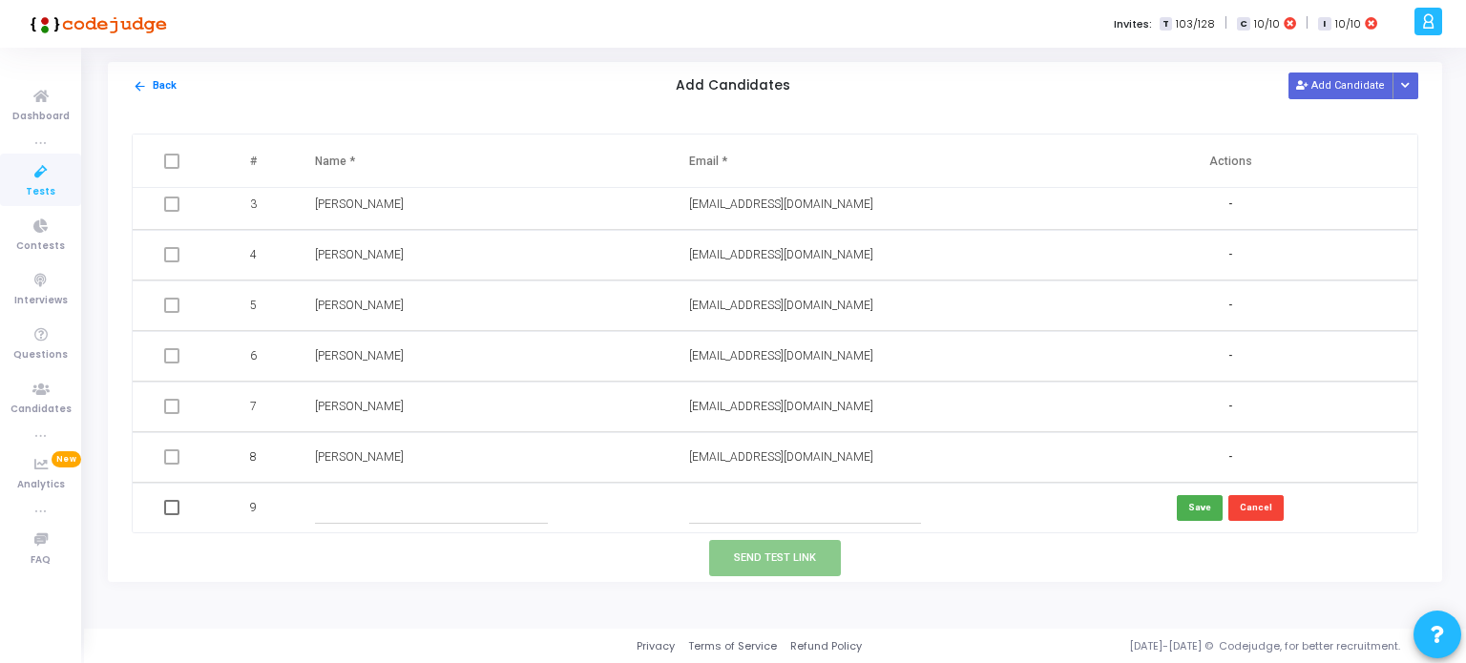
click at [708, 516] on input "text" at bounding box center [805, 509] width 232 height 32
paste input "jainamjatakia@gmail.com"
type input "jainamjatakia@gmail.com"
click at [515, 515] on input "text" at bounding box center [431, 509] width 232 height 32
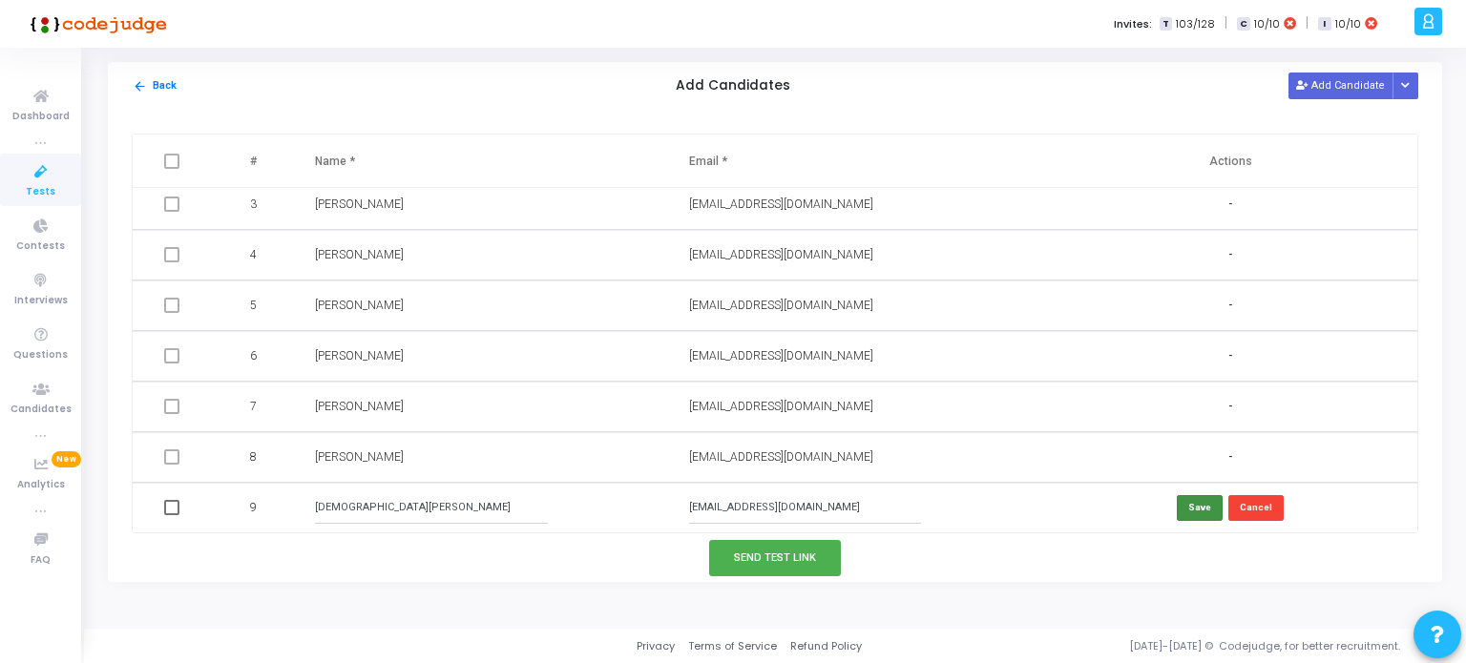
type input "Jainam Jatakia"
click at [1207, 506] on button "Save" at bounding box center [1200, 508] width 46 height 26
click at [786, 564] on button "Send Test Link" at bounding box center [775, 557] width 132 height 35
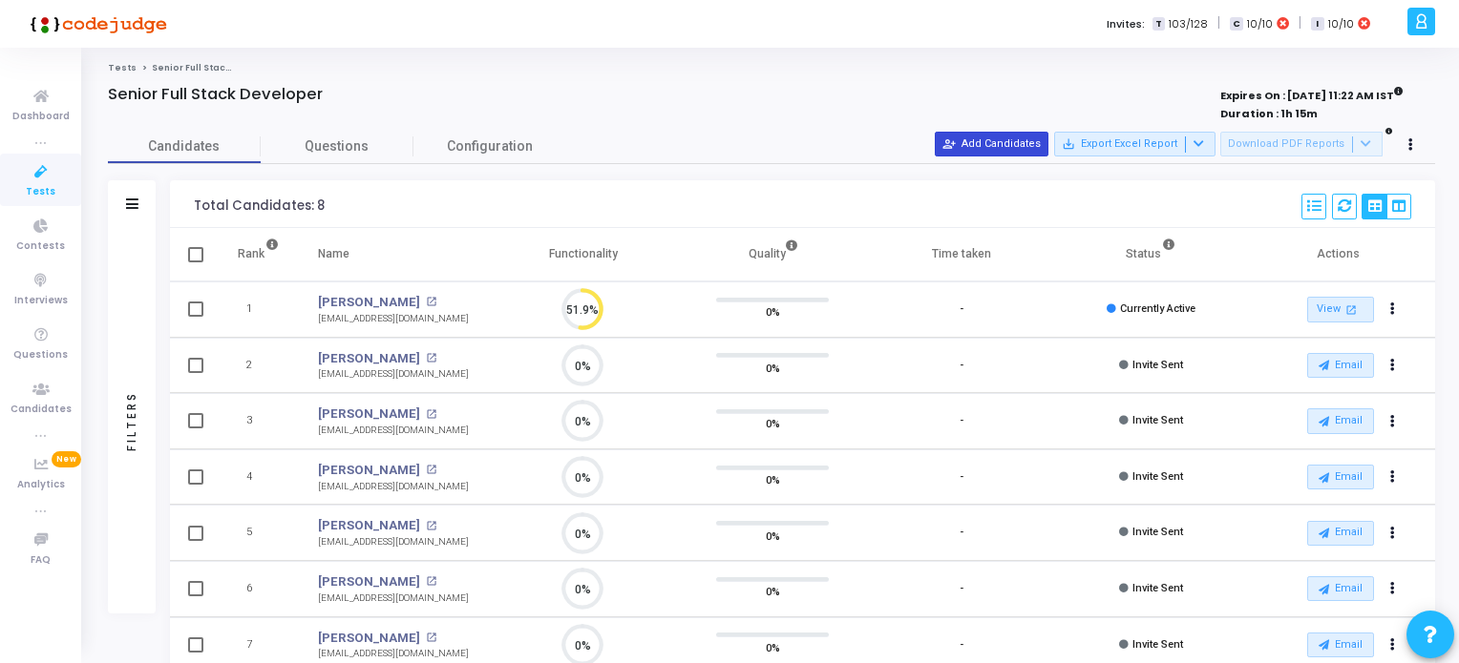
click at [1001, 137] on button "person_add_alt Add Candidates" at bounding box center [992, 144] width 114 height 25
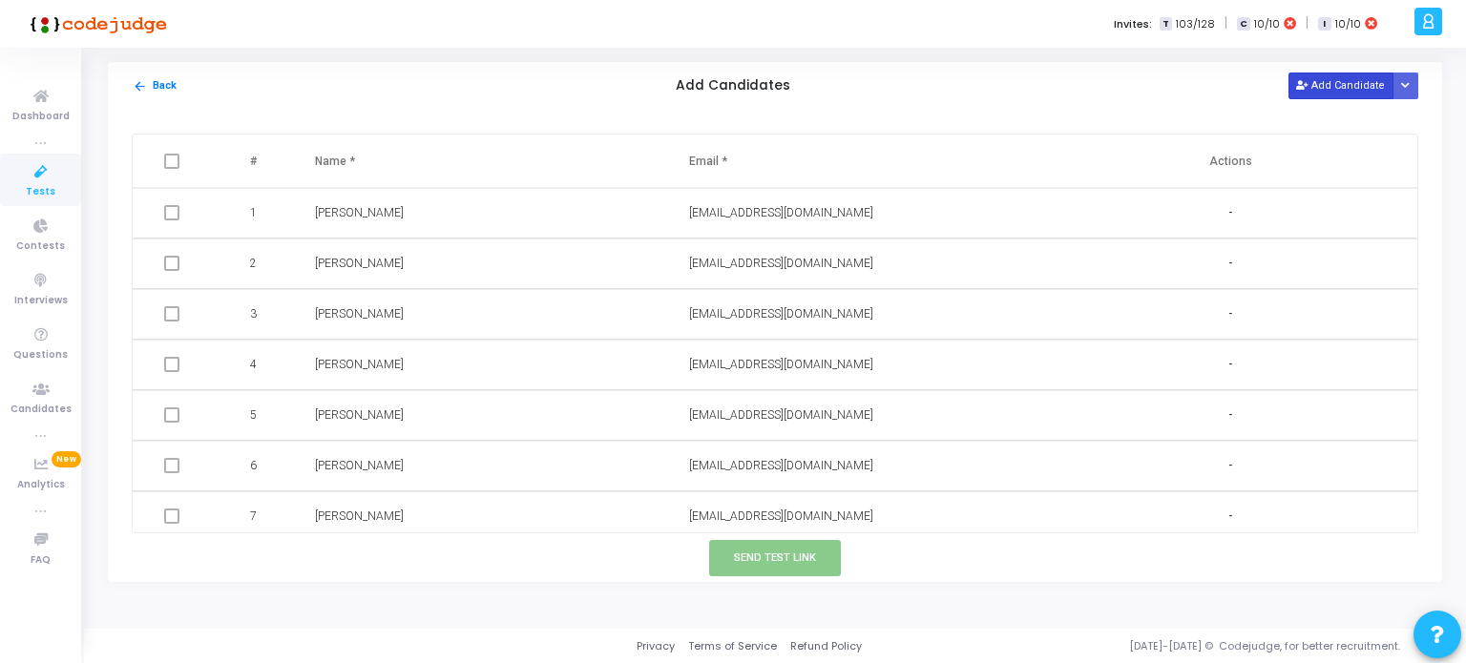
click at [1336, 85] on button "Add Candidate" at bounding box center [1341, 86] width 105 height 26
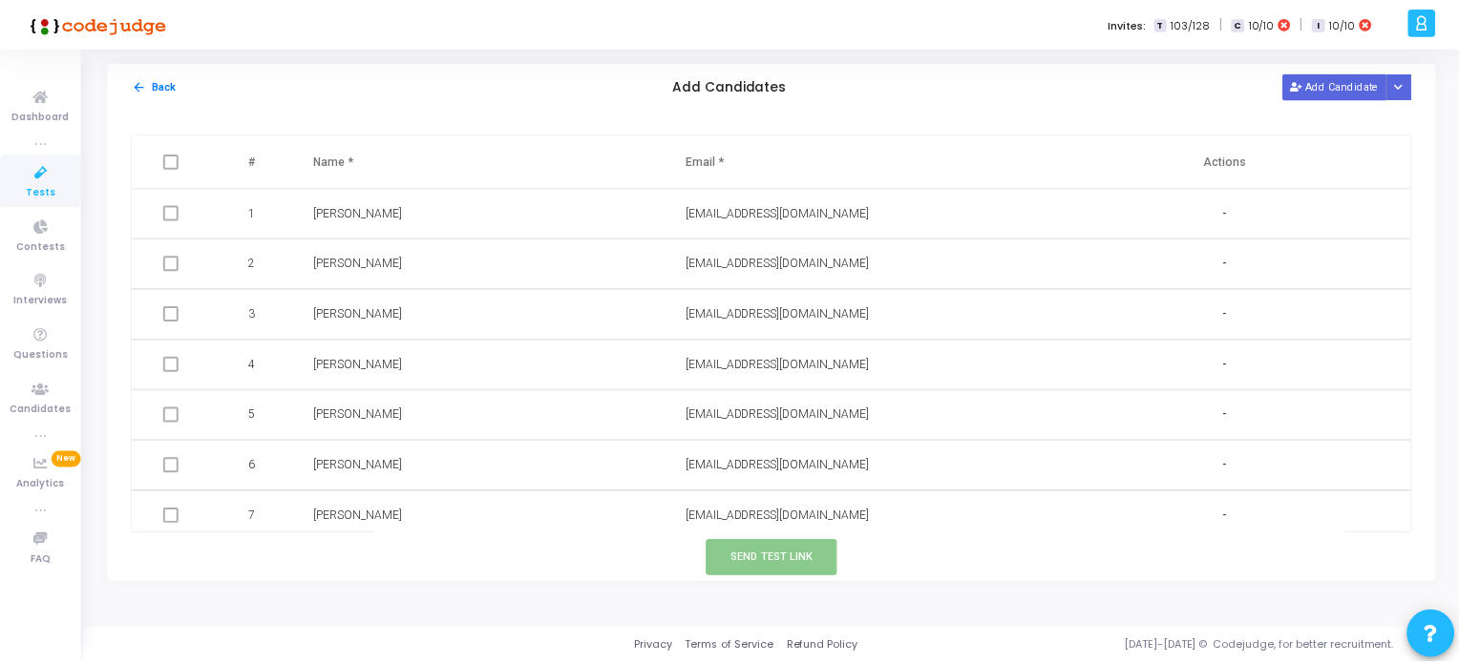
scroll to position [110, 0]
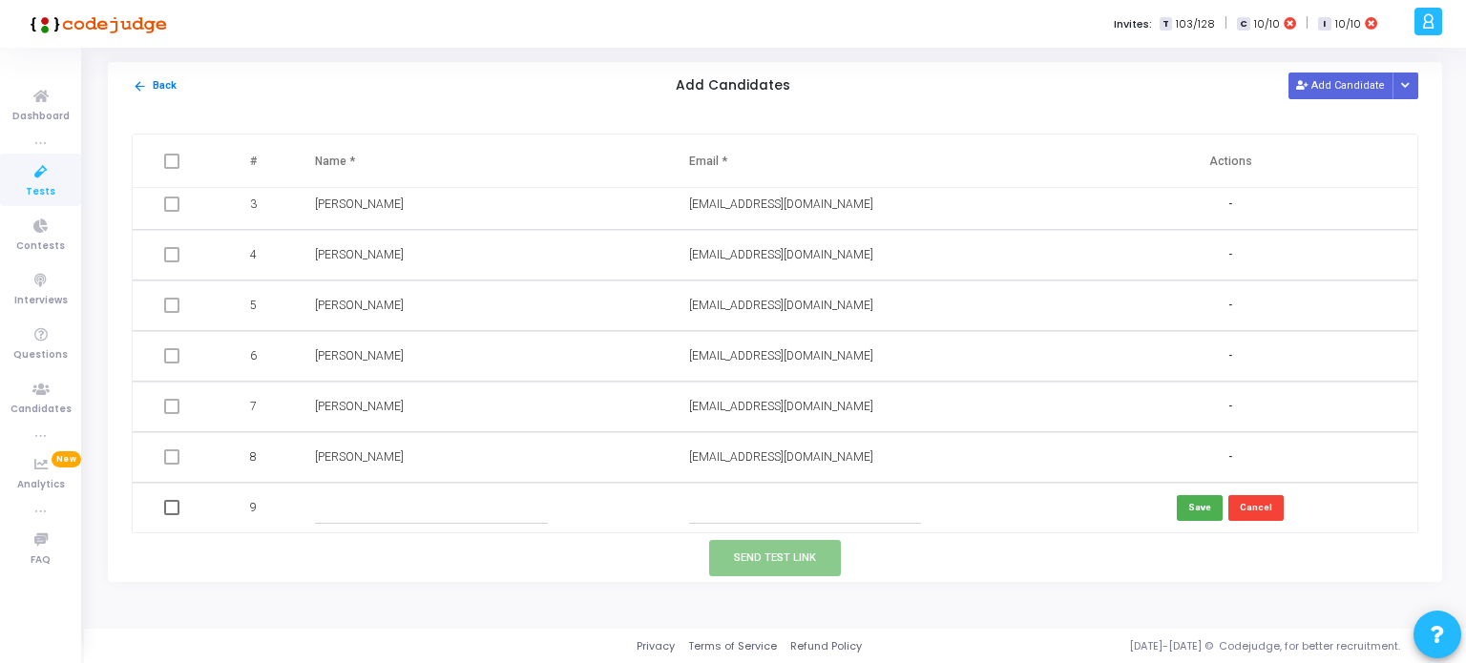
click at [752, 516] on input "text" at bounding box center [805, 509] width 232 height 32
paste input "[EMAIL_ADDRESS][DOMAIN_NAME]"
type input "[EMAIL_ADDRESS][DOMAIN_NAME]"
click at [535, 511] on input "text" at bounding box center [431, 509] width 232 height 32
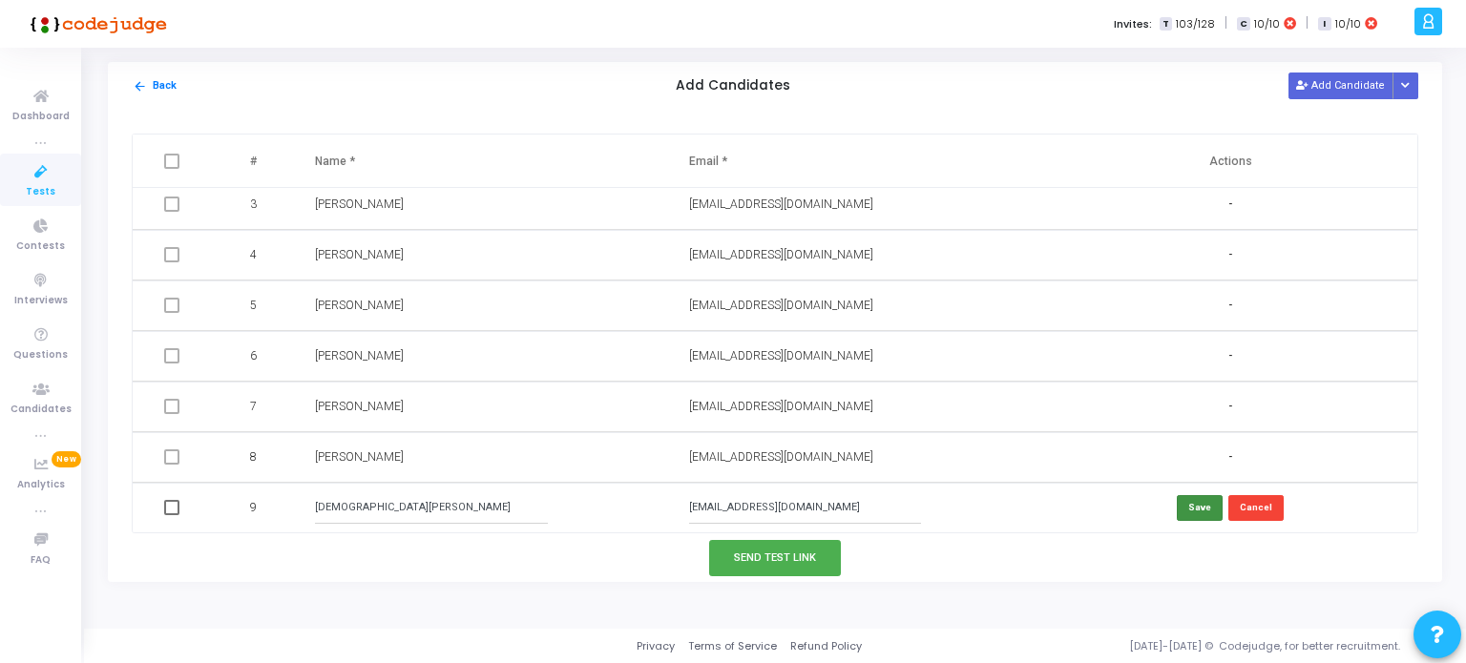
type input "[DEMOGRAPHIC_DATA][PERSON_NAME]"
click at [1184, 507] on button "Save" at bounding box center [1200, 508] width 46 height 26
click at [755, 562] on button "Send Test Link" at bounding box center [775, 557] width 132 height 35
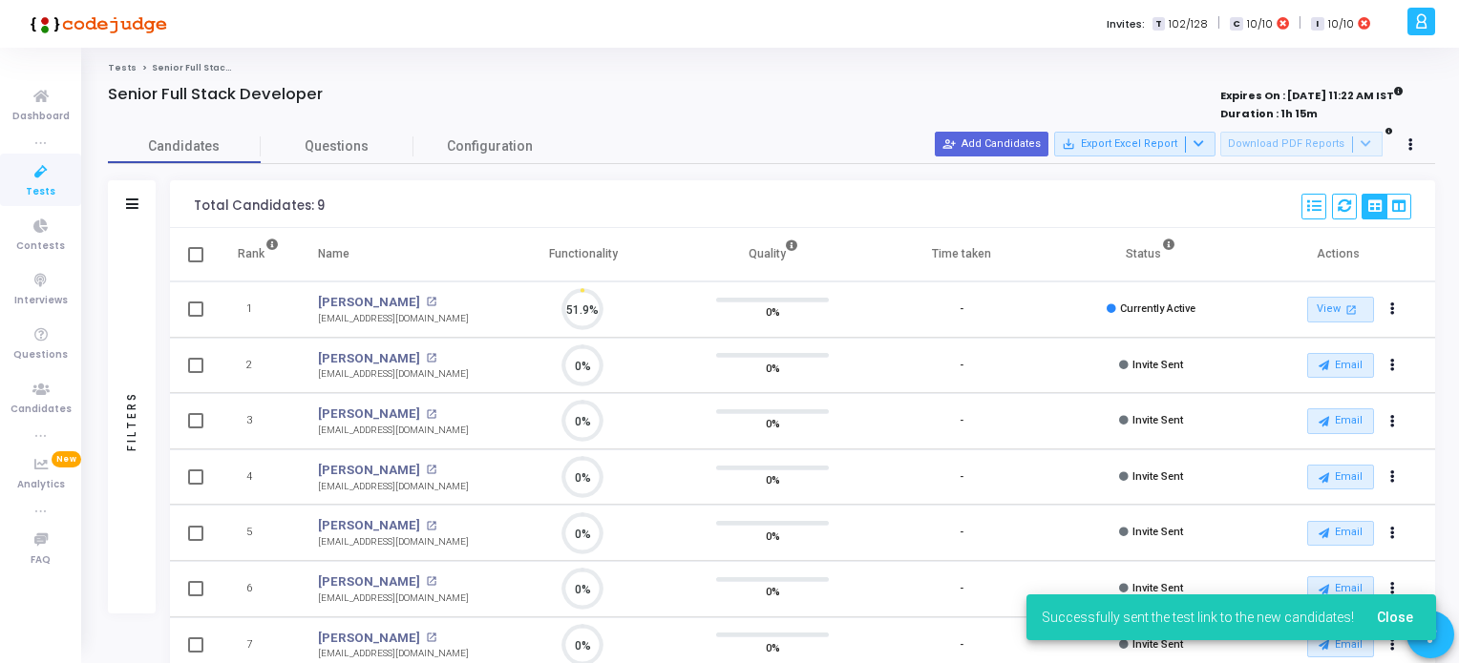
scroll to position [39, 49]
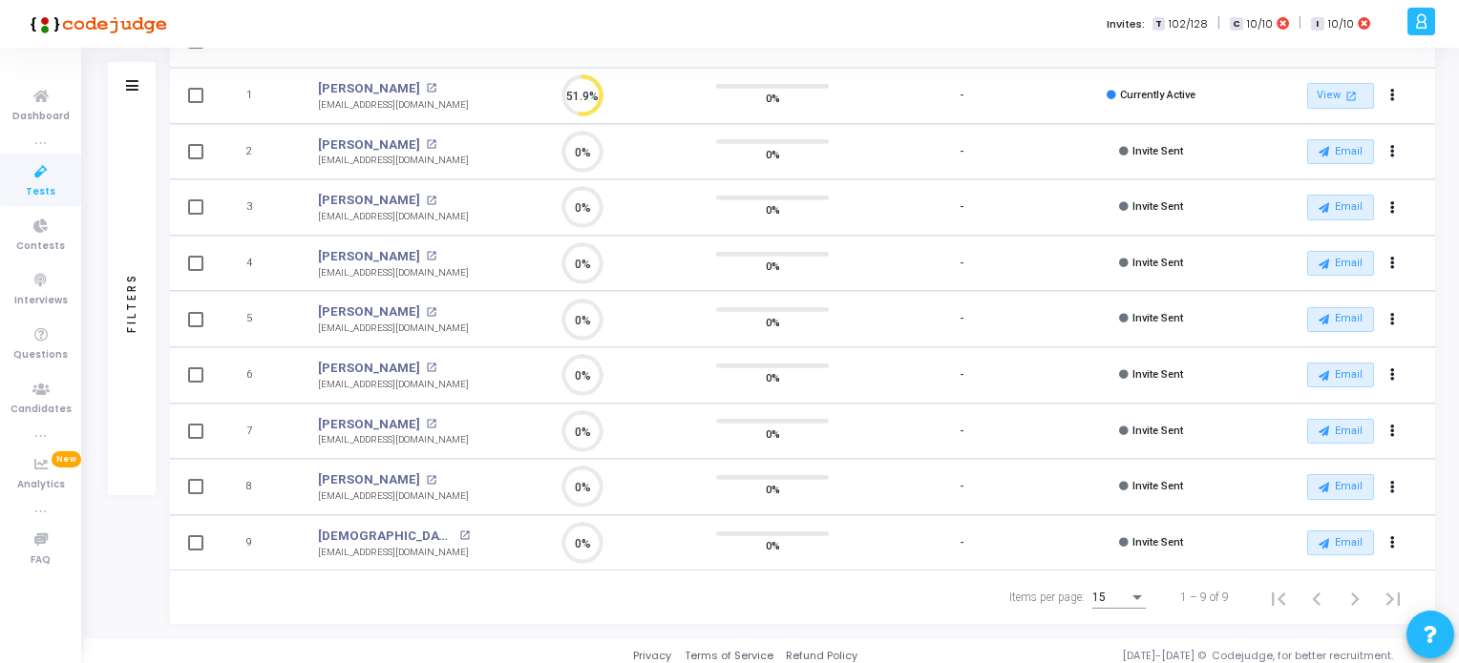
scroll to position [221, 0]
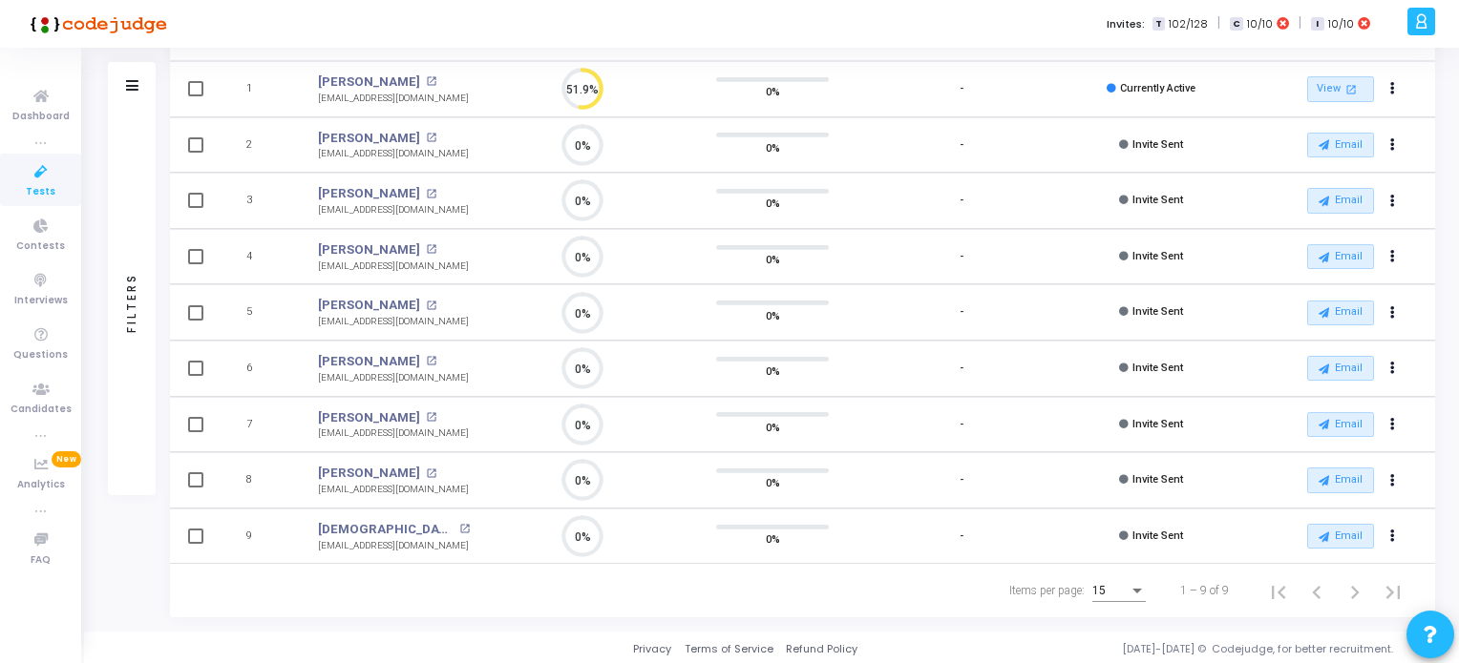
click at [37, 179] on icon at bounding box center [41, 172] width 40 height 24
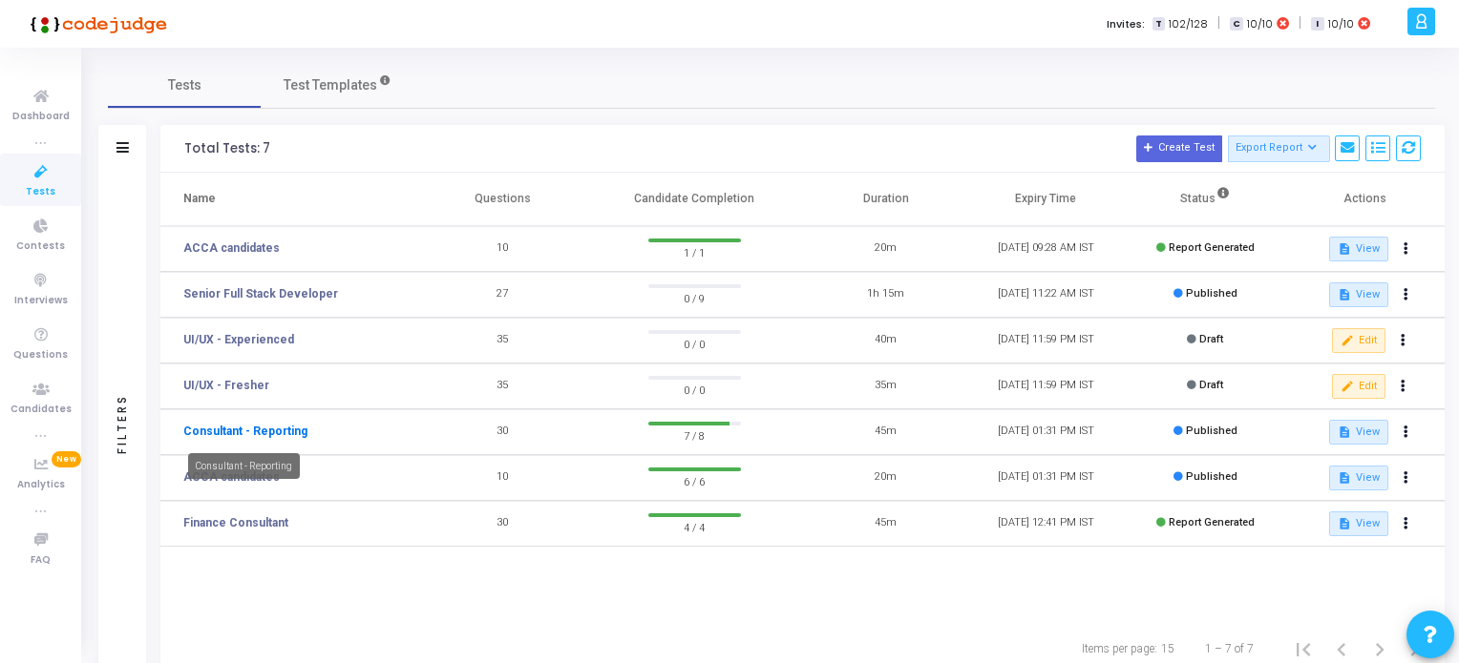
click at [256, 432] on link "Consultant - Reporting" at bounding box center [245, 431] width 124 height 17
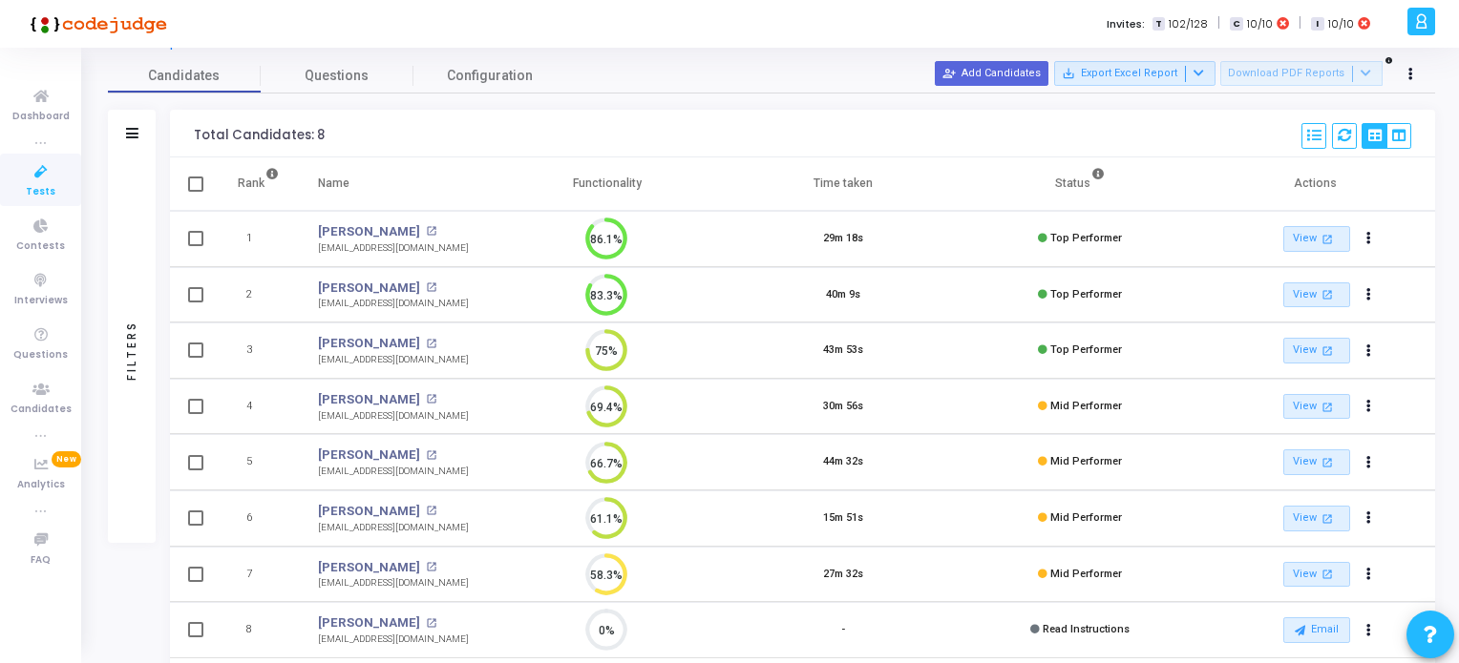
scroll to position [164, 0]
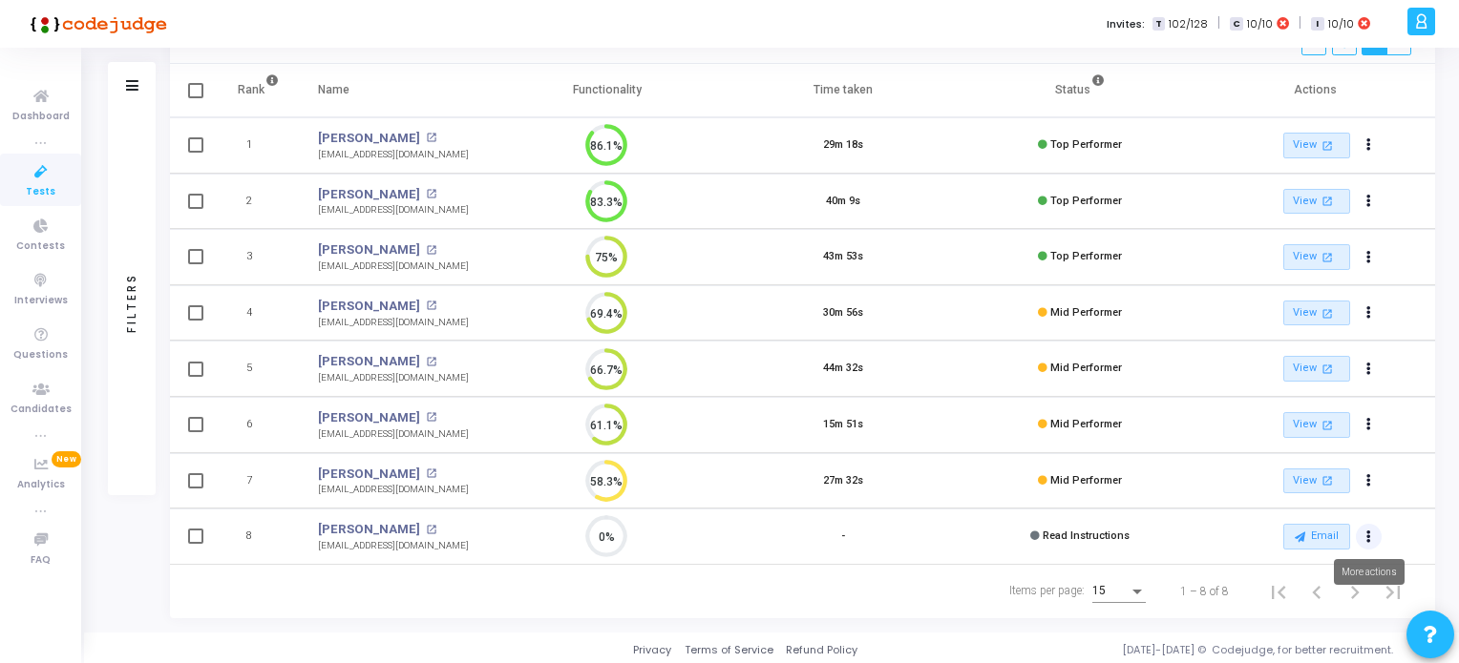
click at [1366, 535] on icon "Actions" at bounding box center [1368, 538] width 5 height 10
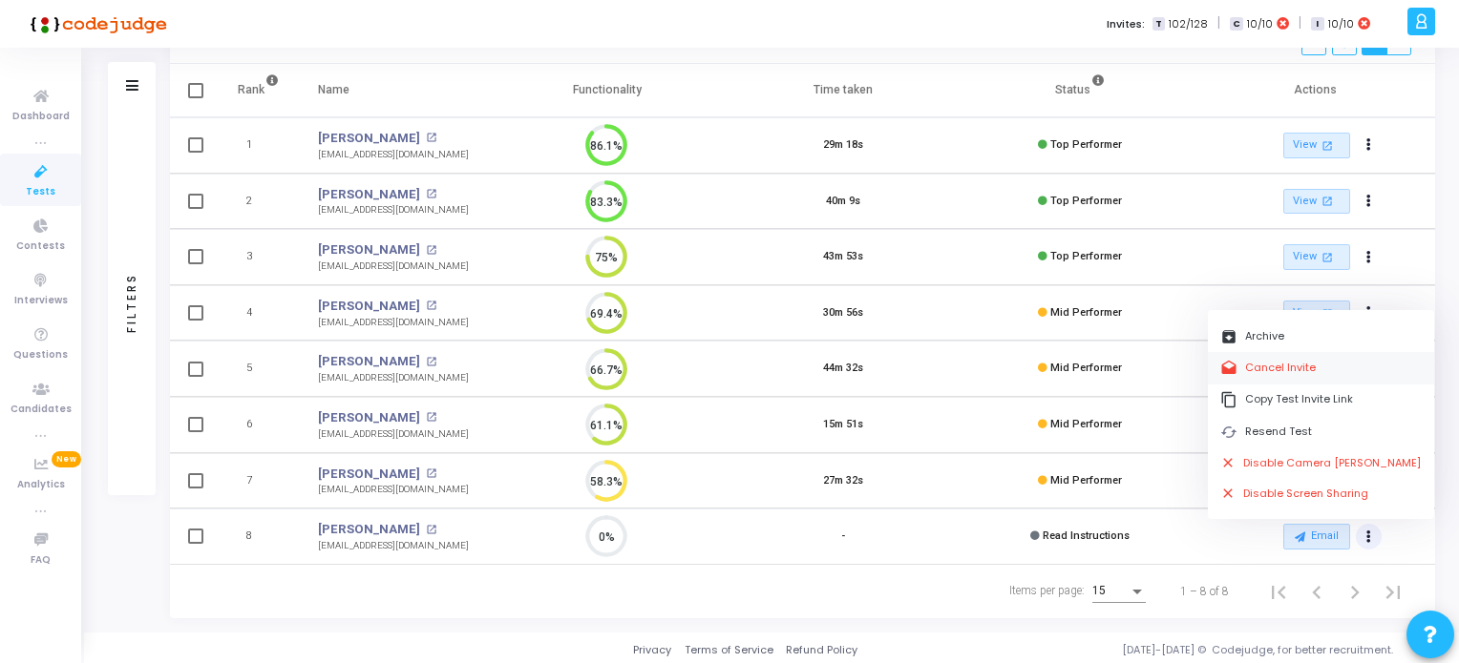
click at [1264, 366] on button "drafts Cancel Invite" at bounding box center [1321, 368] width 226 height 32
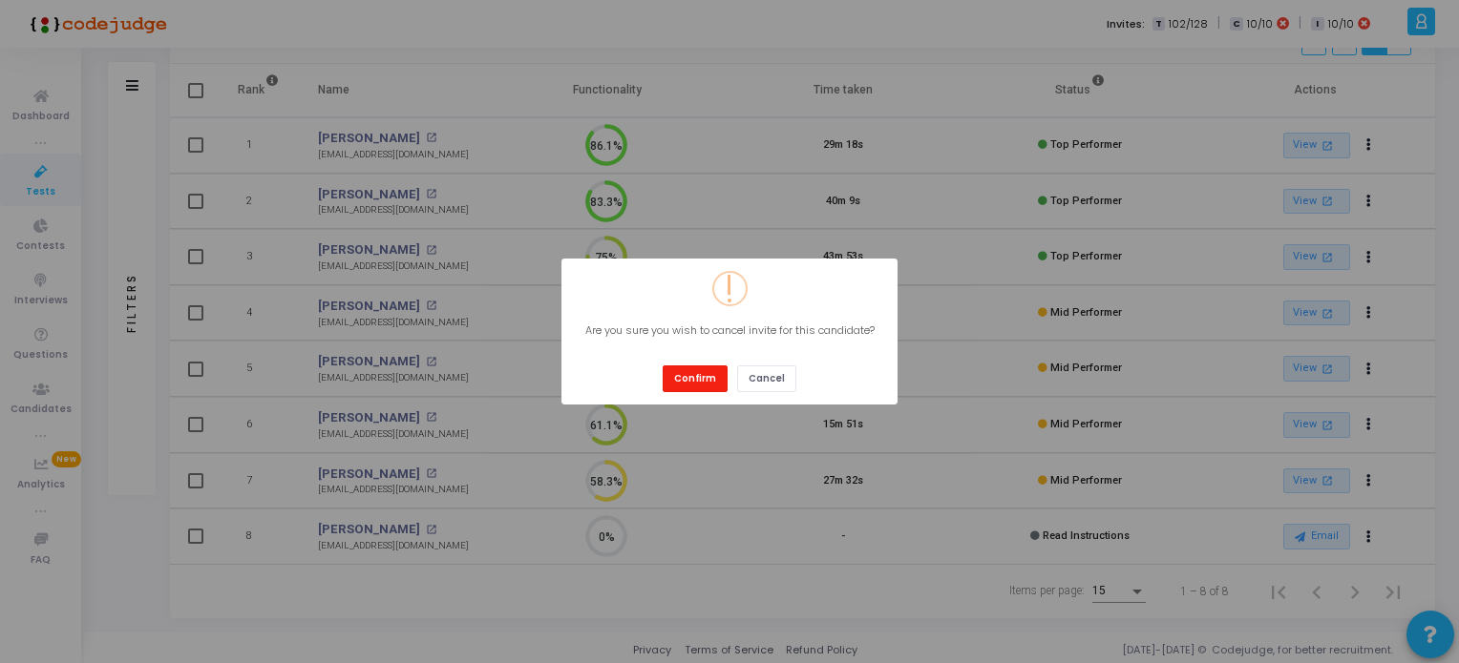
click at [710, 374] on button "Confirm" at bounding box center [694, 379] width 65 height 26
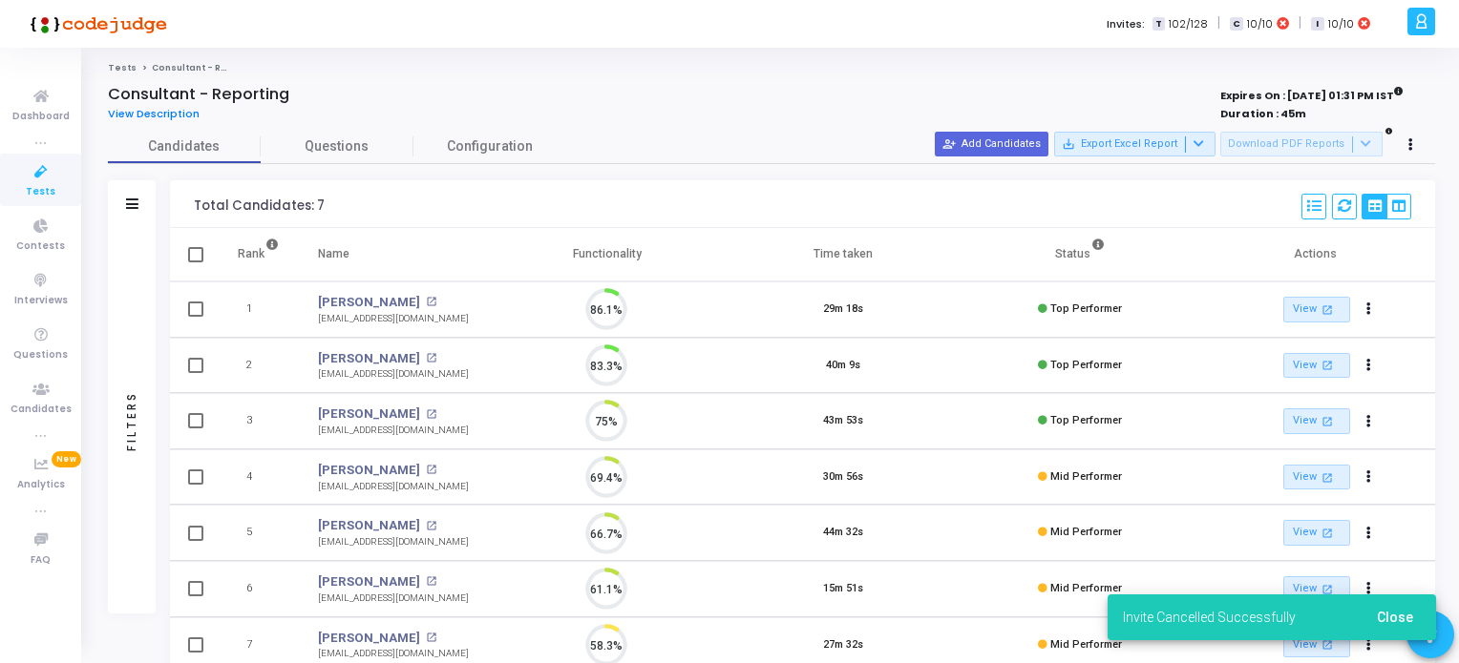
scroll to position [8, 8]
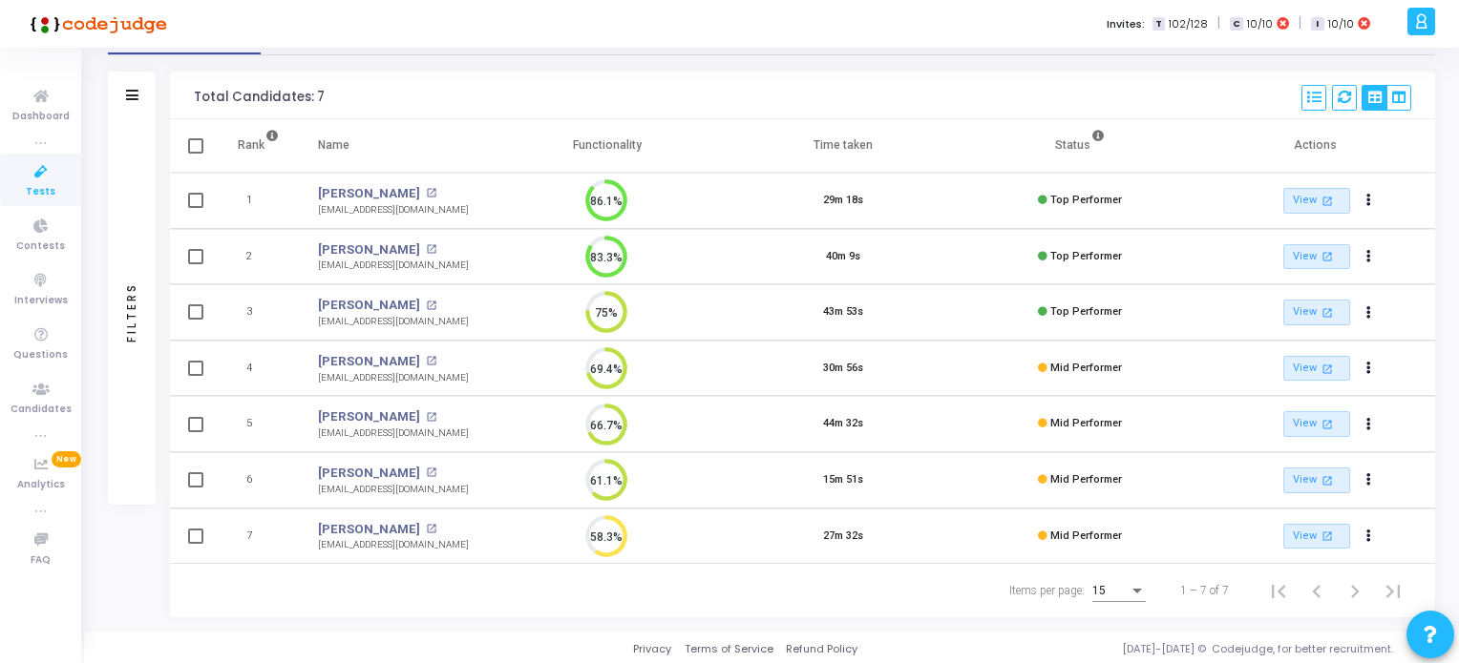
click at [38, 184] on span "Tests" at bounding box center [41, 192] width 30 height 16
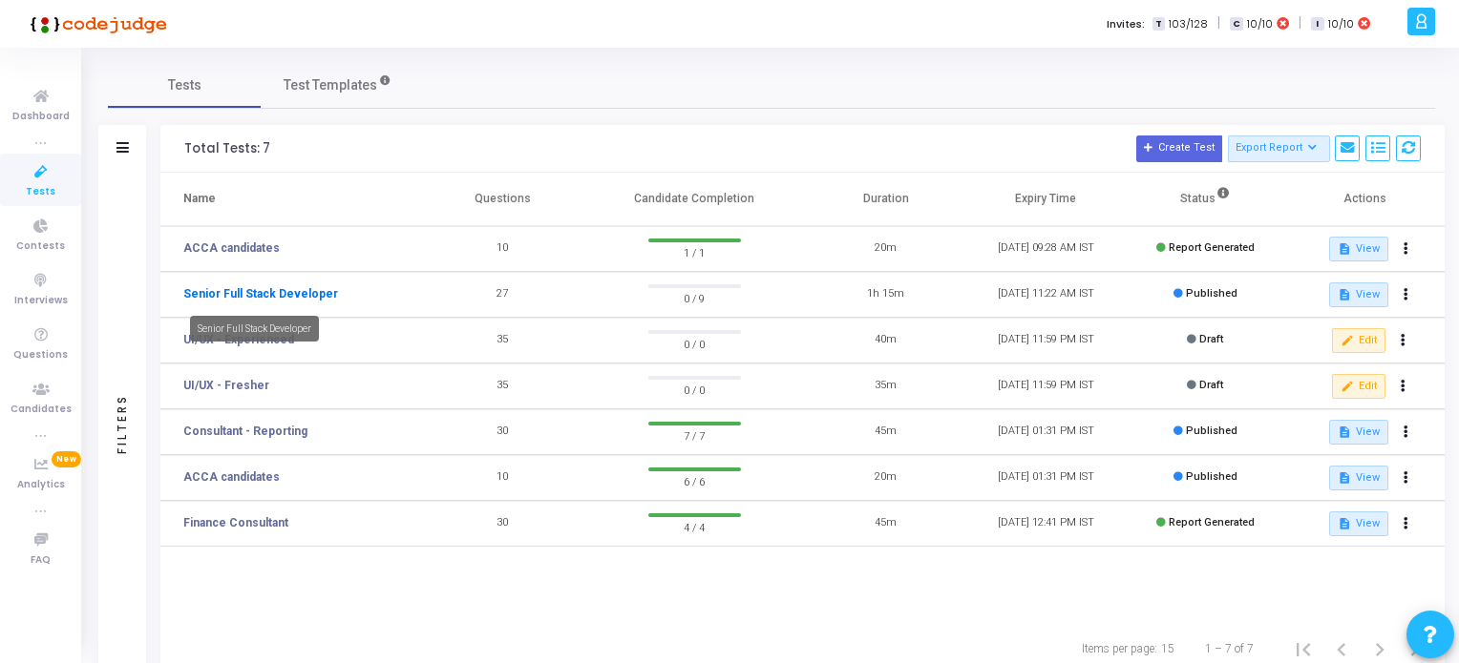
click at [289, 293] on link "Senior Full Stack Developer" at bounding box center [260, 293] width 155 height 17
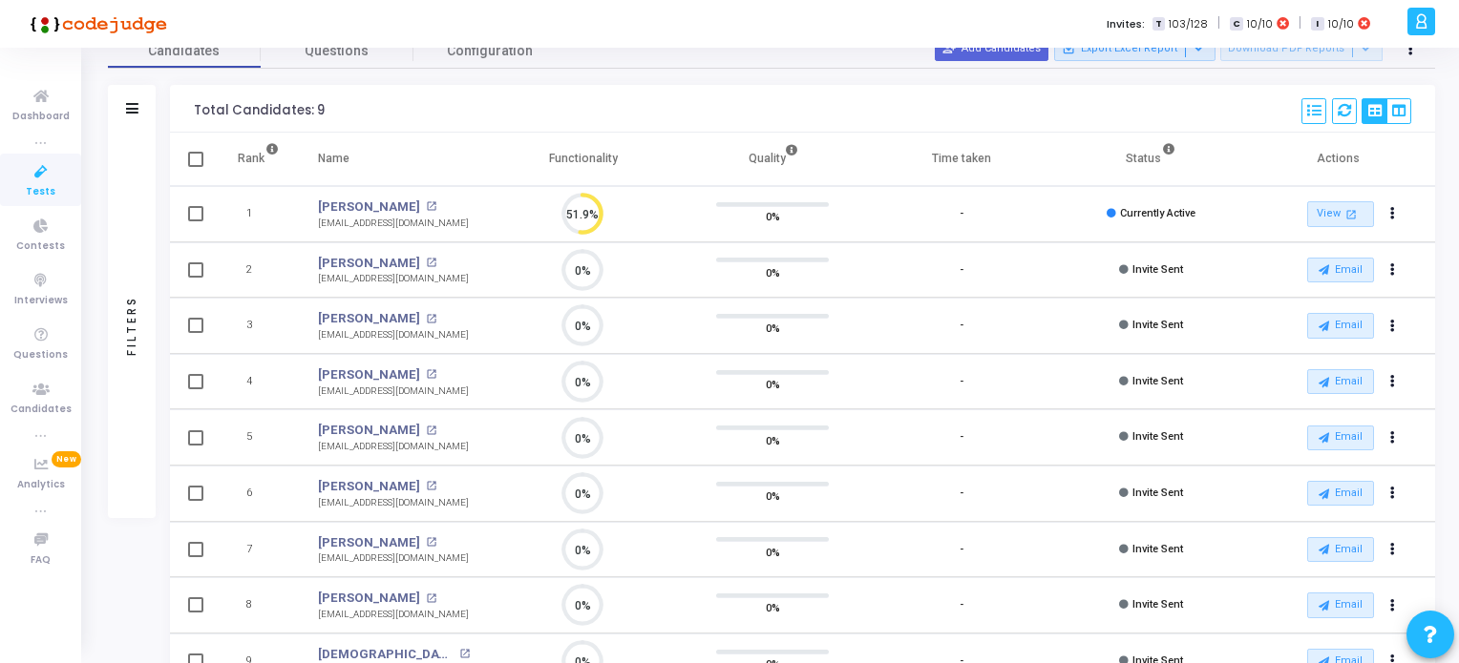
scroll to position [191, 0]
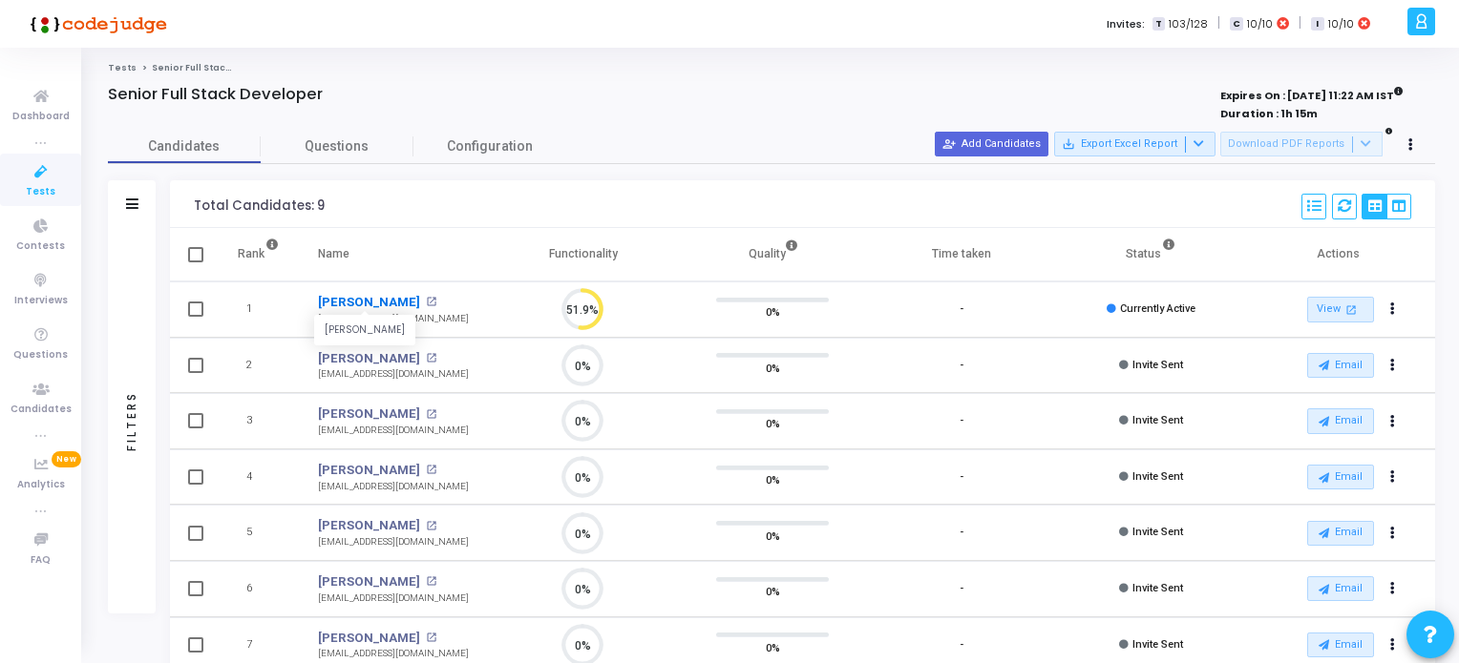
click at [344, 304] on link "Rahul Patil" at bounding box center [369, 302] width 102 height 19
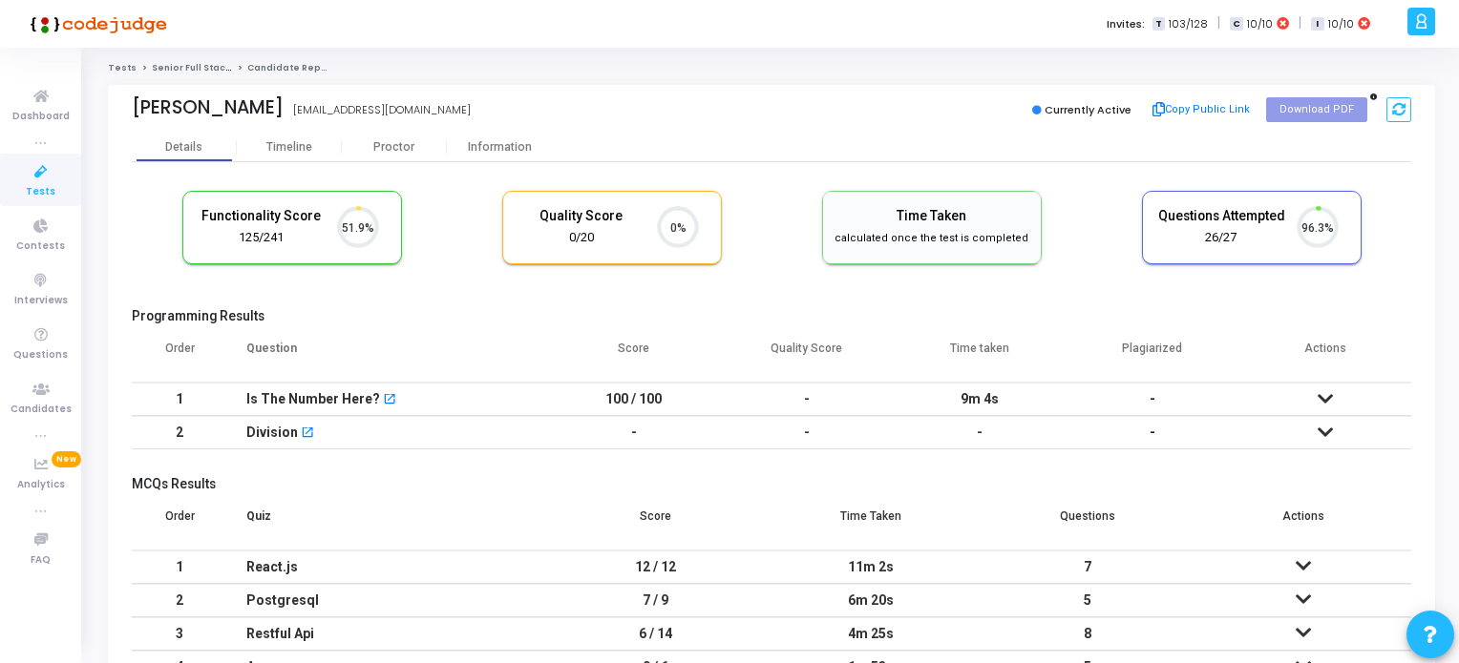
scroll to position [8, 8]
click at [297, 146] on div "Timeline" at bounding box center [289, 147] width 46 height 14
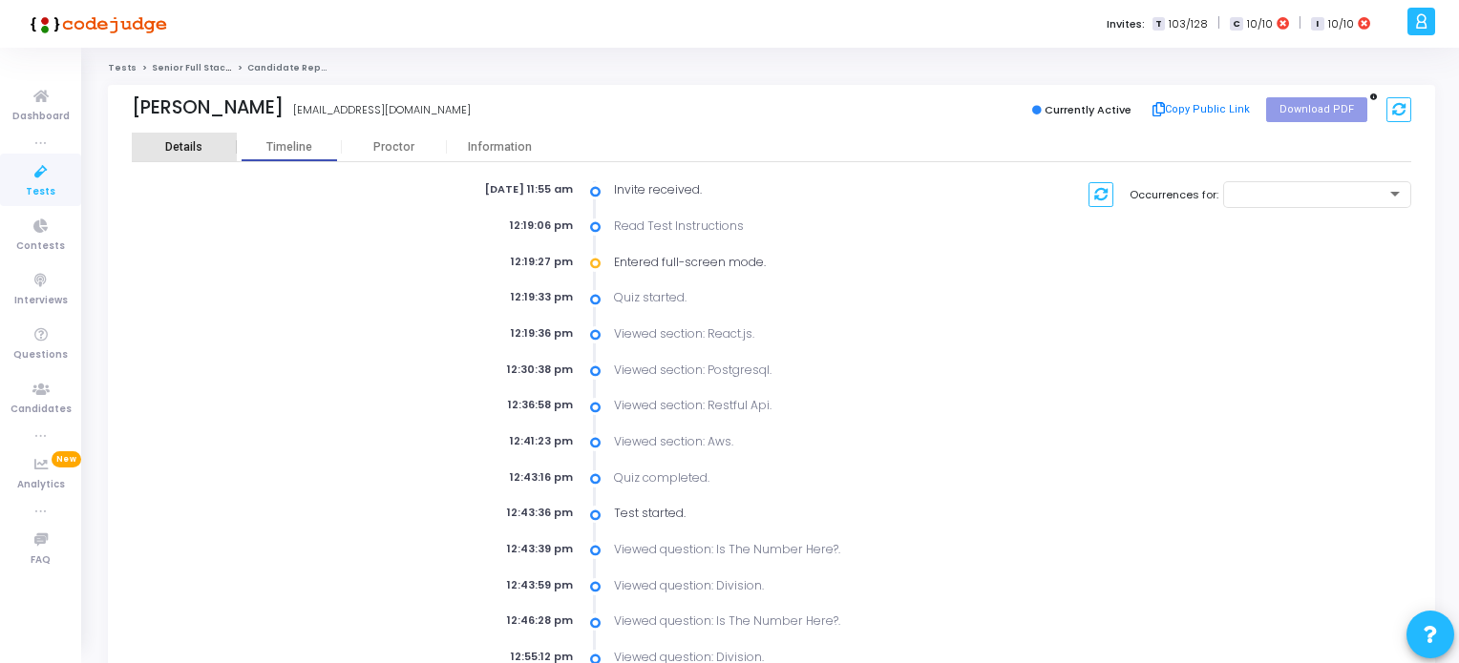
click at [179, 141] on div "Details" at bounding box center [183, 147] width 37 height 14
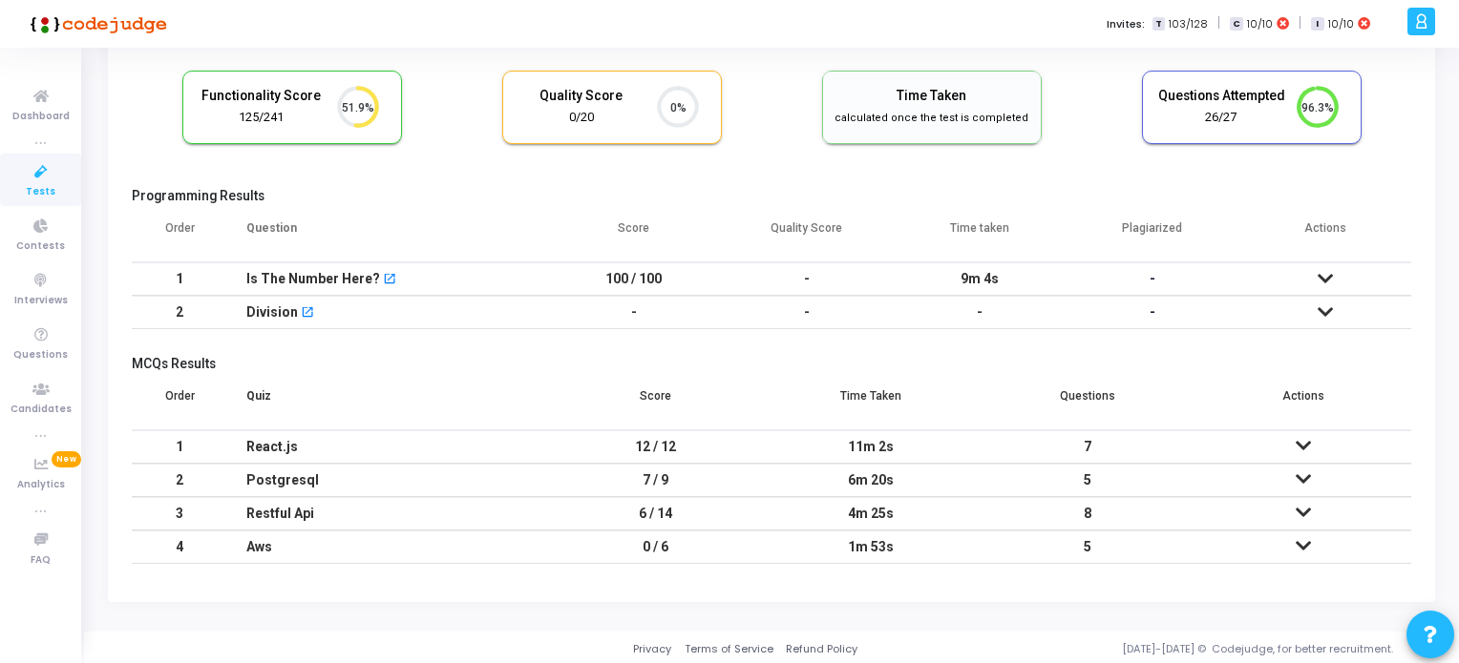
click at [34, 175] on icon at bounding box center [41, 172] width 40 height 24
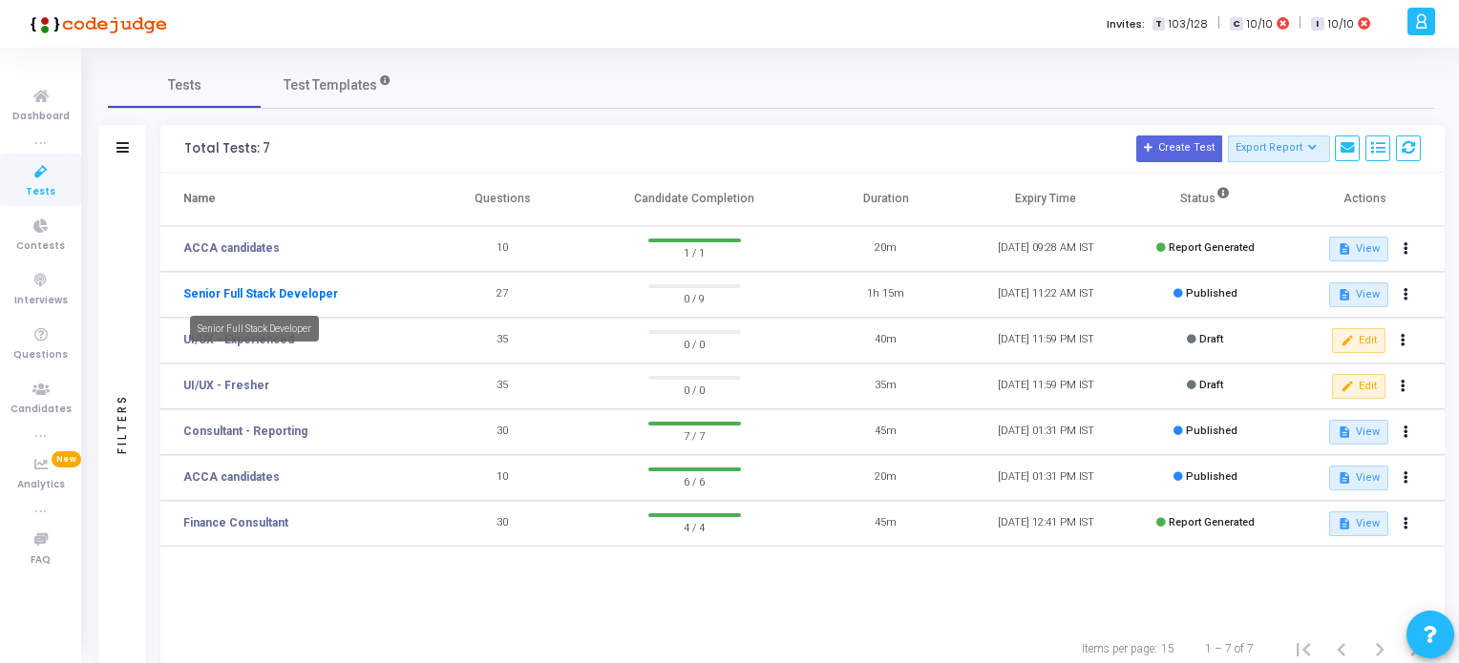
click at [277, 288] on link "Senior Full Stack Developer" at bounding box center [260, 293] width 155 height 17
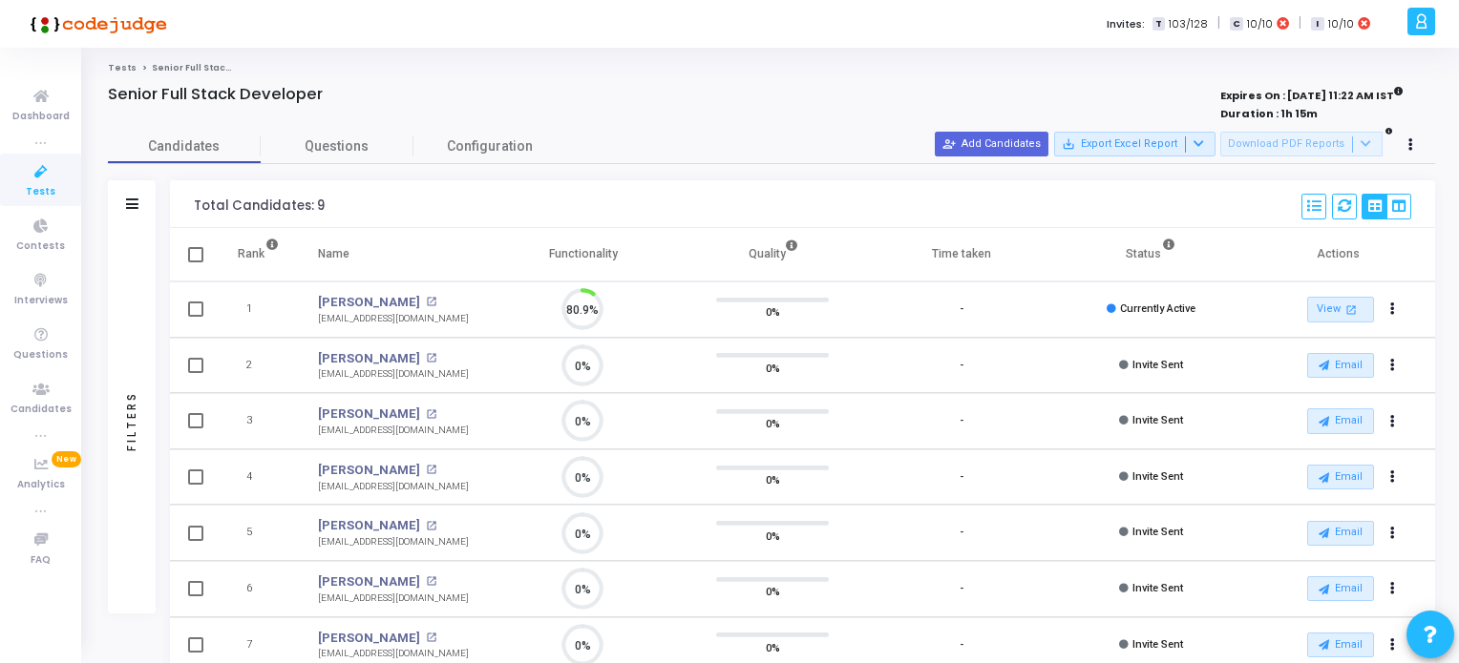
scroll to position [39, 49]
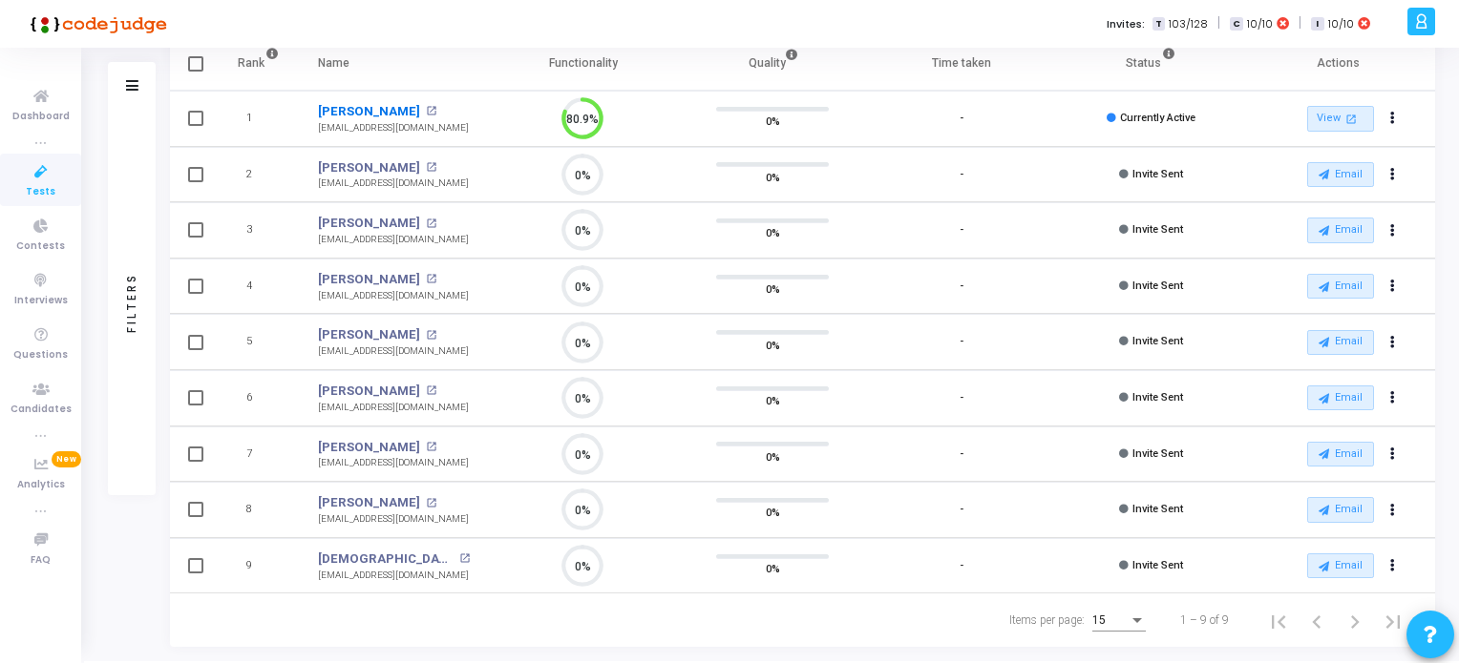
click at [345, 110] on link "Rahul Patil" at bounding box center [369, 111] width 102 height 19
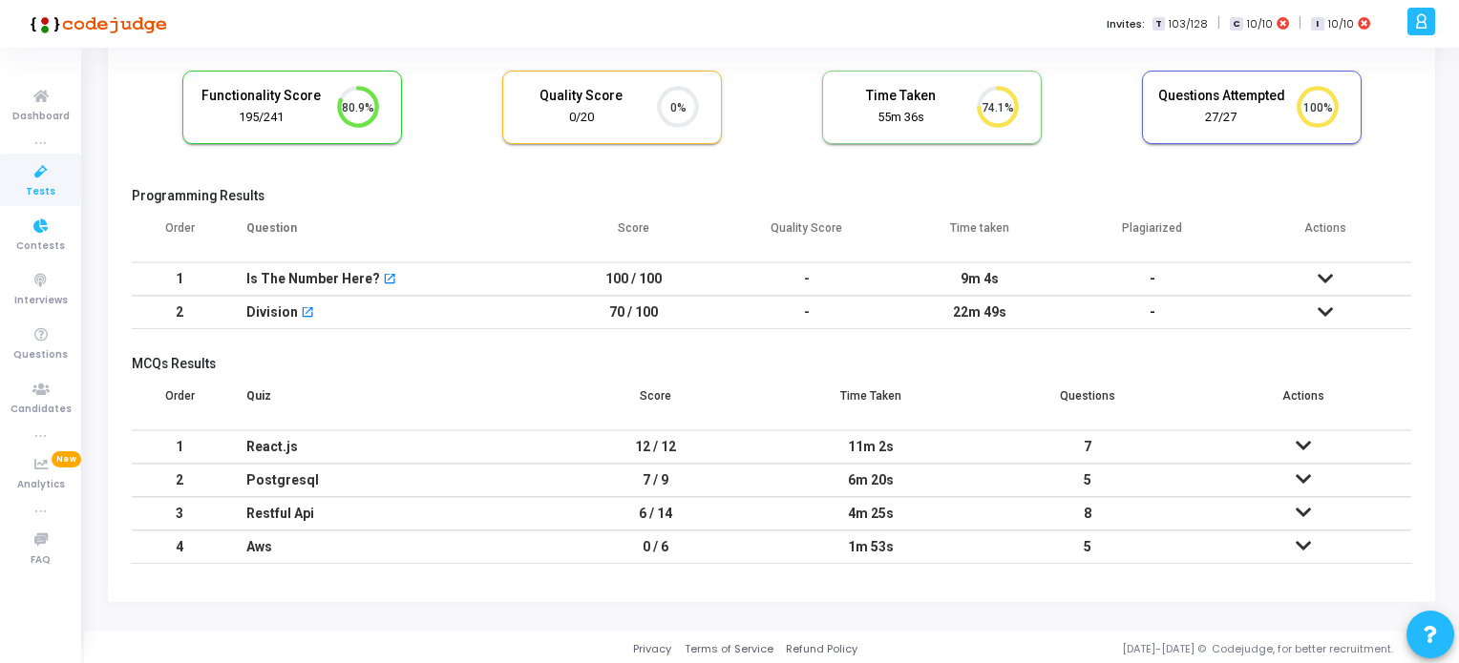
click at [34, 180] on icon at bounding box center [41, 172] width 40 height 24
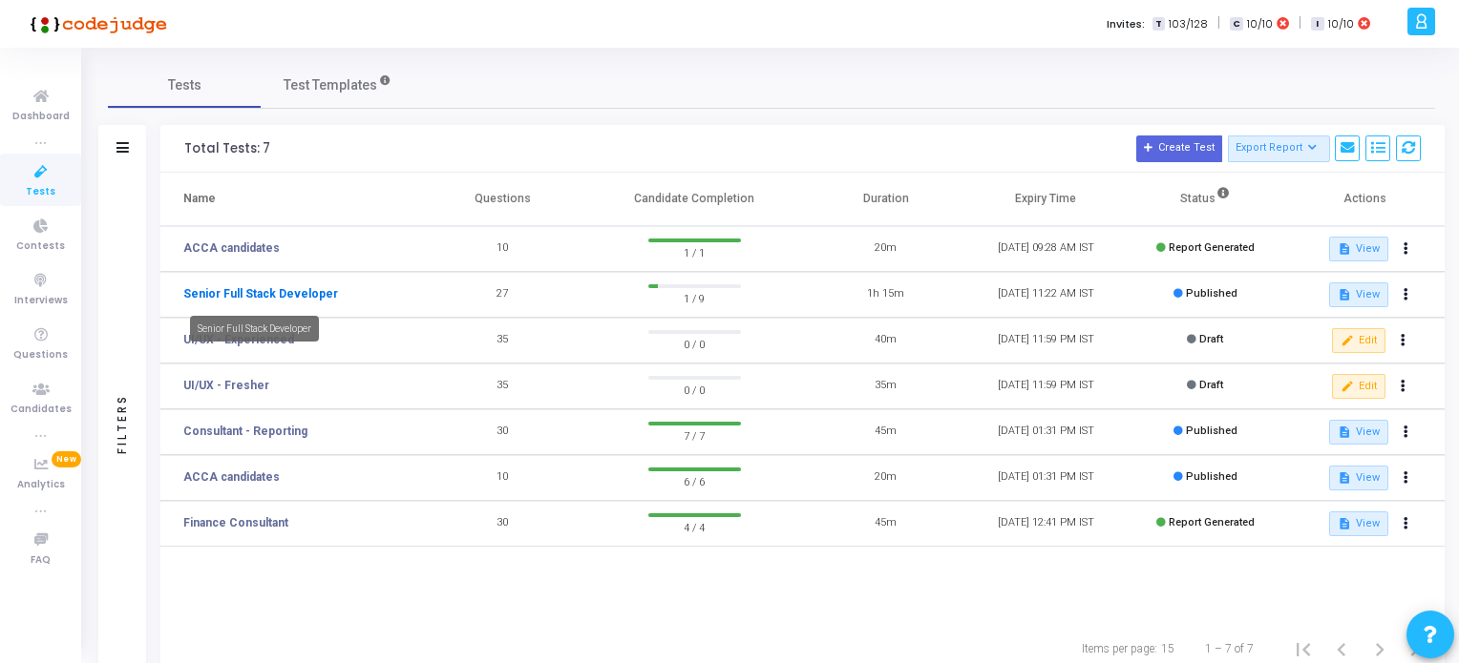
click at [266, 292] on link "Senior Full Stack Developer" at bounding box center [260, 293] width 155 height 17
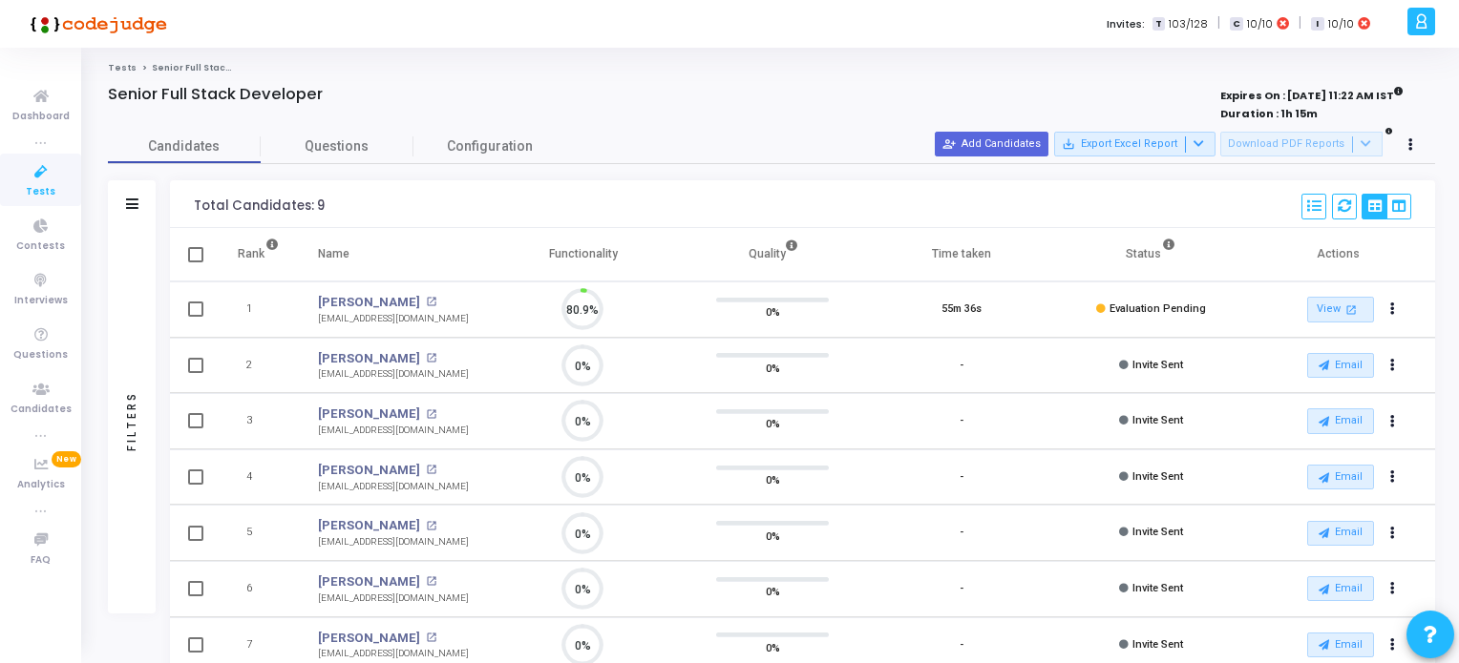
scroll to position [39, 49]
